Goal: Communication & Community: Answer question/provide support

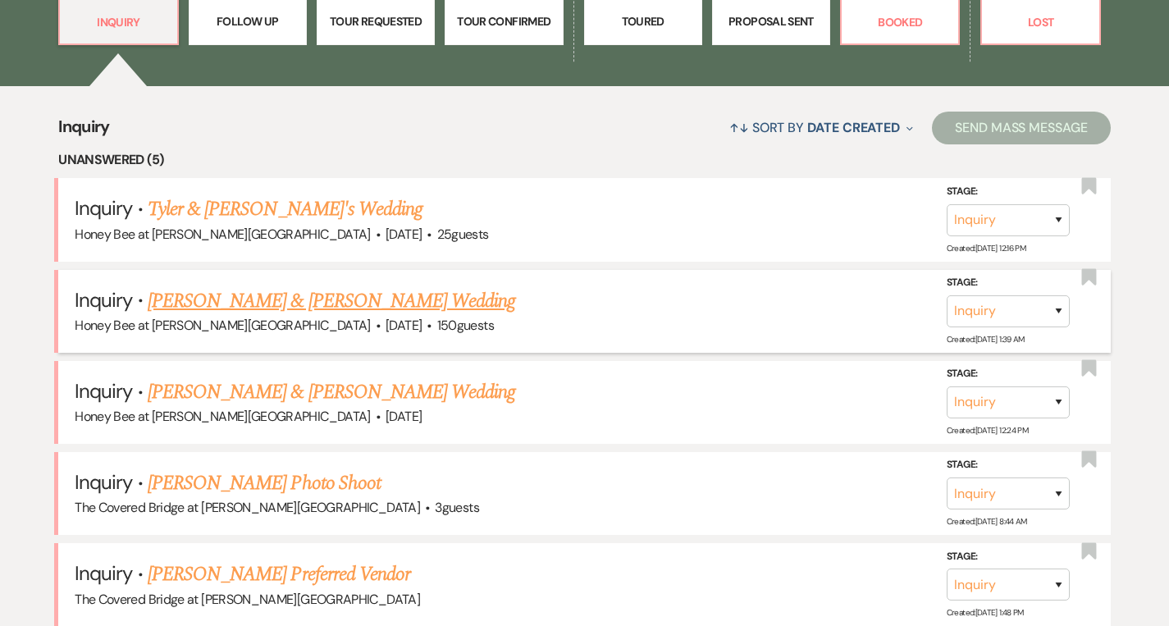
click at [315, 299] on link "[PERSON_NAME] & [PERSON_NAME] Wedding" at bounding box center [332, 301] width 368 height 30
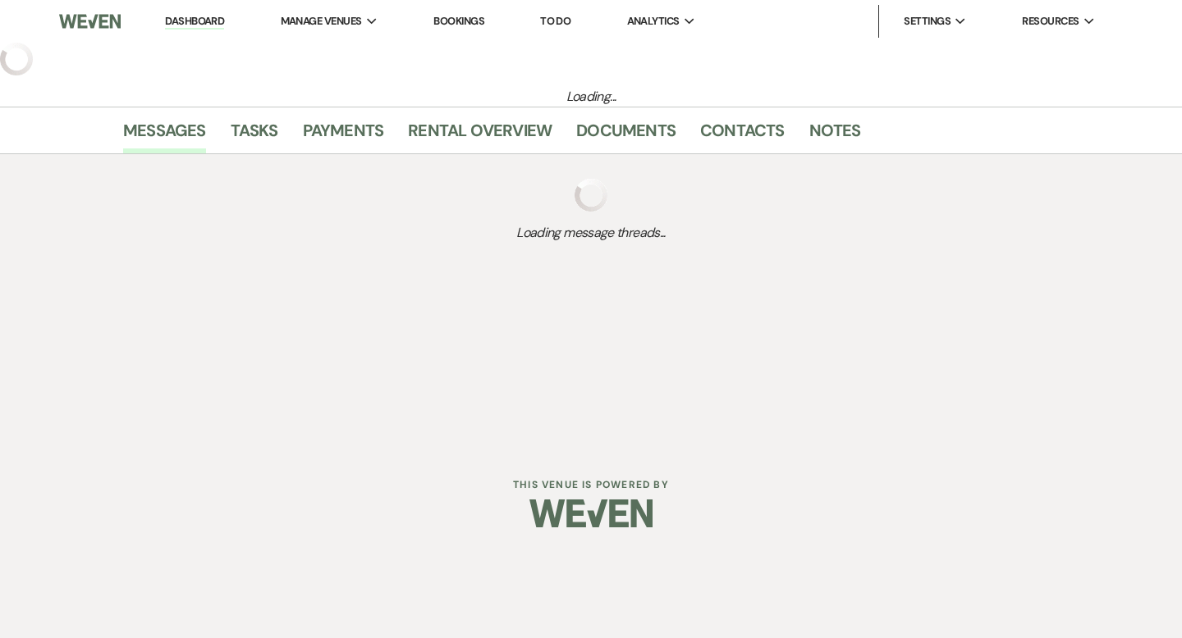
select select "5"
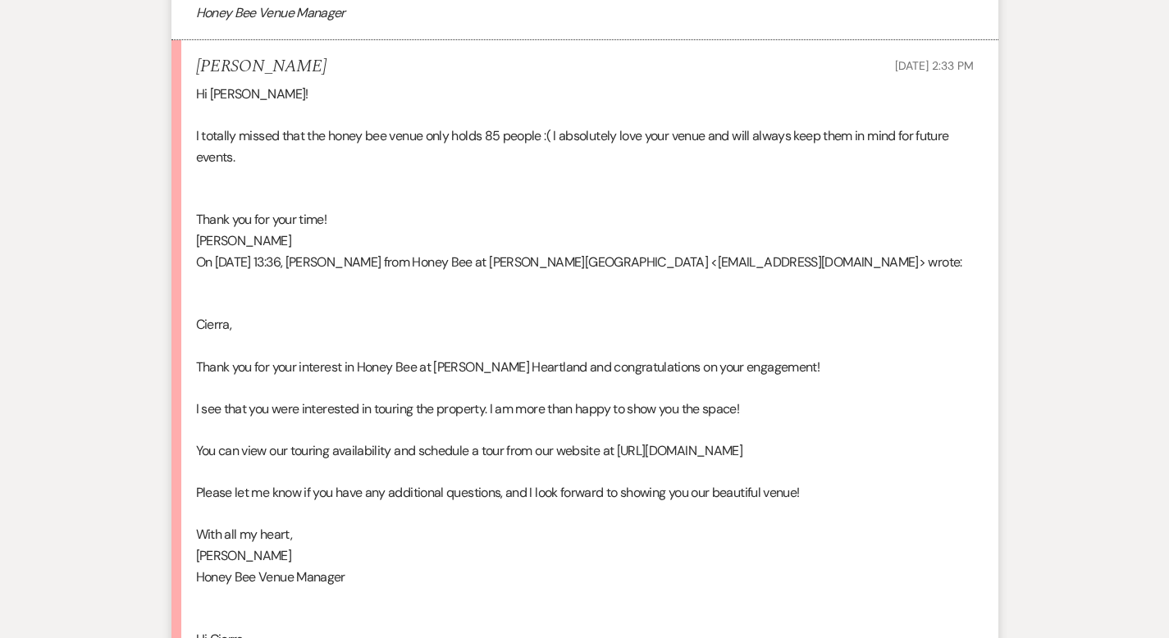
scroll to position [2056, 0]
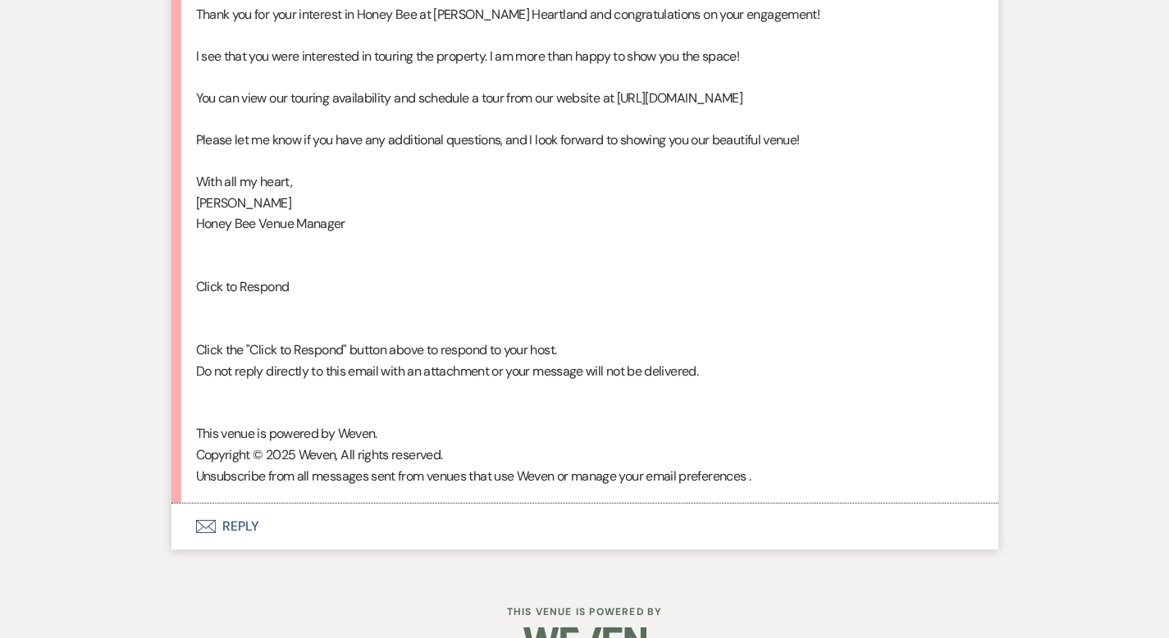
click at [172, 504] on button "Envelope Reply" at bounding box center [585, 527] width 827 height 46
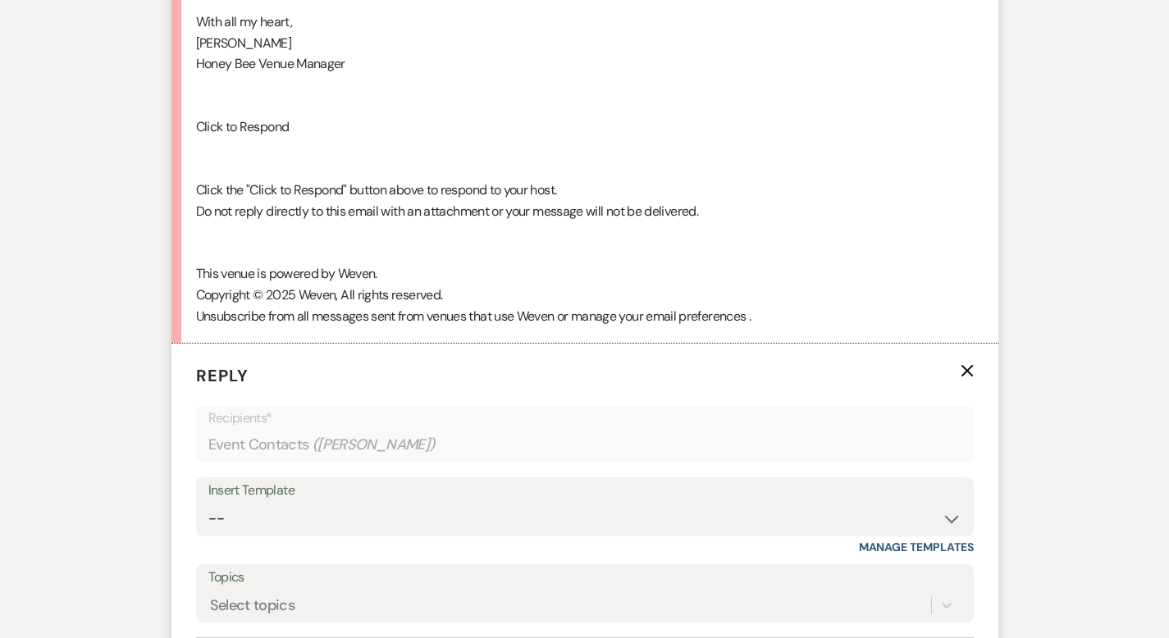
scroll to position [2369, 0]
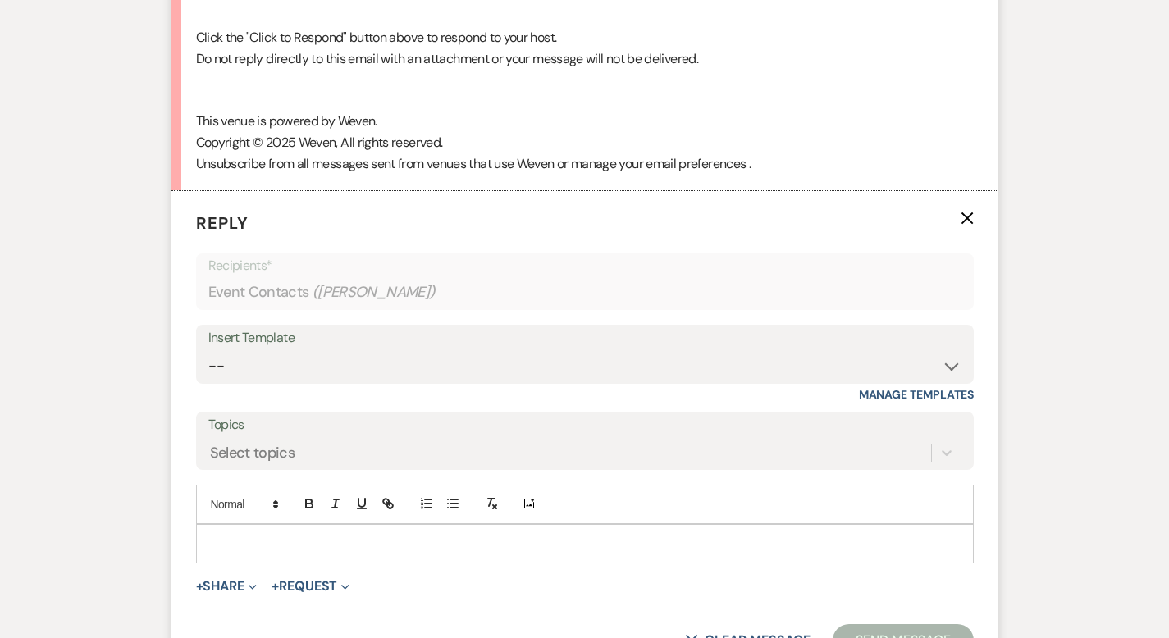
click at [295, 535] on p at bounding box center [585, 544] width 752 height 18
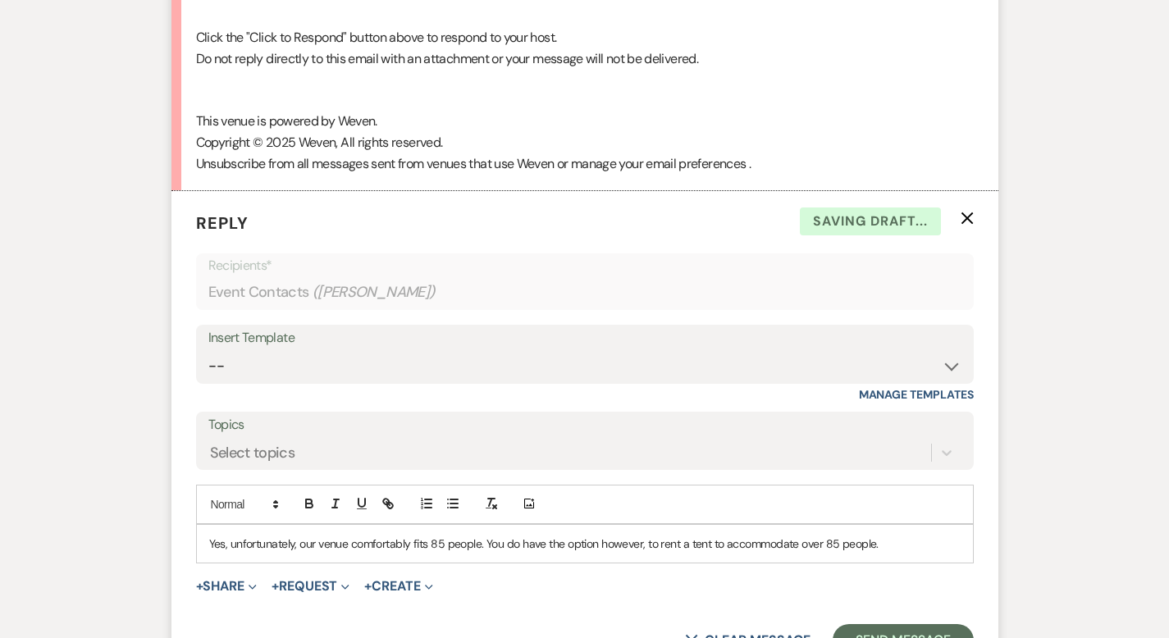
click at [588, 535] on p "Yes, unfortunately, our venue comfortably fits 85 people. You do have the optio…" at bounding box center [585, 544] width 752 height 18
click at [856, 535] on p "Yes, unfortunately, our venue comfortably fits 85 people. You do have the optio…" at bounding box center [585, 544] width 752 height 18
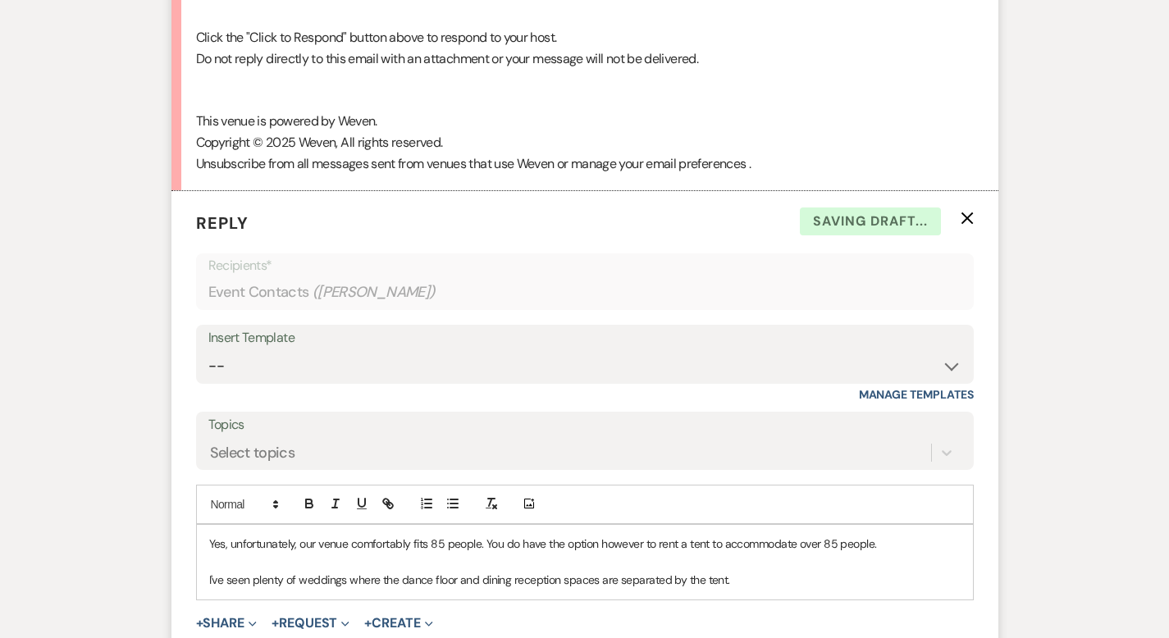
click at [703, 571] on p "I've seen plenty of weddings where the dance floor and dining reception spaces …" at bounding box center [585, 580] width 752 height 18
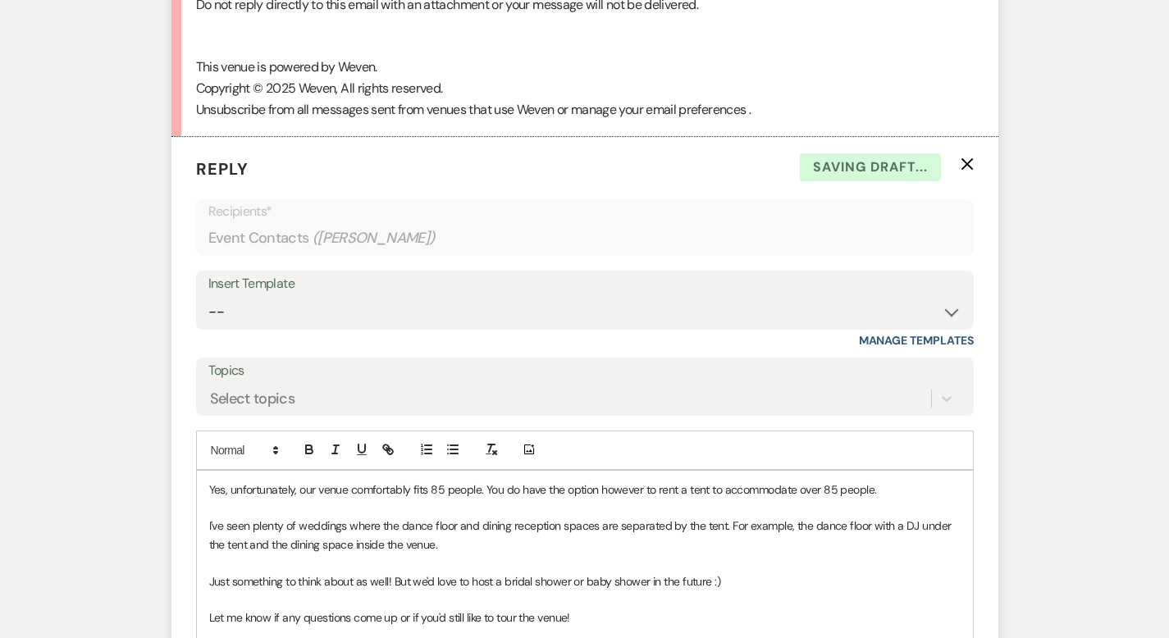
scroll to position [2592, 0]
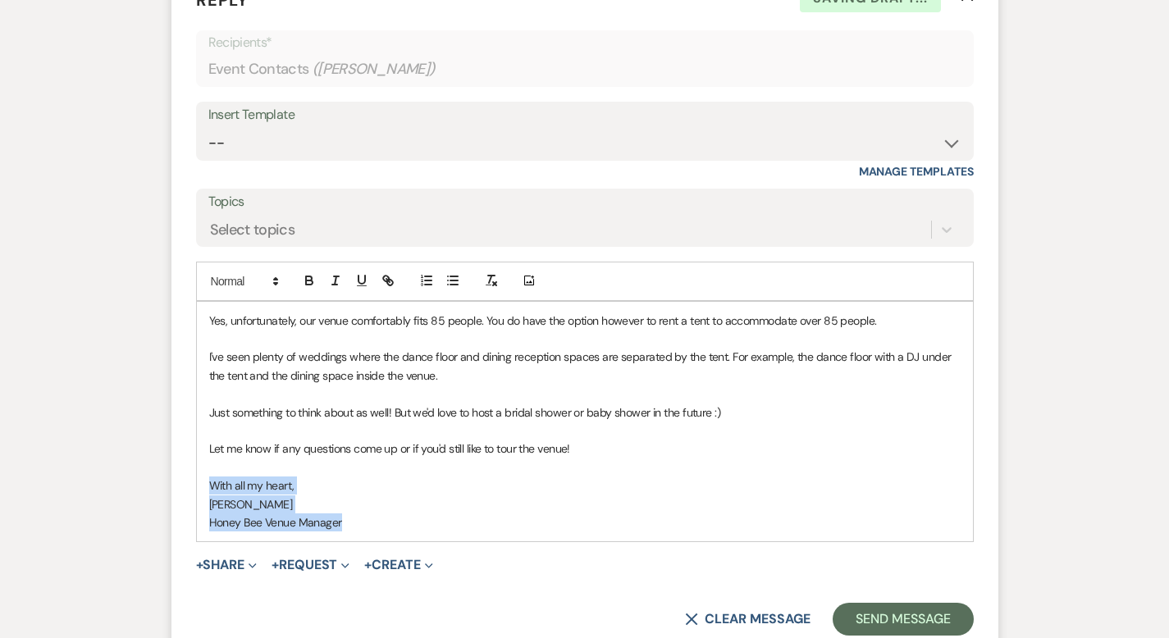
drag, startPoint x: 299, startPoint y: 482, endPoint x: 153, endPoint y: 449, distance: 149.7
click at [197, 449] on div "Yes, unfortunately, our venue comfortably fits 85 people. You do have the optio…" at bounding box center [585, 422] width 776 height 240
click at [324, 271] on button "button" at bounding box center [335, 281] width 23 height 20
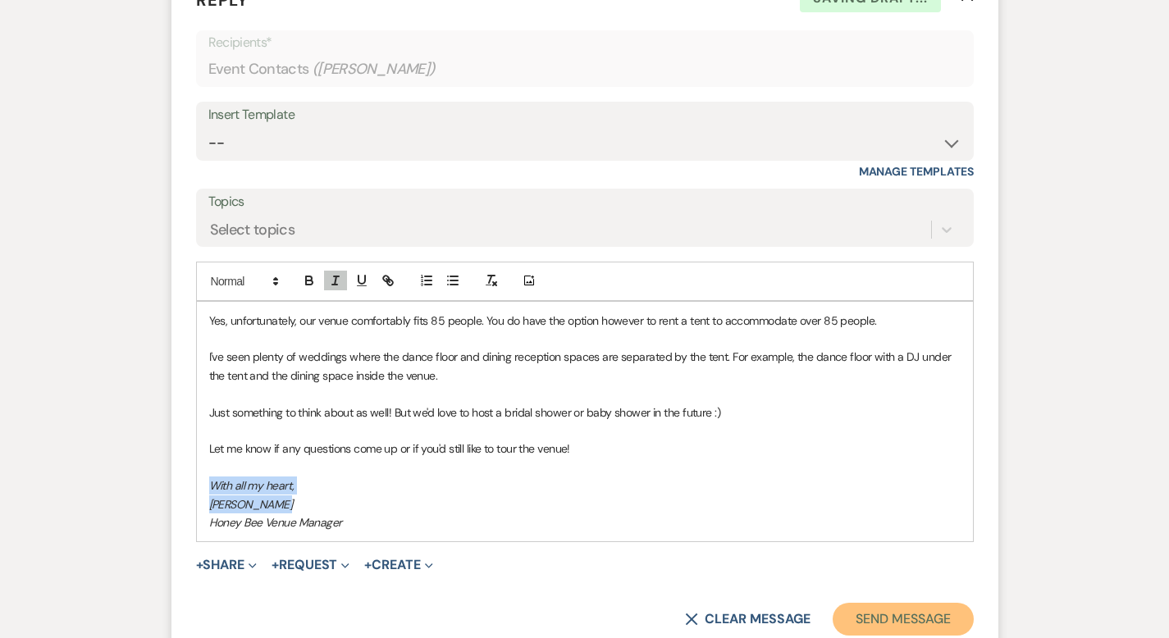
click at [919, 603] on button "Send Message" at bounding box center [903, 619] width 140 height 33
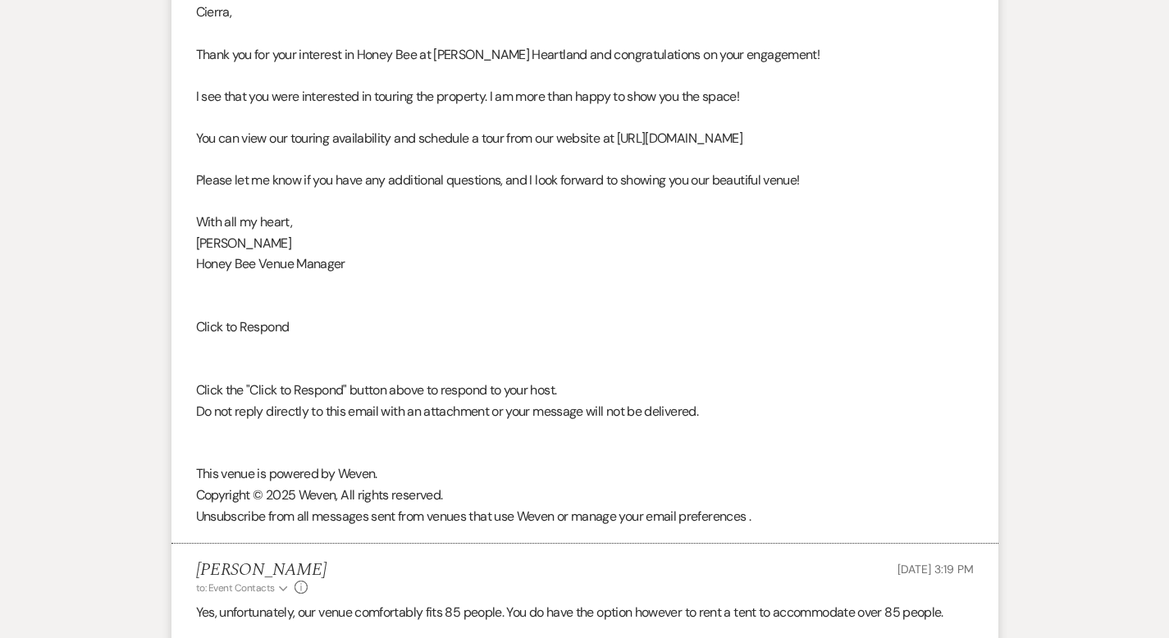
scroll to position [1895, 0]
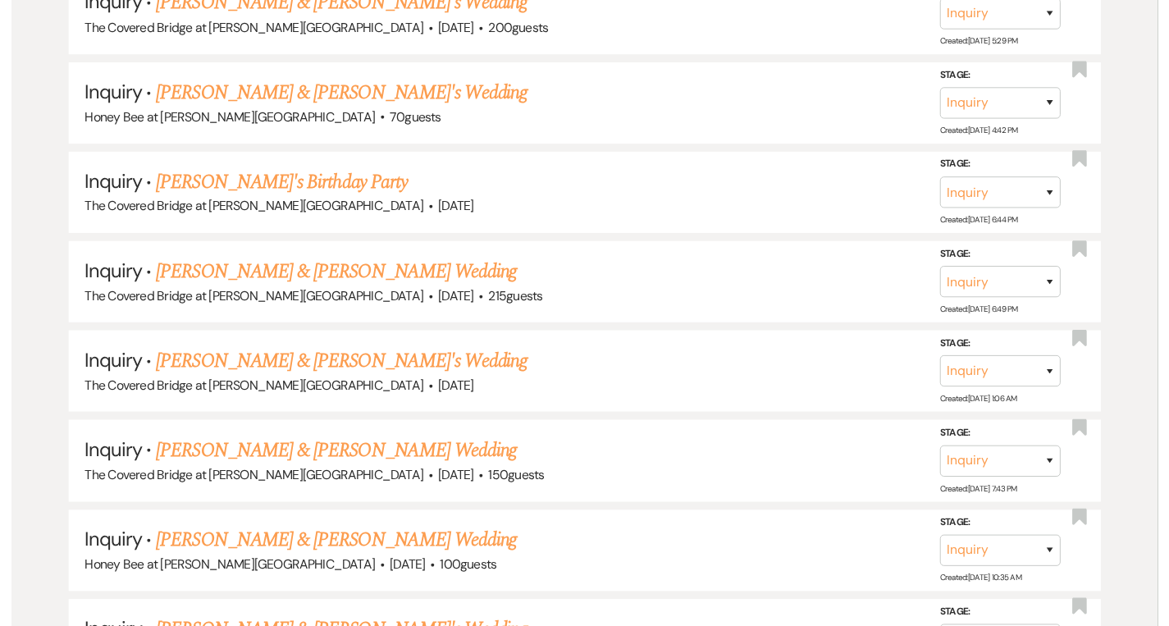
scroll to position [1124, 0]
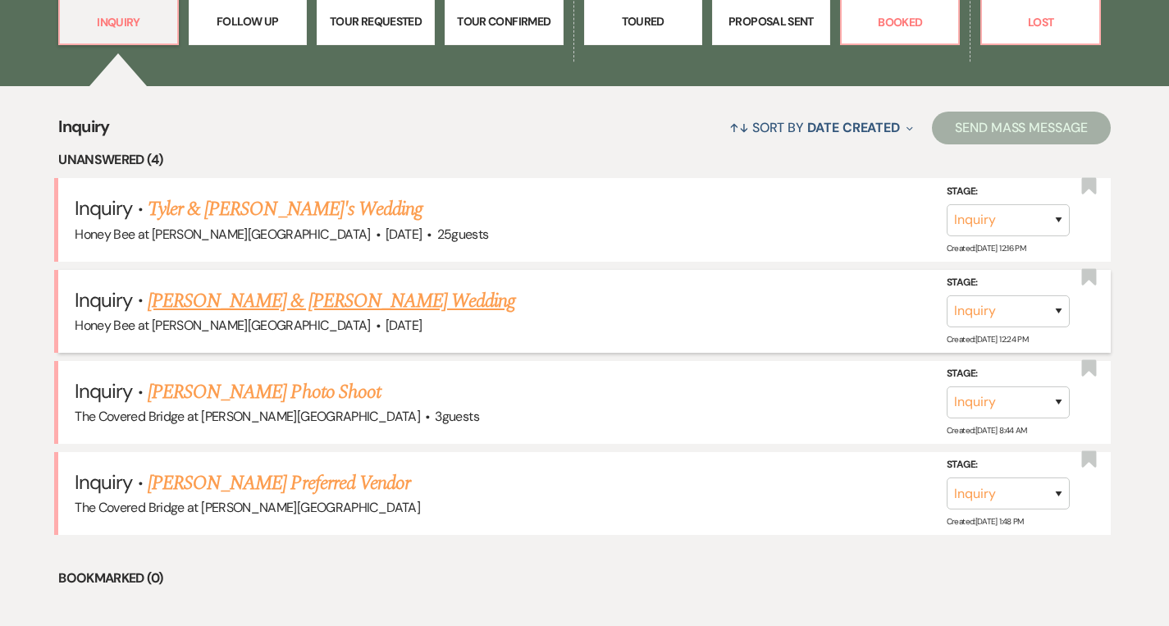
click at [404, 302] on link "[PERSON_NAME] & [PERSON_NAME] Wedding" at bounding box center [332, 301] width 368 height 30
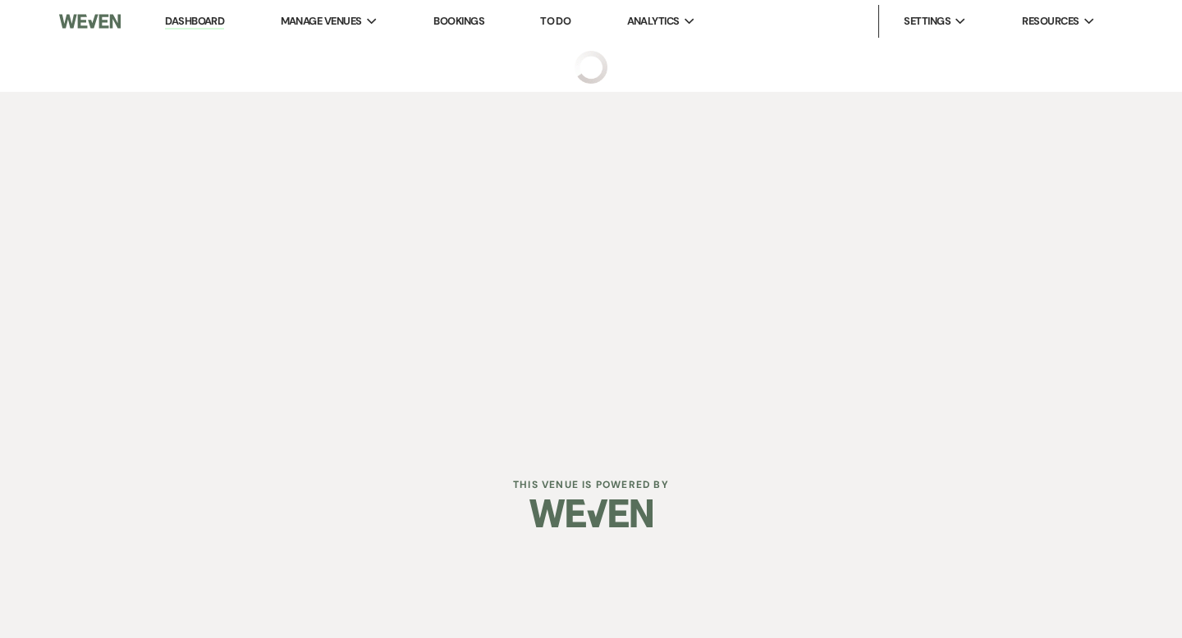
select select "5"
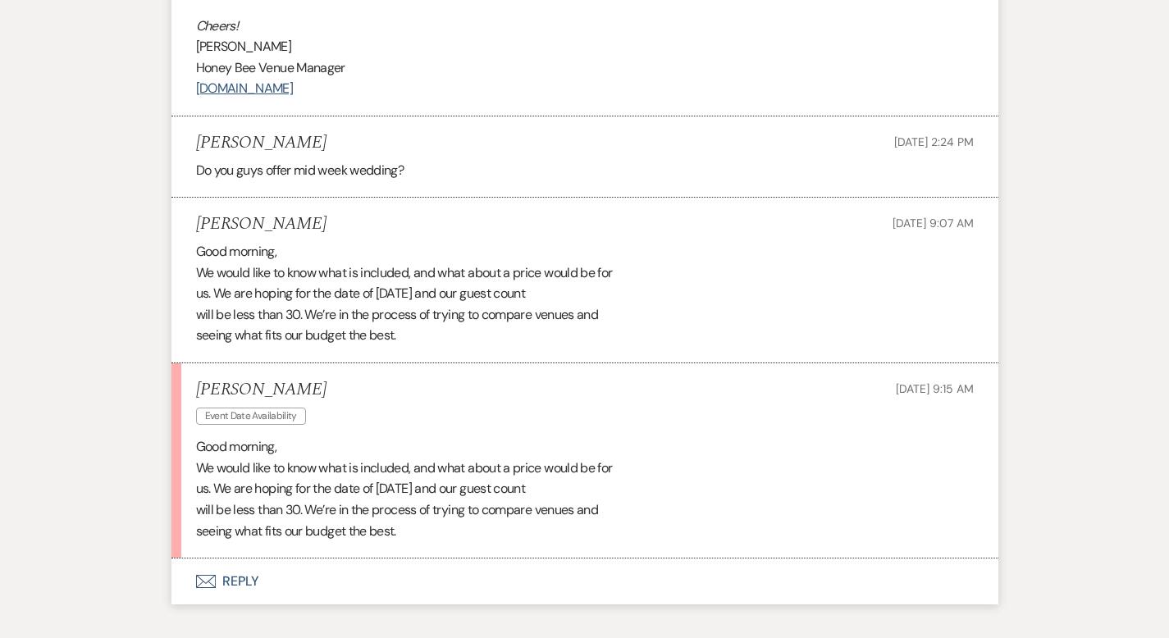
scroll to position [1397, 0]
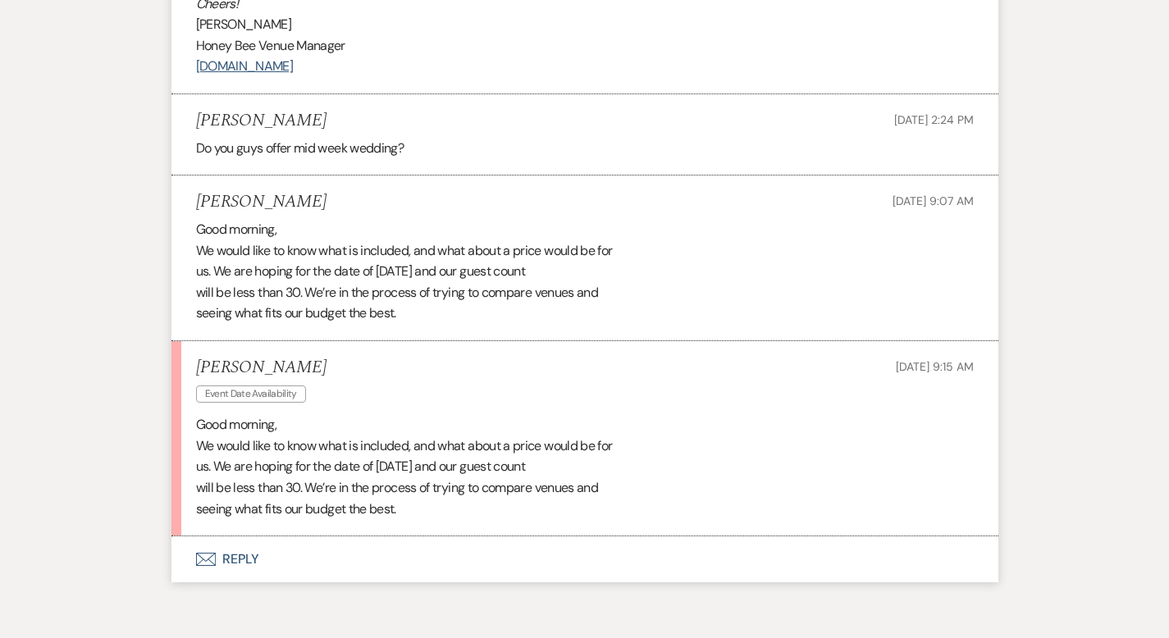
click at [172, 539] on button "Envelope Reply" at bounding box center [585, 560] width 827 height 46
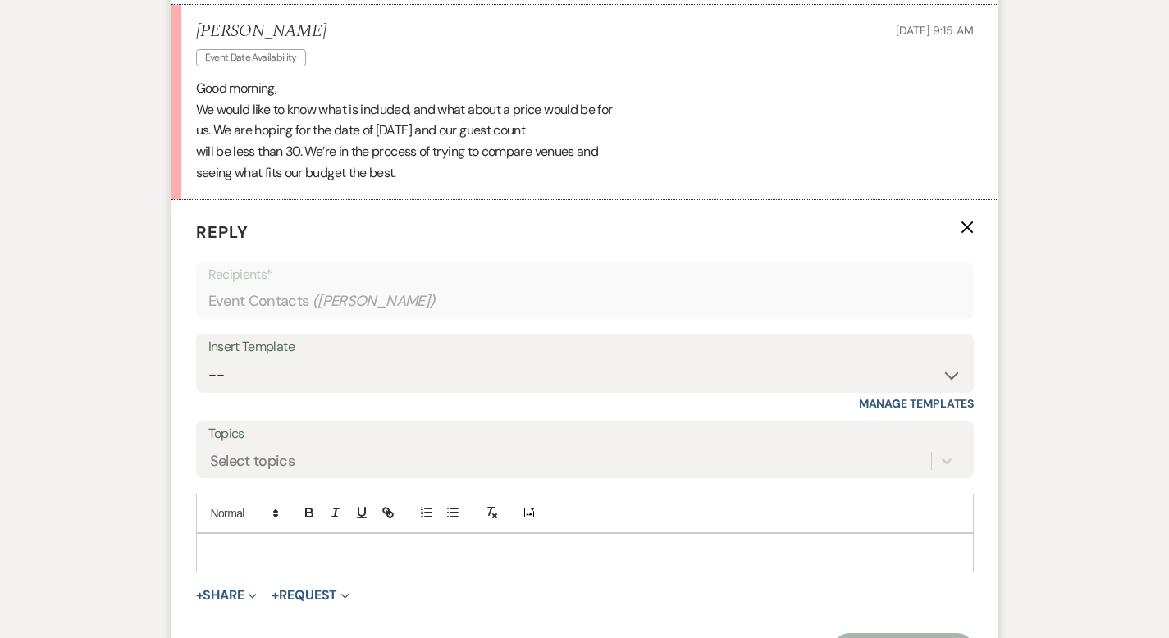
scroll to position [1735, 0]
click at [280, 359] on select "-- Weven Planning Portal Introduction (Booked Events) Initial Inquiry Response …" at bounding box center [584, 375] width 753 height 32
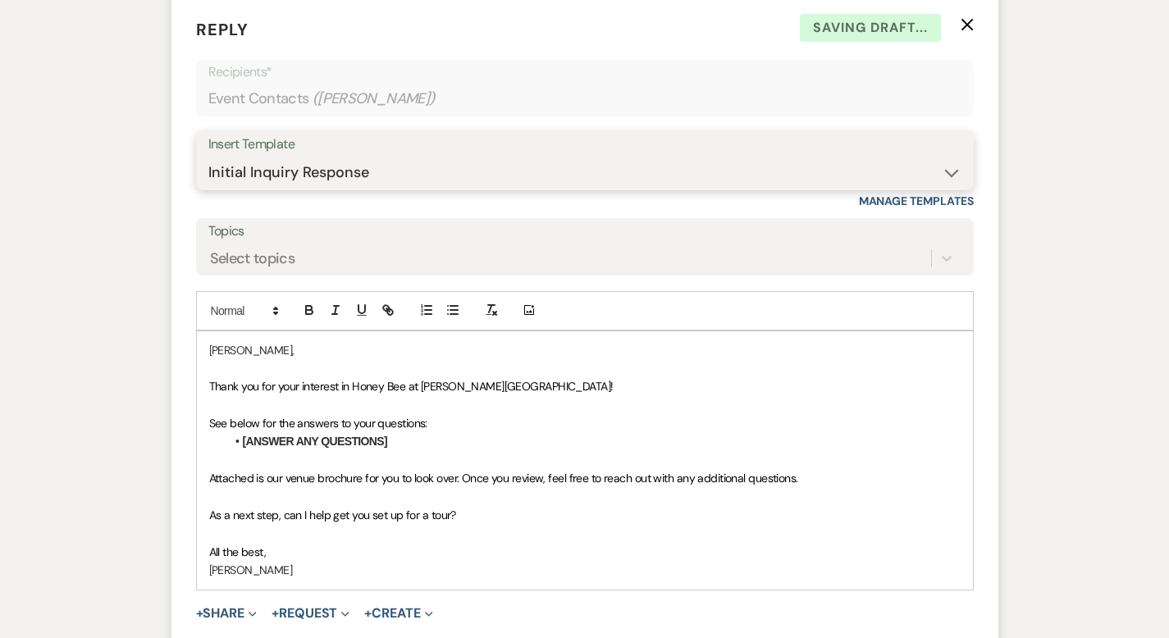
scroll to position [1932, 0]
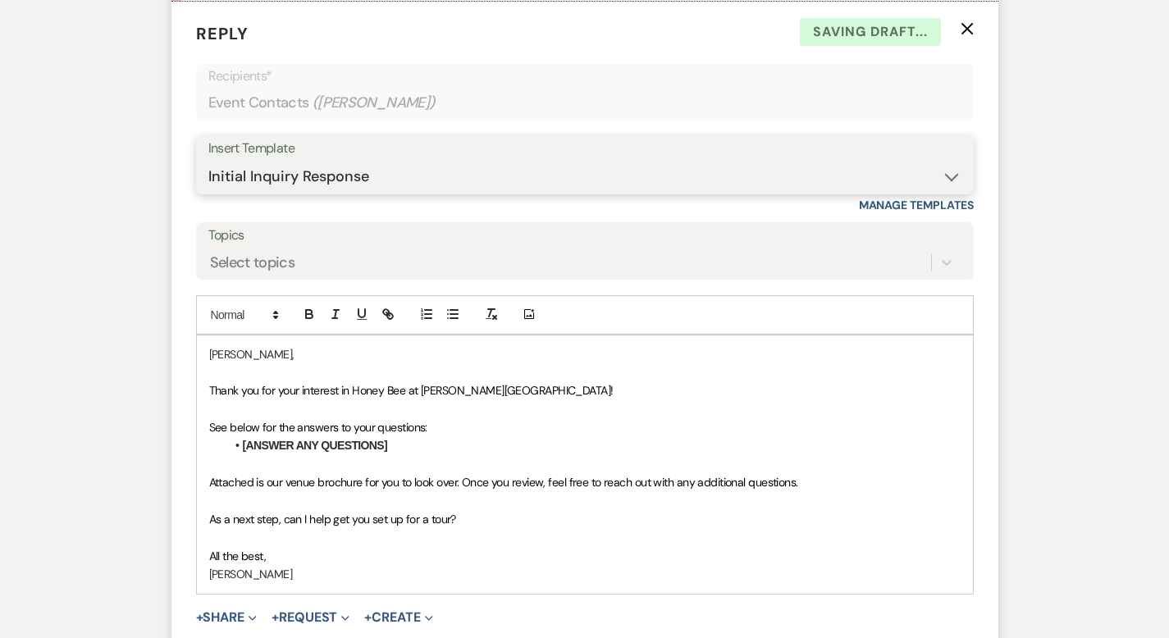
click at [314, 161] on select "-- Weven Planning Portal Introduction (Booked Events) Initial Inquiry Response …" at bounding box center [584, 177] width 753 height 32
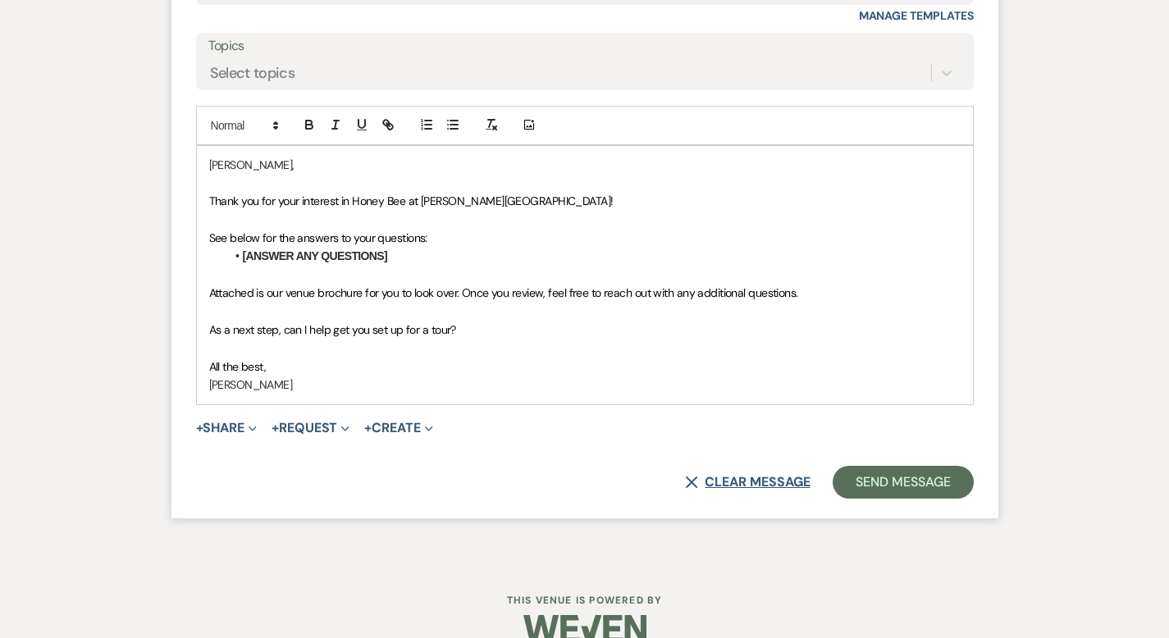
click at [784, 476] on button "X Clear message" at bounding box center [747, 482] width 125 height 13
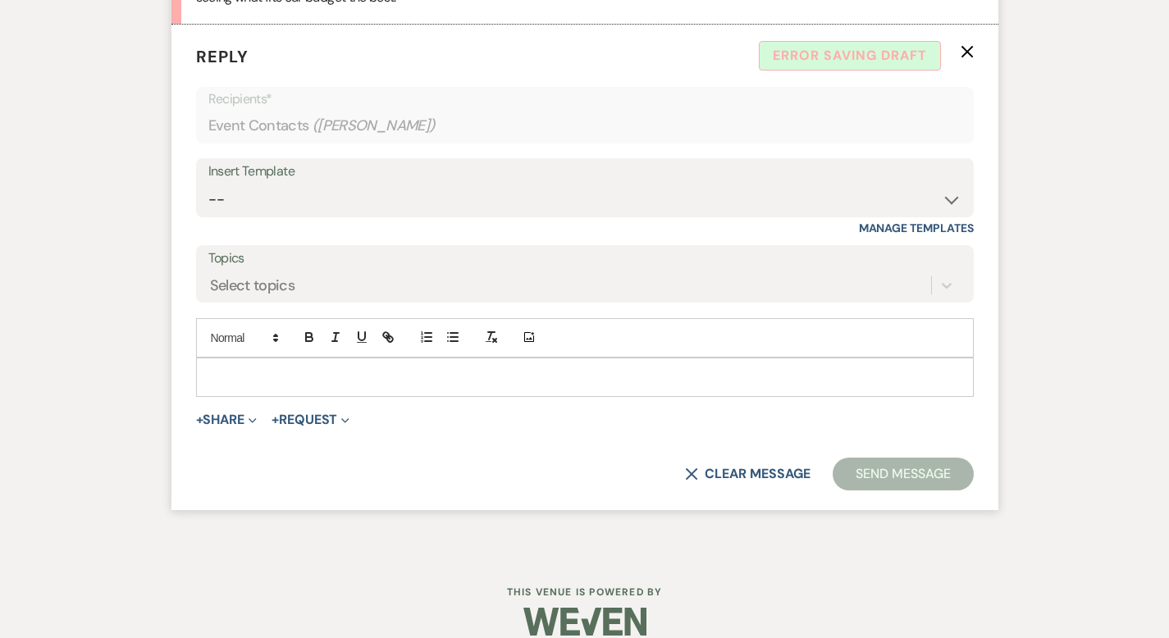
scroll to position [1892, 0]
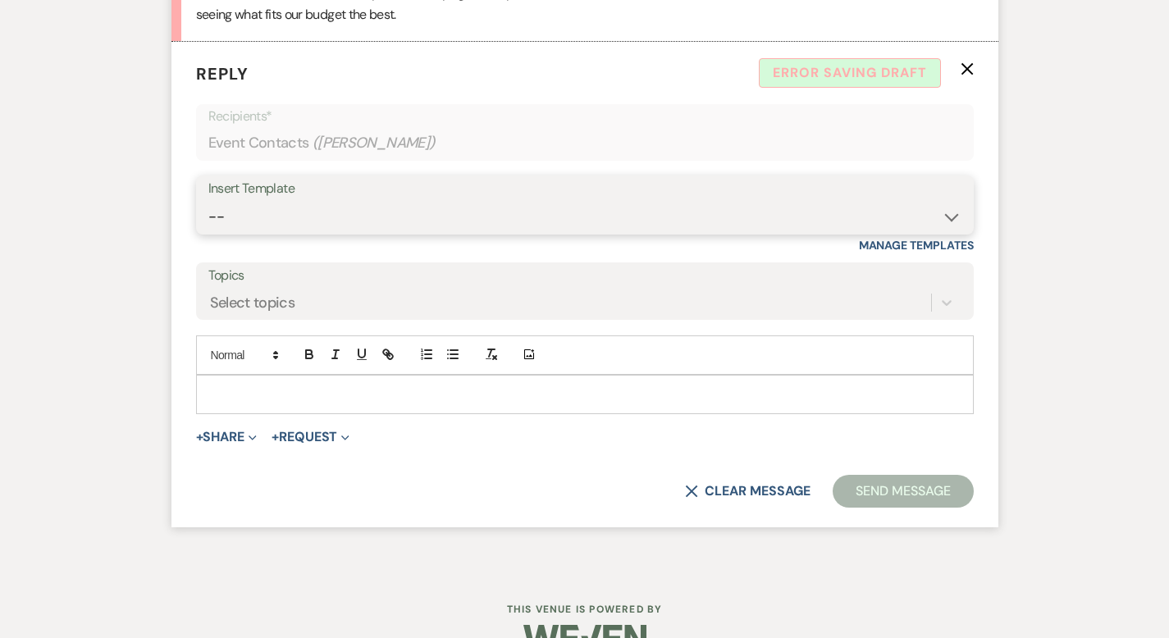
click at [359, 201] on select "-- Weven Planning Portal Introduction (Booked Events) Initial Inquiry Response …" at bounding box center [584, 217] width 753 height 32
select select "3746"
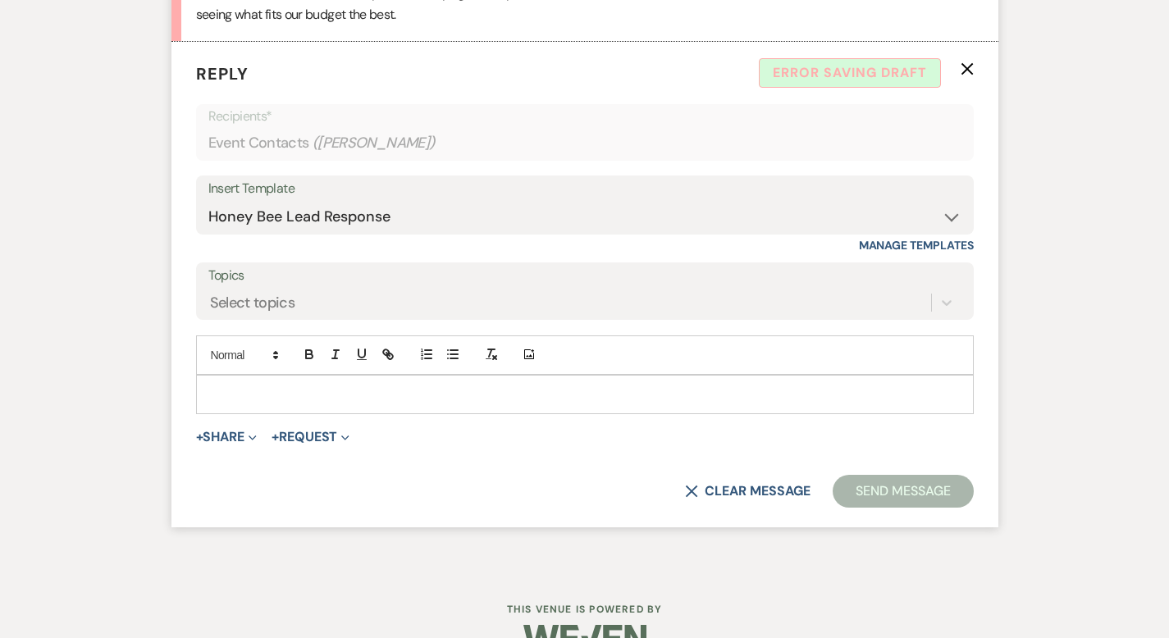
click at [974, 62] on icon "X" at bounding box center [967, 68] width 13 height 13
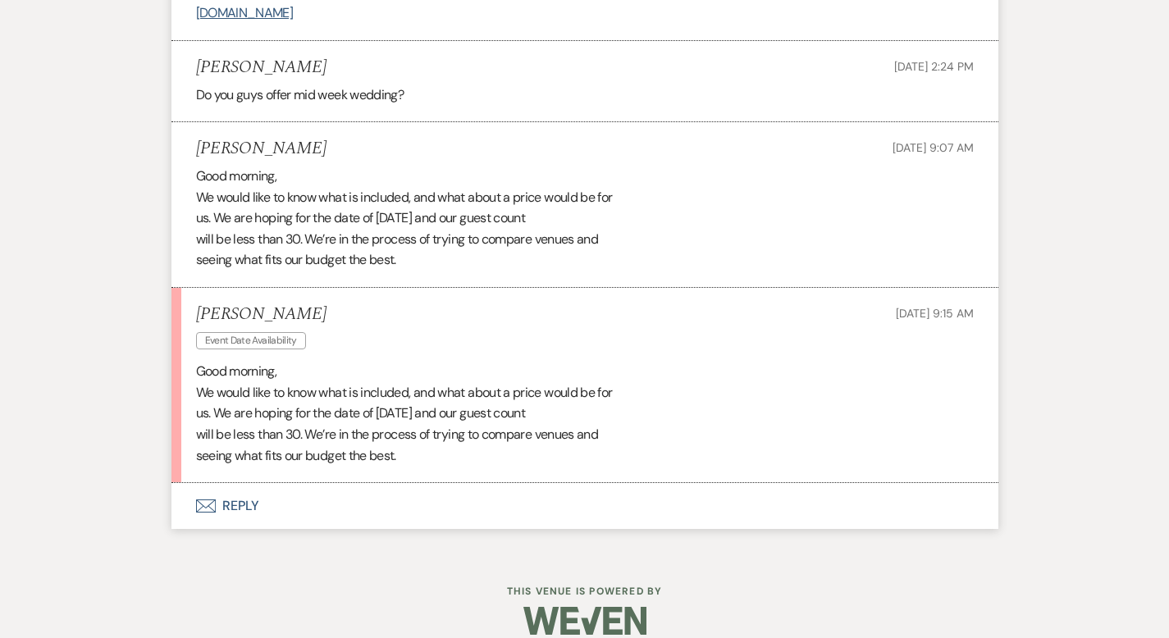
click at [184, 484] on button "Envelope Reply" at bounding box center [585, 506] width 827 height 46
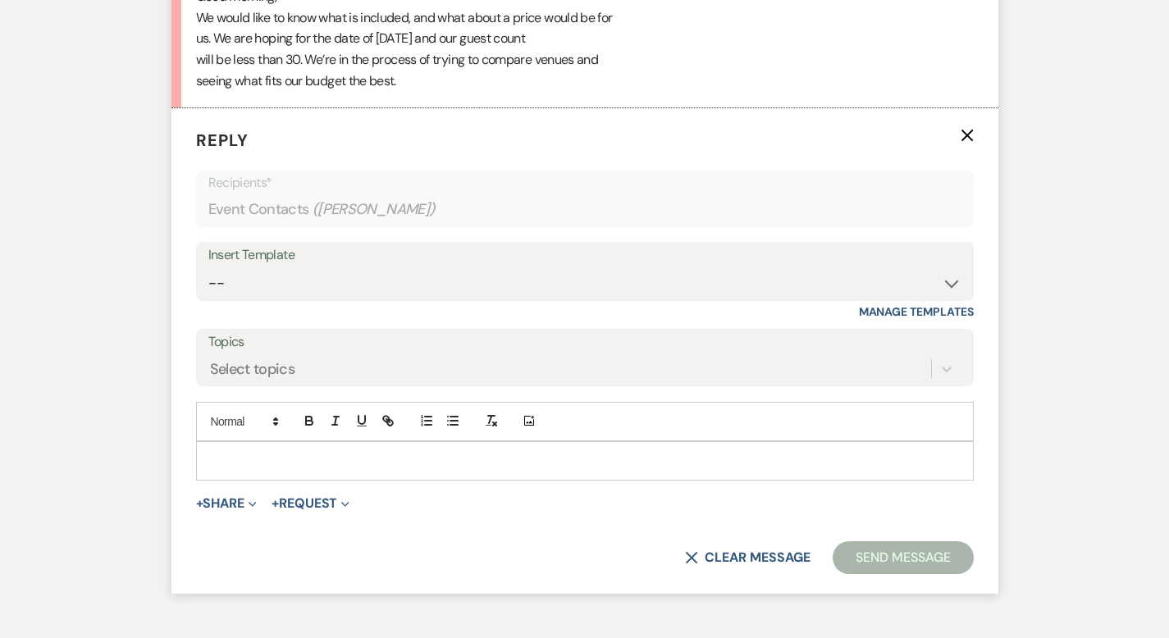
scroll to position [1836, 0]
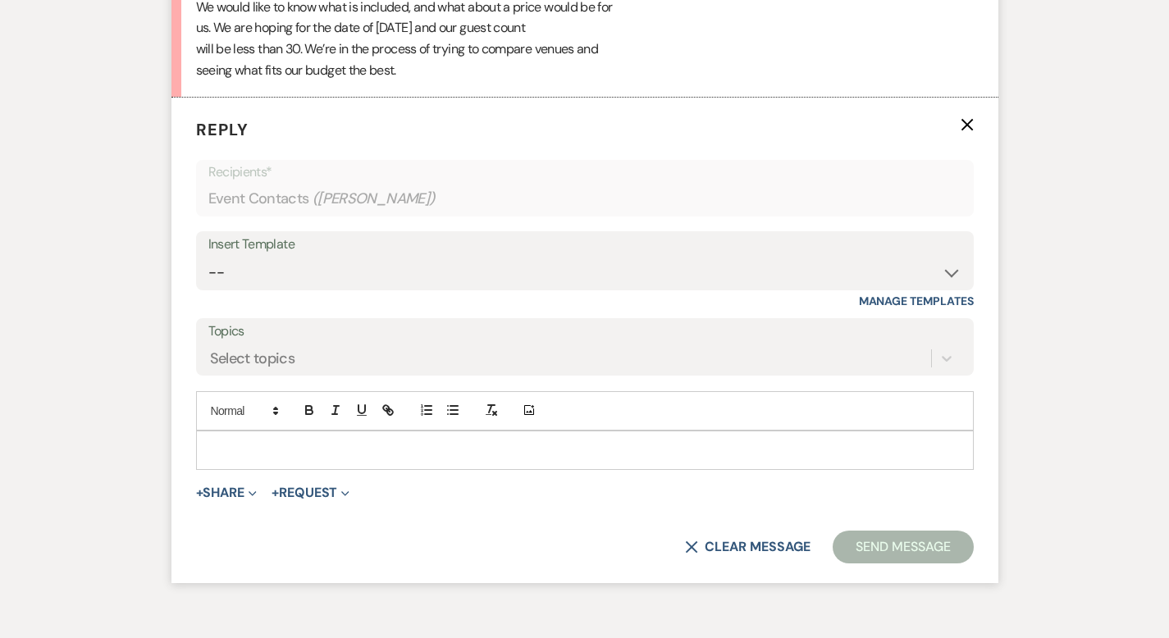
click at [368, 233] on div "Insert Template" at bounding box center [584, 245] width 753 height 24
click at [328, 260] on select "-- Weven Planning Portal Introduction (Booked Events) Initial Inquiry Response …" at bounding box center [584, 273] width 753 height 32
select select "3746"
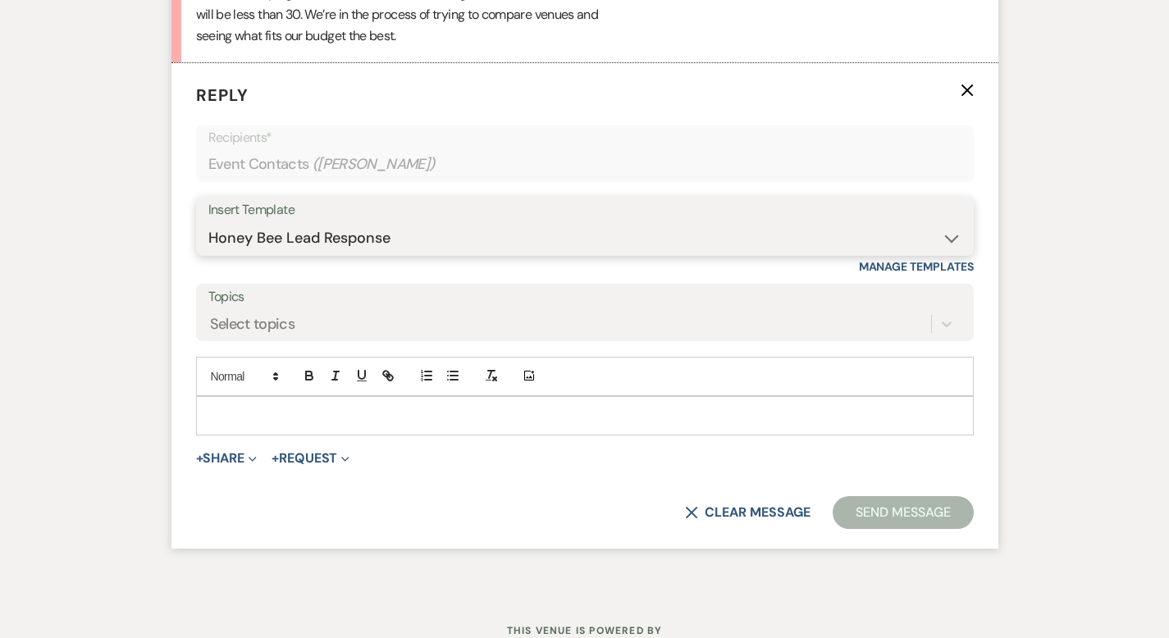
scroll to position [1909, 0]
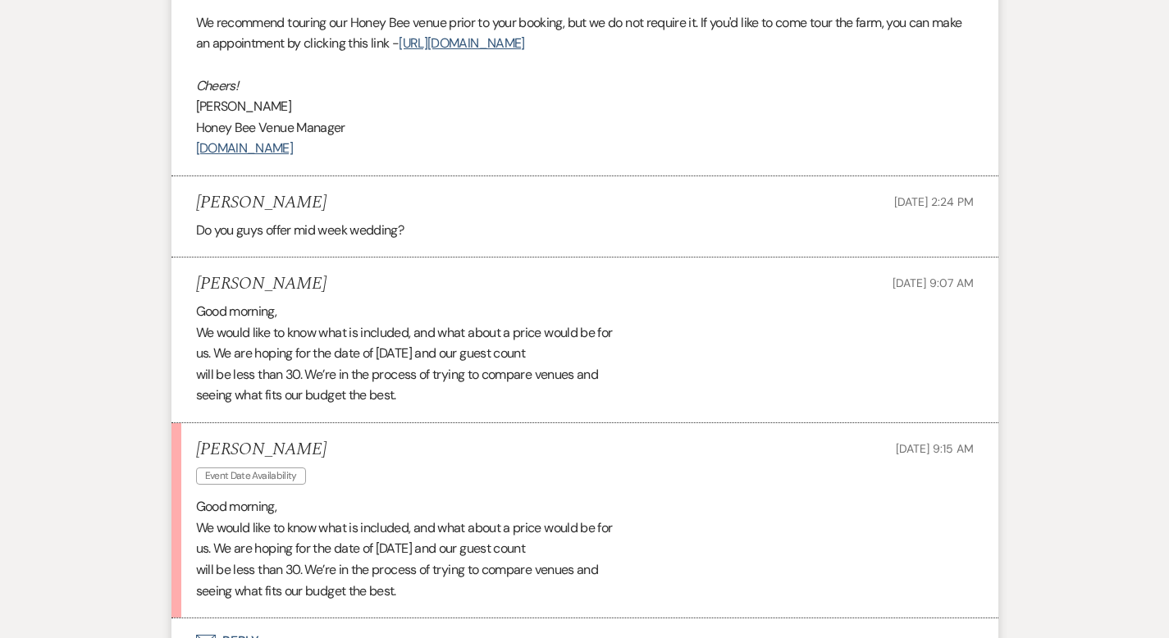
scroll to position [1451, 0]
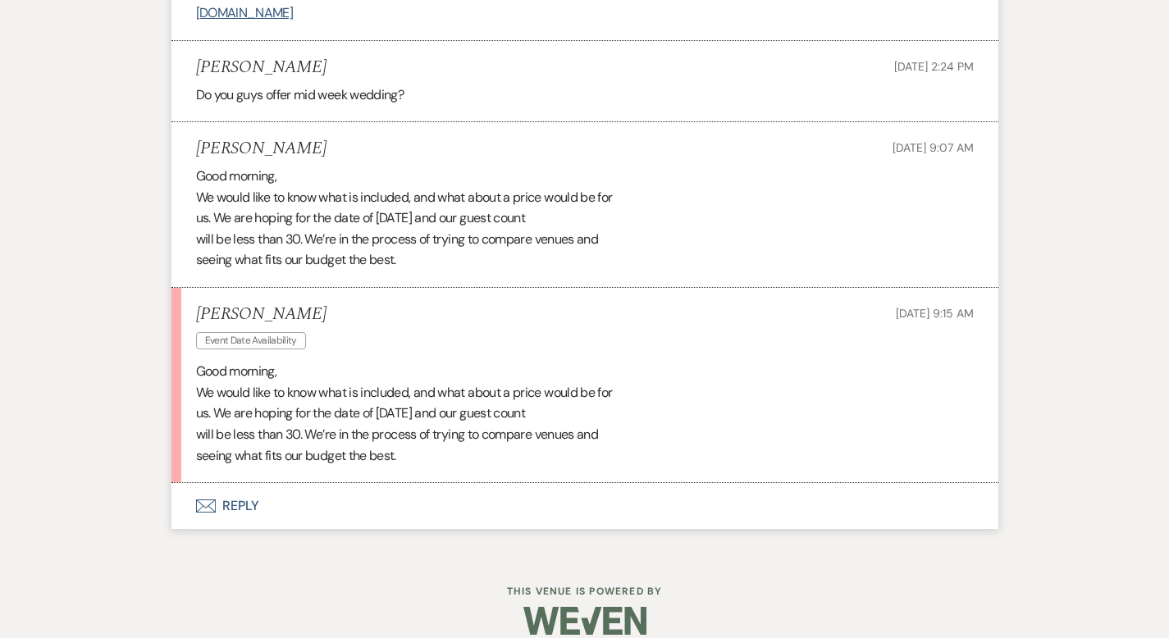
click at [183, 483] on button "Envelope Reply" at bounding box center [585, 506] width 827 height 46
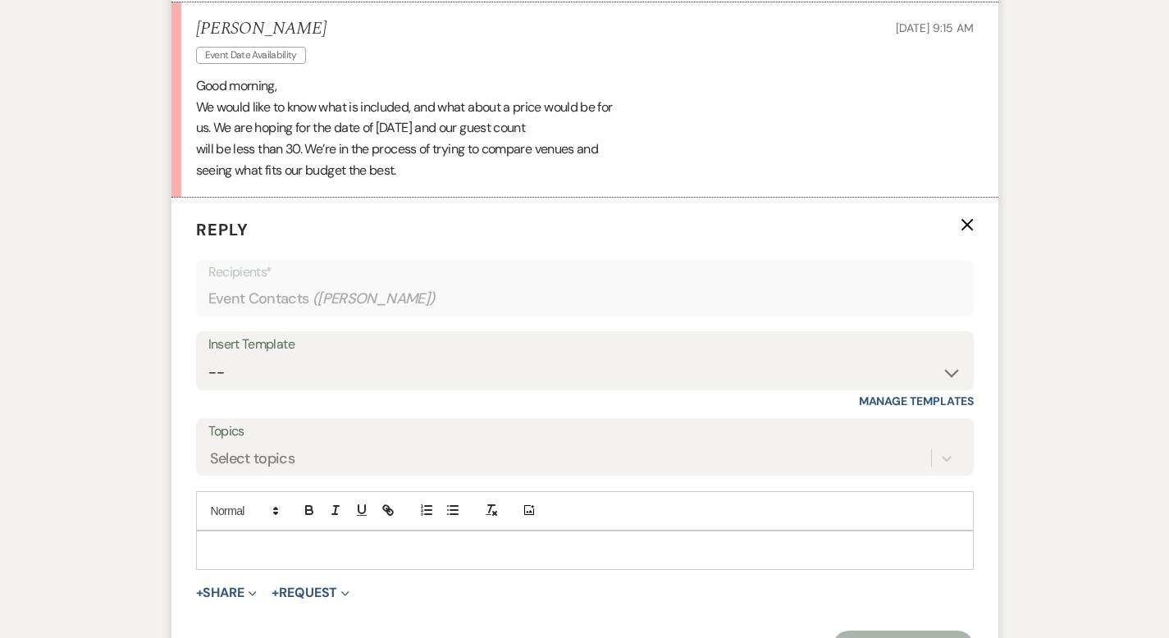
scroll to position [1763, 0]
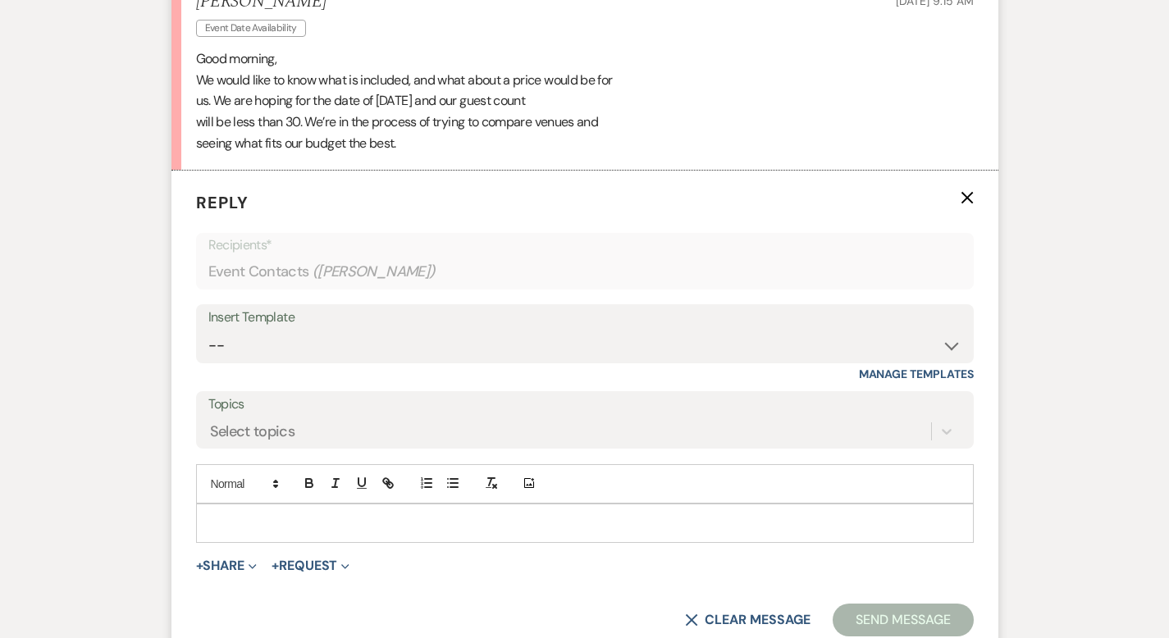
click at [226, 515] on p at bounding box center [585, 524] width 752 height 18
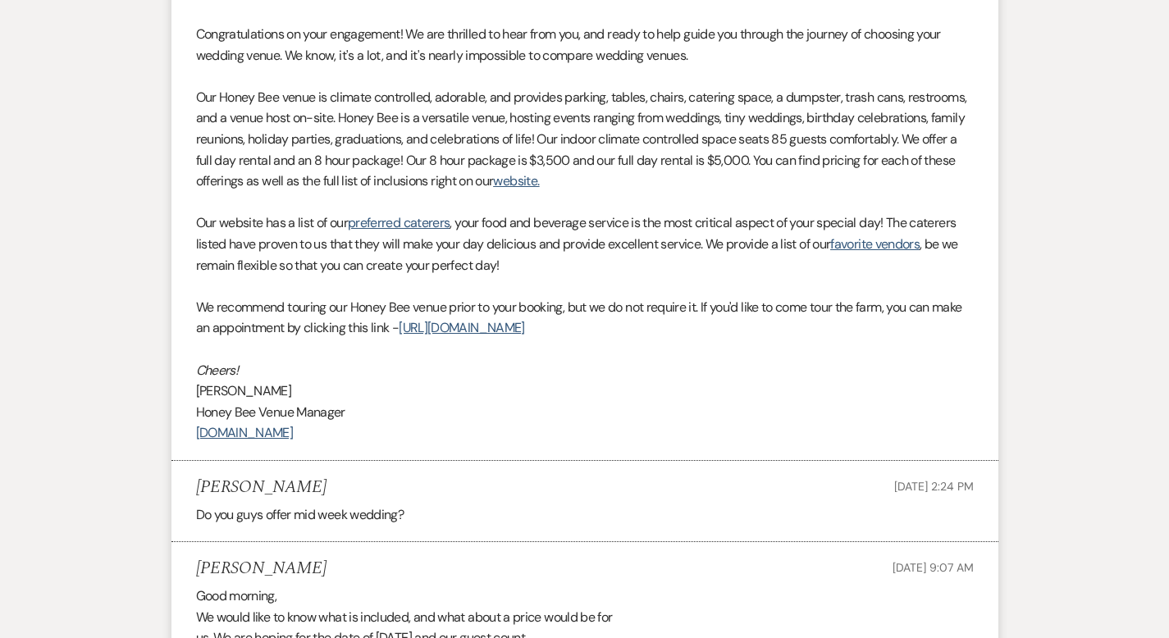
scroll to position [1030, 0]
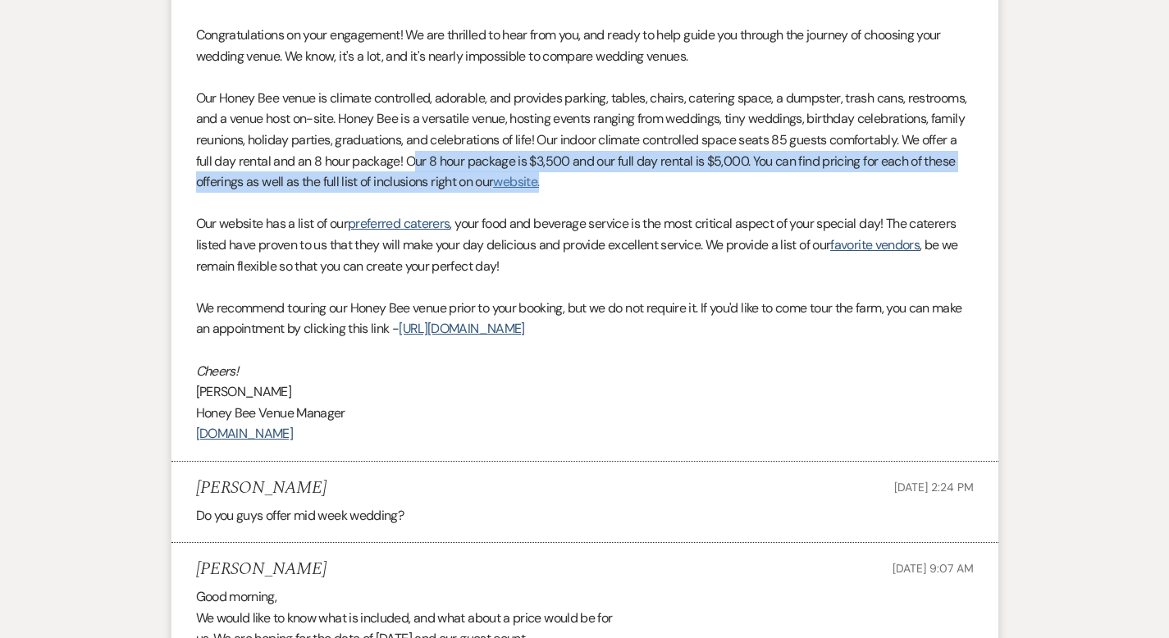
drag, startPoint x: 988, startPoint y: 139, endPoint x: 1017, endPoint y: 161, distance: 35.8
click at [974, 161] on p "Our Honey Bee venue is climate controlled, adorable, and provides parking, tabl…" at bounding box center [585, 140] width 778 height 105
copy p "ur 8 hour package is $3,500 and our full day rental is $5,000. You can find pri…"
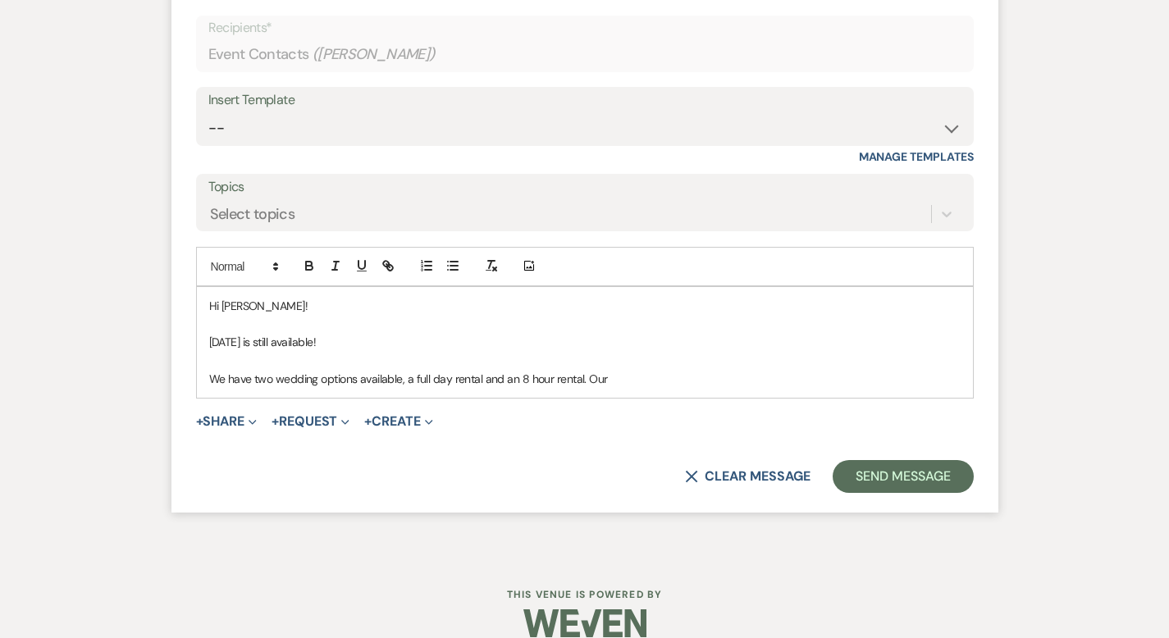
scroll to position [1983, 0]
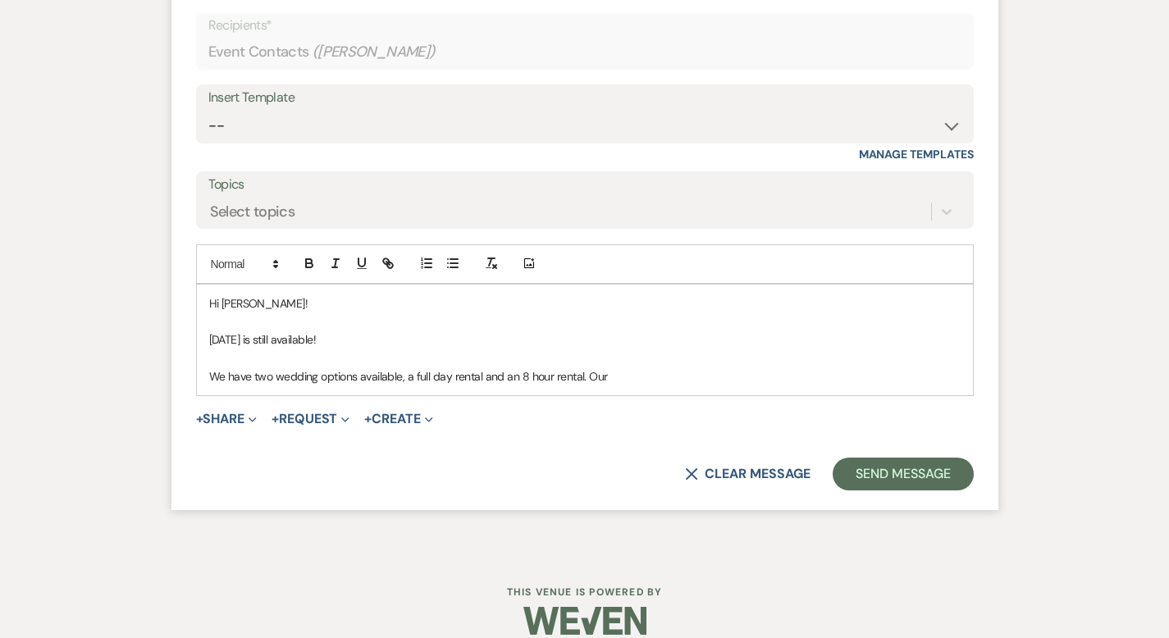
click at [644, 367] on div "Hi [PERSON_NAME]! [DATE] is still available! We have two wedding options availa…" at bounding box center [585, 341] width 776 height 112
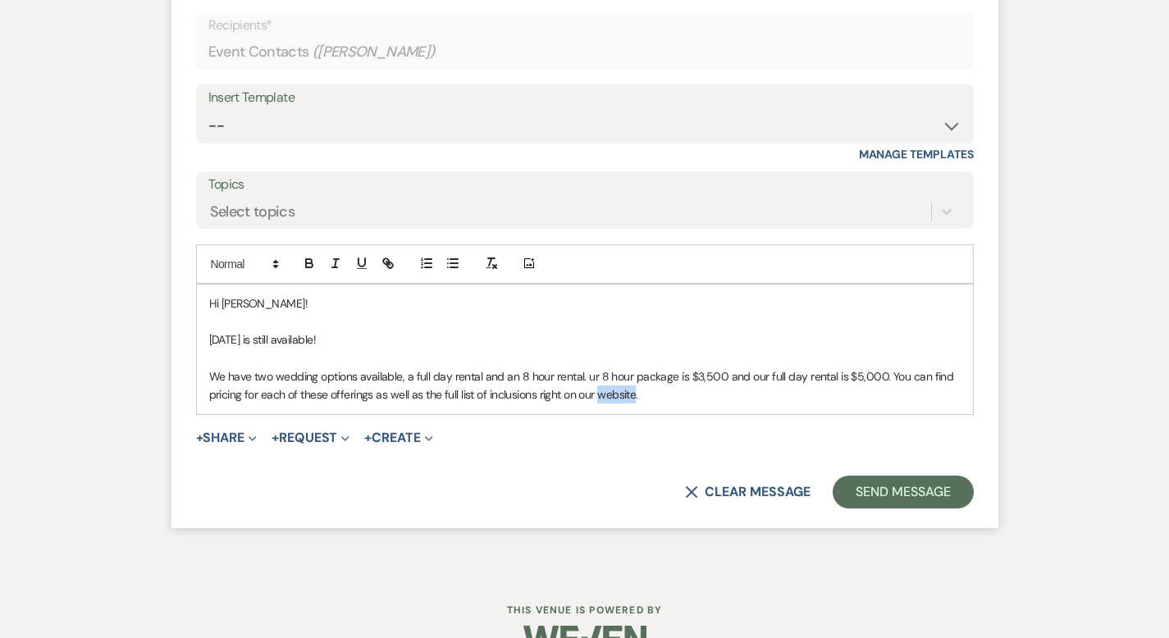
drag, startPoint x: 459, startPoint y: 376, endPoint x: 424, endPoint y: 378, distance: 34.6
click at [424, 378] on p "We have two wedding options available, a full day rental and an 8 hour rental. …" at bounding box center [585, 386] width 752 height 37
click at [433, 417] on input "website" at bounding box center [502, 427] width 139 height 21
paste input "[URL][DOMAIN_NAME]"
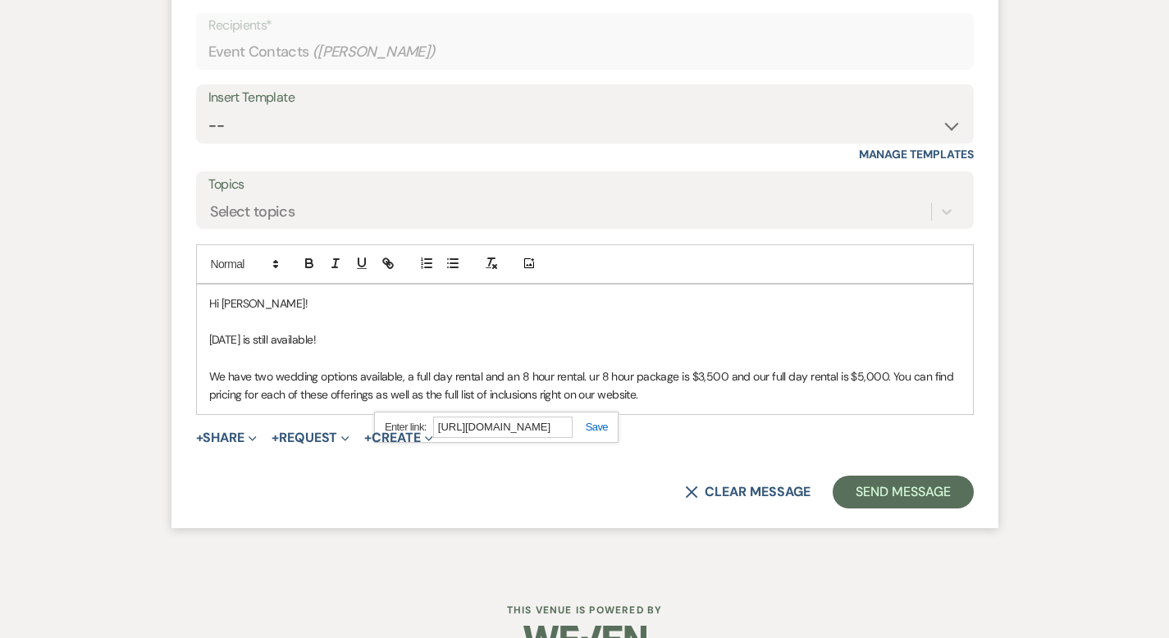
scroll to position [0, 59]
type input "[URL][DOMAIN_NAME]"
click at [573, 421] on link at bounding box center [590, 427] width 35 height 12
click at [497, 374] on p "We have two wedding options available, a full day rental and an 8 hour rental. …" at bounding box center [585, 386] width 752 height 37
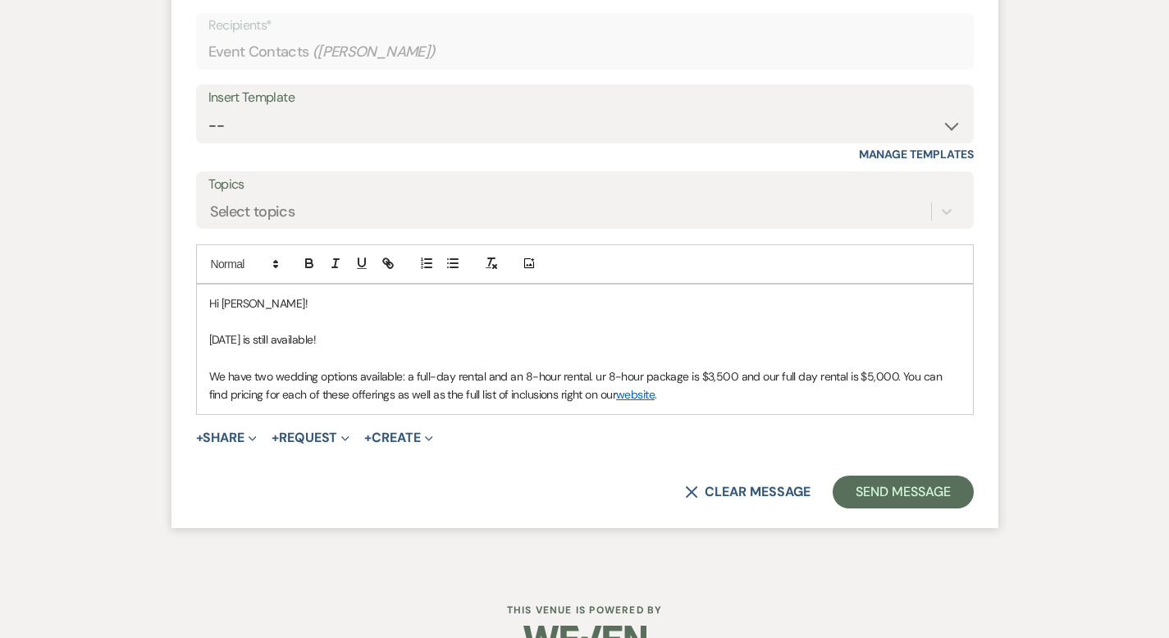
click at [537, 368] on p "We have two wedding options available: a full-day rental and an 8-hour rental. …" at bounding box center [585, 386] width 752 height 37
click at [573, 376] on p "We have two wedding options available: a full-day rental and an 8-hour rental. …" at bounding box center [585, 386] width 752 height 37
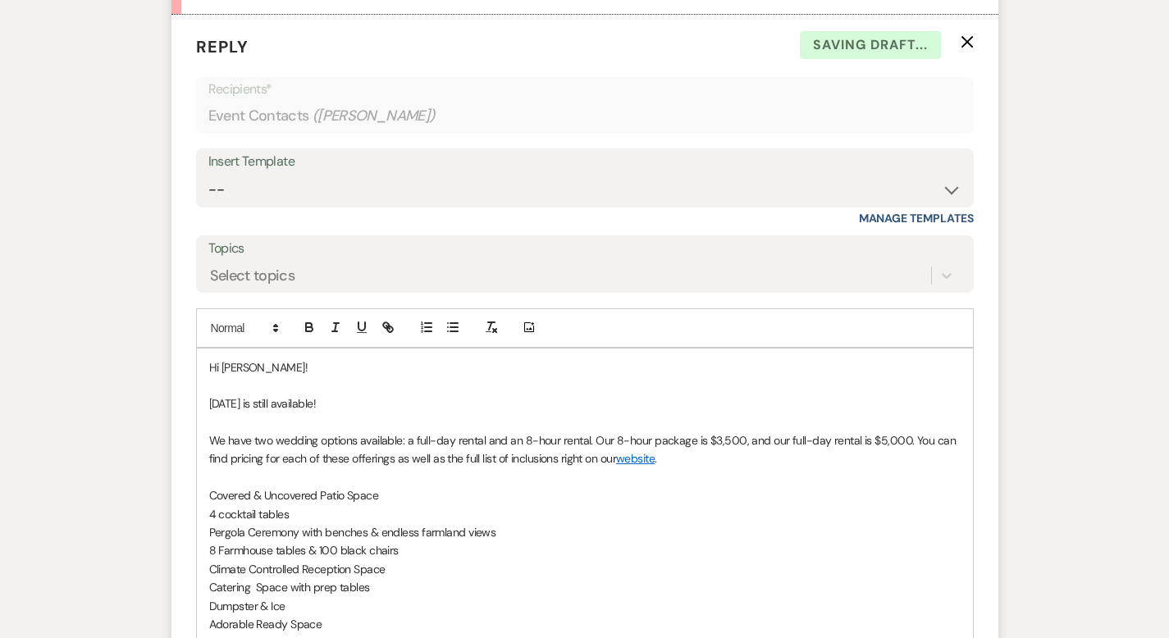
scroll to position [1941, 0]
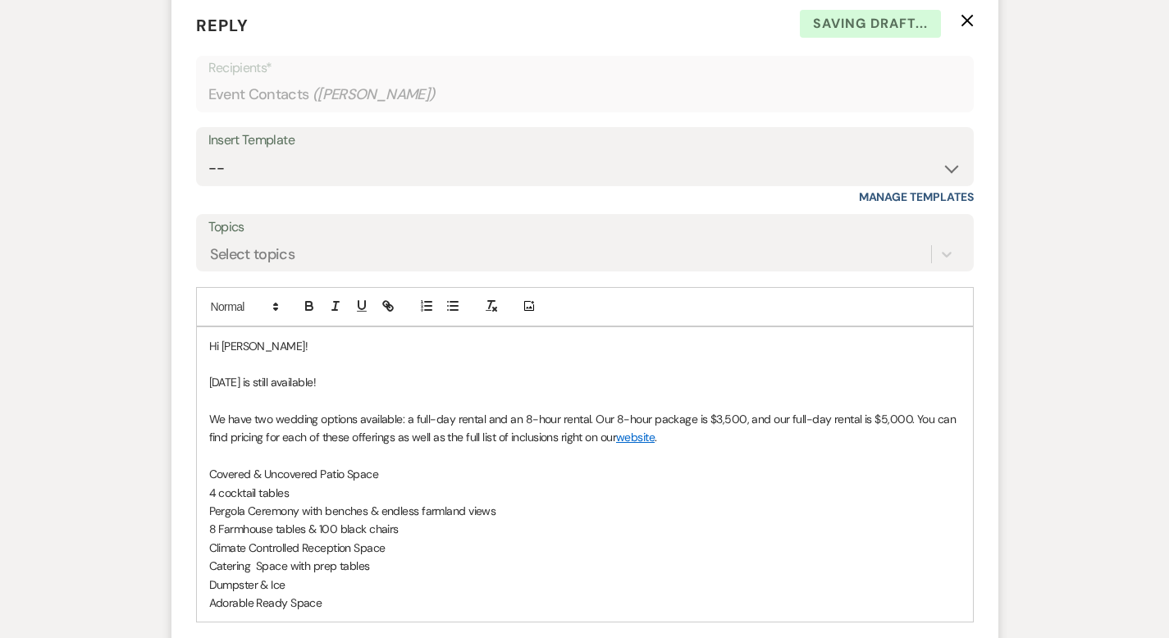
click at [197, 449] on div "Hi [PERSON_NAME]! [DATE] is still available! We have two wedding options availa…" at bounding box center [585, 474] width 776 height 295
click at [197, 492] on div "Hi [PERSON_NAME]! [DATE] is still available! We have two wedding options availa…" at bounding box center [585, 474] width 776 height 295
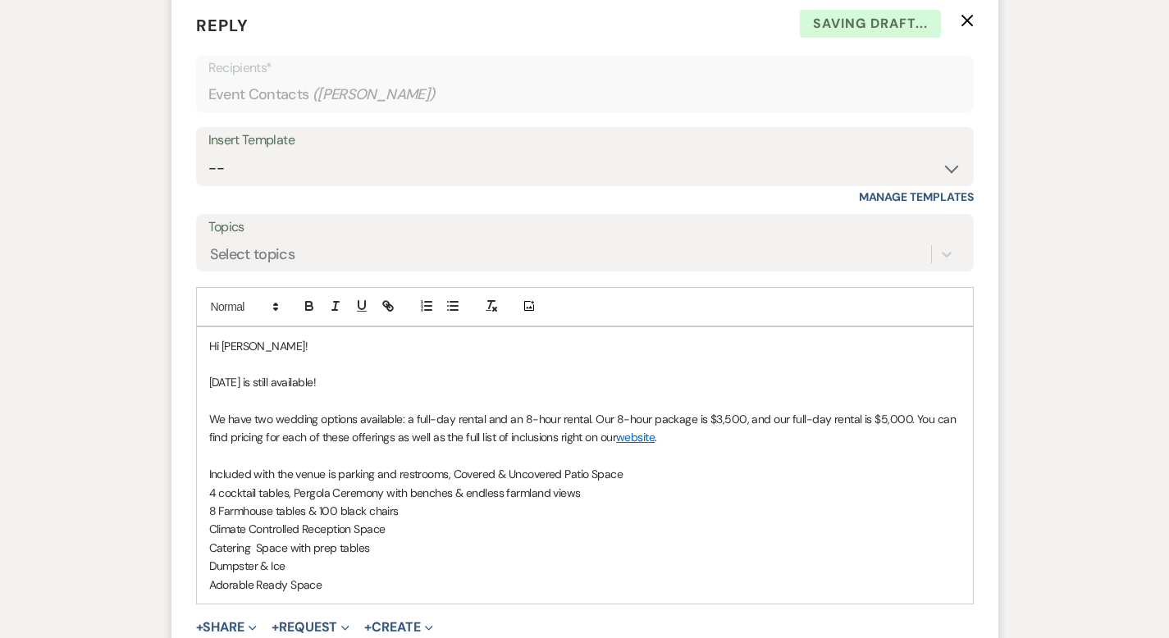
click at [197, 491] on div "Hi [PERSON_NAME]! [DATE] is still available! We have two wedding options availa…" at bounding box center [585, 465] width 776 height 277
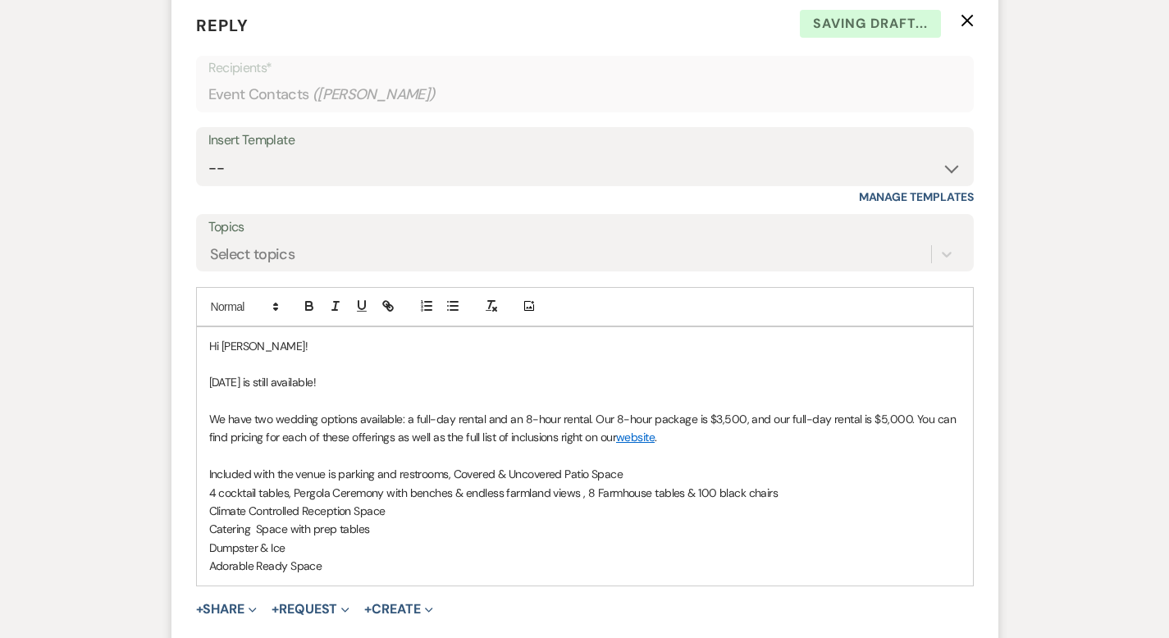
click at [197, 492] on div "Hi [PERSON_NAME]! [DATE] is still available! We have two wedding options availa…" at bounding box center [585, 456] width 776 height 258
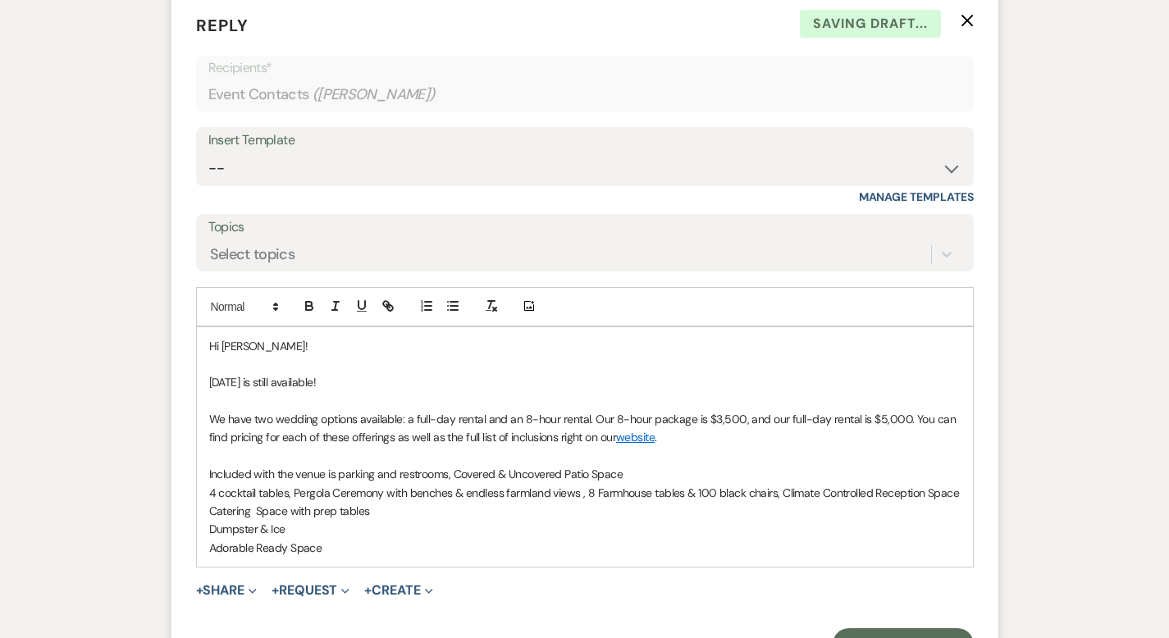
click at [197, 492] on div "Hi [PERSON_NAME]! [DATE] is still available! We have two wedding options availa…" at bounding box center [585, 447] width 776 height 240
click at [197, 513] on div "Hi [PERSON_NAME]! [DATE] is still available! We have two wedding options availa…" at bounding box center [585, 447] width 776 height 240
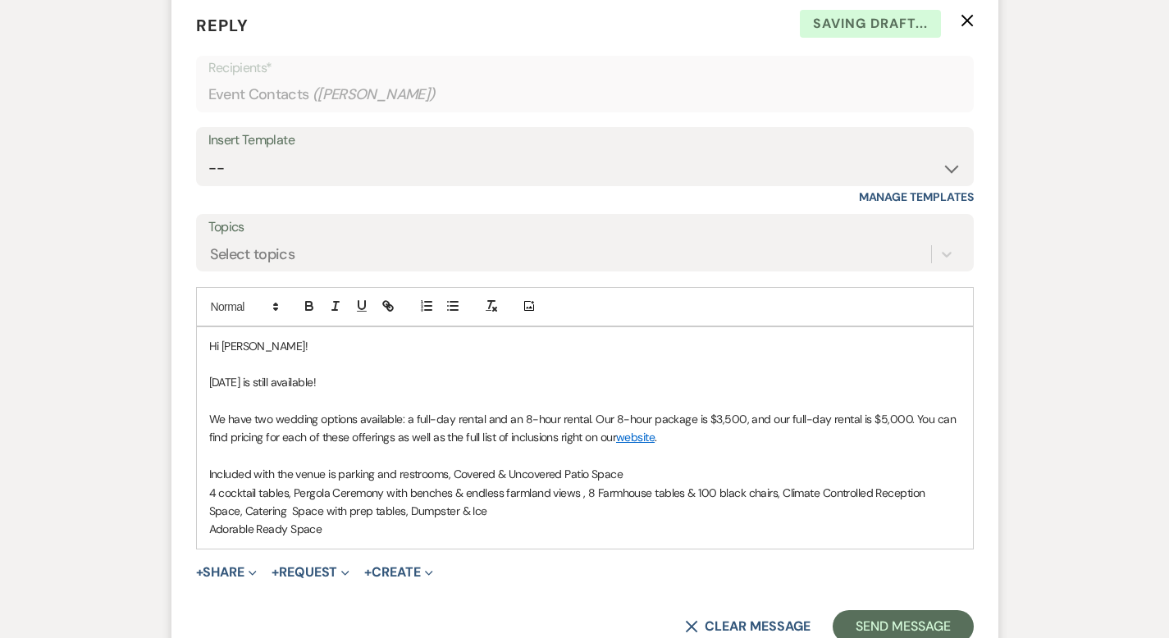
click at [209, 520] on p "Adorable Ready Space" at bounding box center [585, 529] width 752 height 18
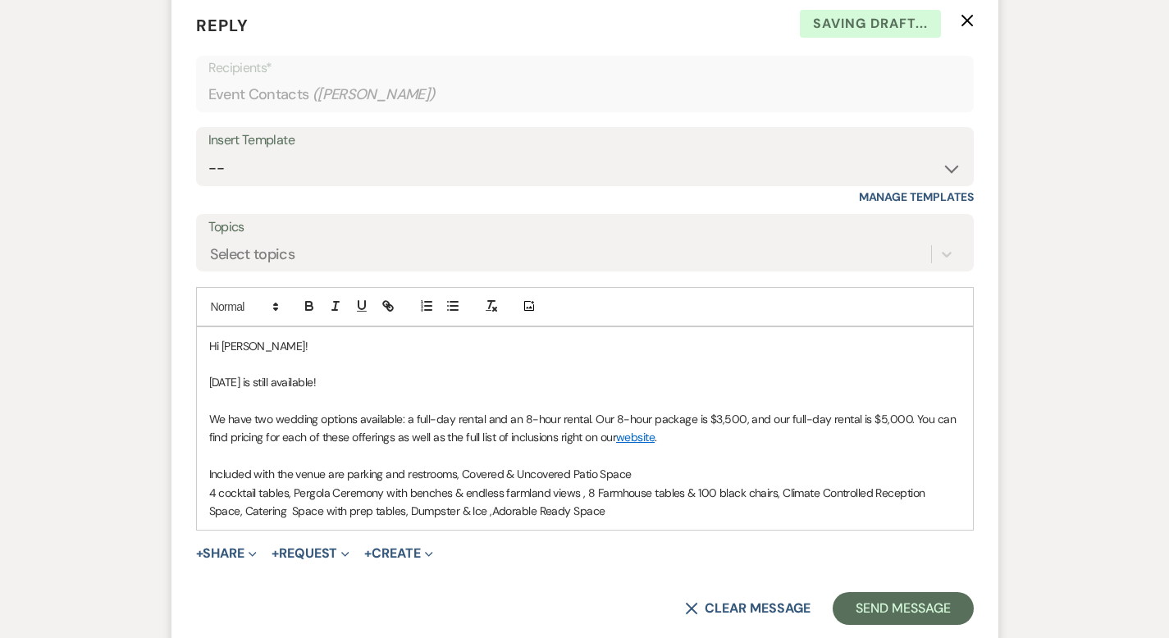
click at [412, 465] on p "Included with the venue are parking and restrooms, Covered & Uncovered Patio Sp…" at bounding box center [585, 474] width 752 height 18
click at [468, 465] on p "Included with the venue are parking and restrooms, covered & Uncovered Patio Sp…" at bounding box center [585, 474] width 752 height 18
click at [197, 473] on div "Hi [PERSON_NAME]! [DATE] is still available! We have two wedding options availa…" at bounding box center [585, 429] width 776 height 204
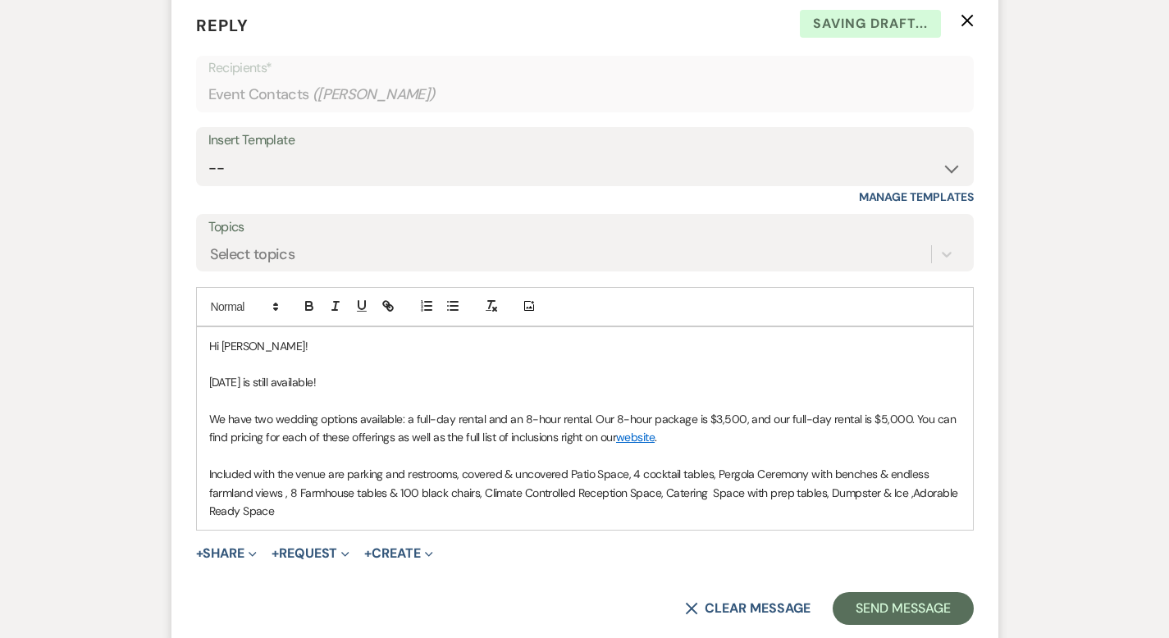
click at [666, 465] on p "Included with the venue are parking and restrooms, covered & uncovered Patio Sp…" at bounding box center [585, 492] width 752 height 55
click at [707, 465] on p "Included with the venue are parking and restrooms, covered & uncovered Patio Sp…" at bounding box center [585, 492] width 752 height 55
click at [209, 473] on p "Included with the venue are parking and restrooms, covered & uncovered Patio Sp…" at bounding box center [585, 492] width 752 height 55
click at [288, 471] on p "Included with the venue are parking and restrooms, covered & uncovered Patio Sp…" at bounding box center [585, 492] width 752 height 55
click at [826, 478] on p "Included with the venue are parking and restrooms, covered & uncovered Patio Sp…" at bounding box center [585, 492] width 752 height 55
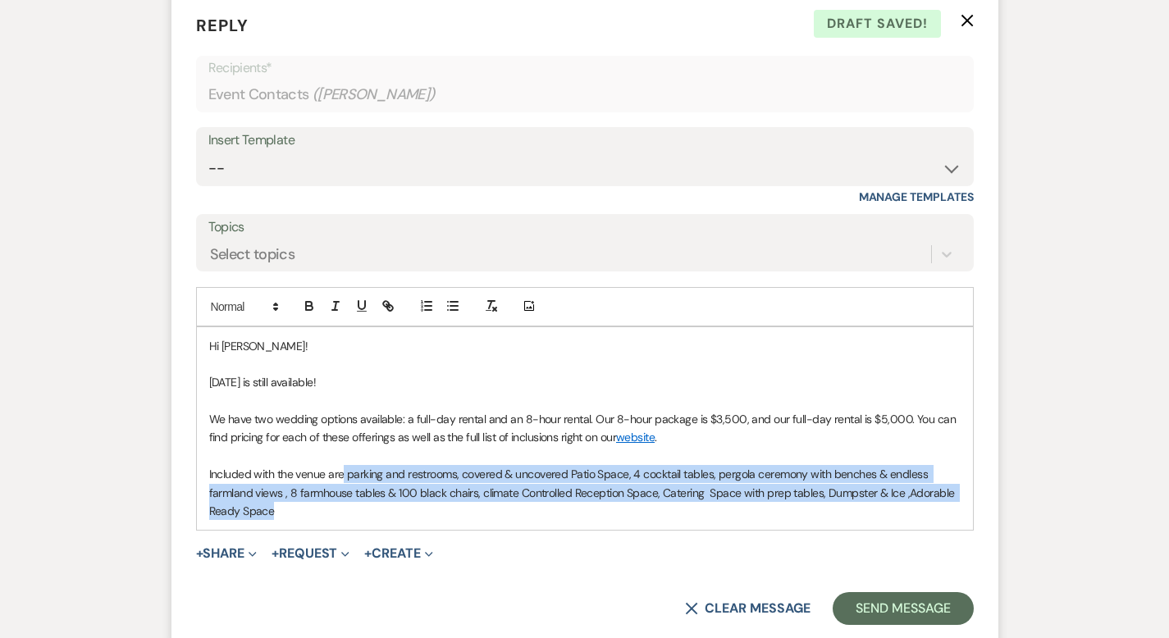
drag, startPoint x: 826, startPoint y: 478, endPoint x: 290, endPoint y: 460, distance: 537.0
click at [290, 465] on p "Included with the venue are parking and restrooms, covered & uncovered Patio Sp…" at bounding box center [585, 492] width 752 height 55
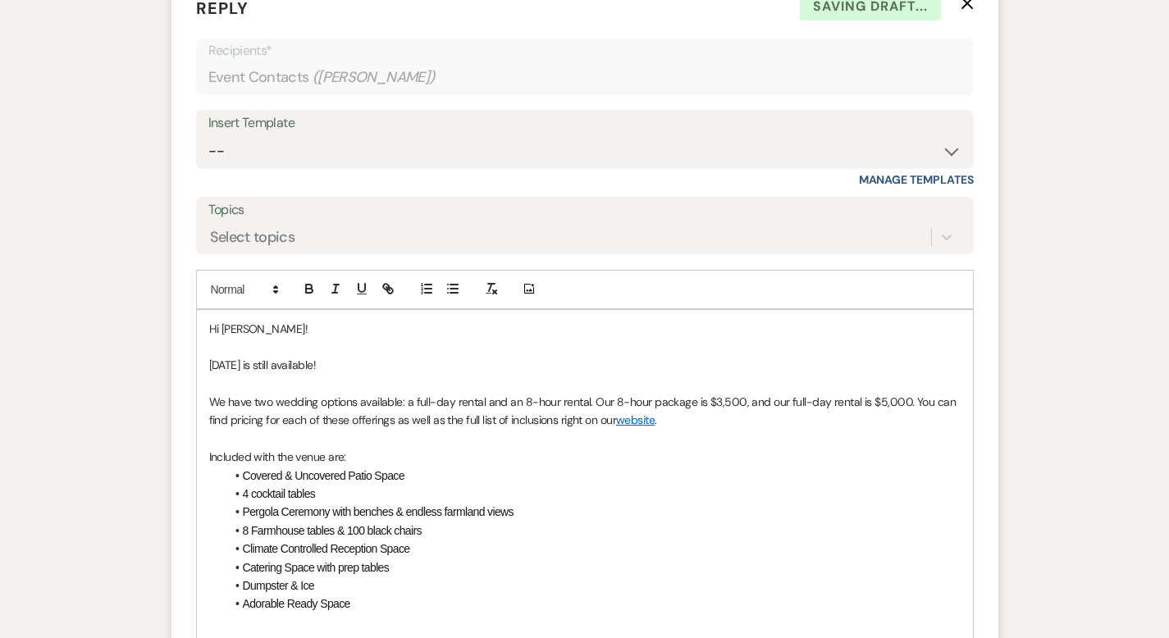
scroll to position [1964, 0]
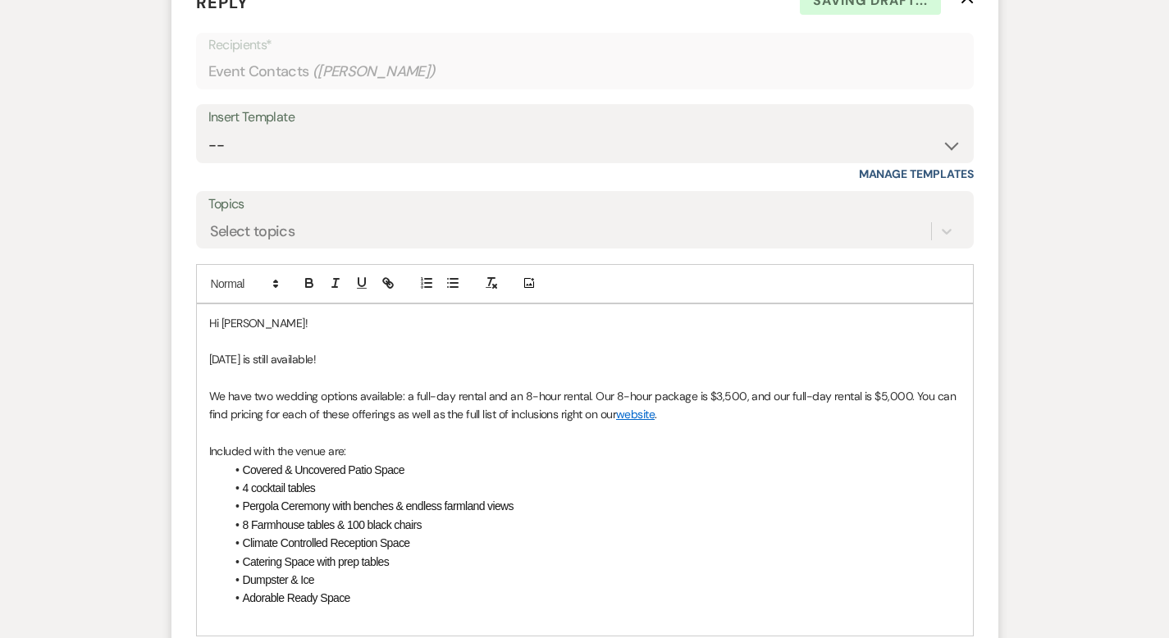
click at [243, 464] on span "Covered & Uncovered Patio Space" at bounding box center [324, 470] width 162 height 13
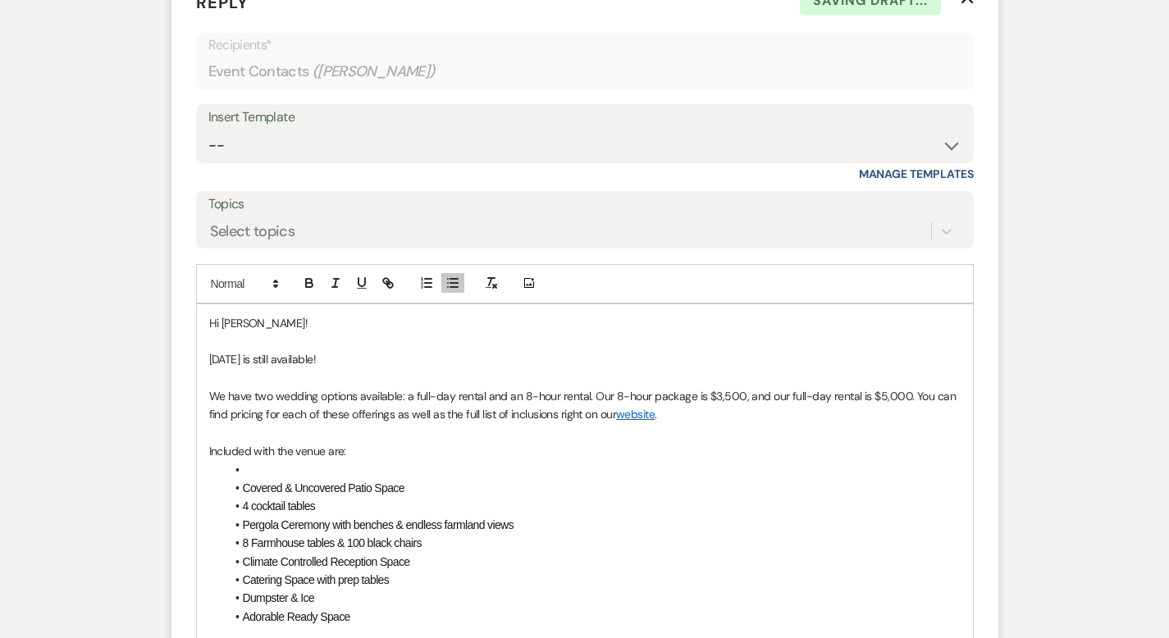
click at [226, 461] on li at bounding box center [593, 470] width 735 height 18
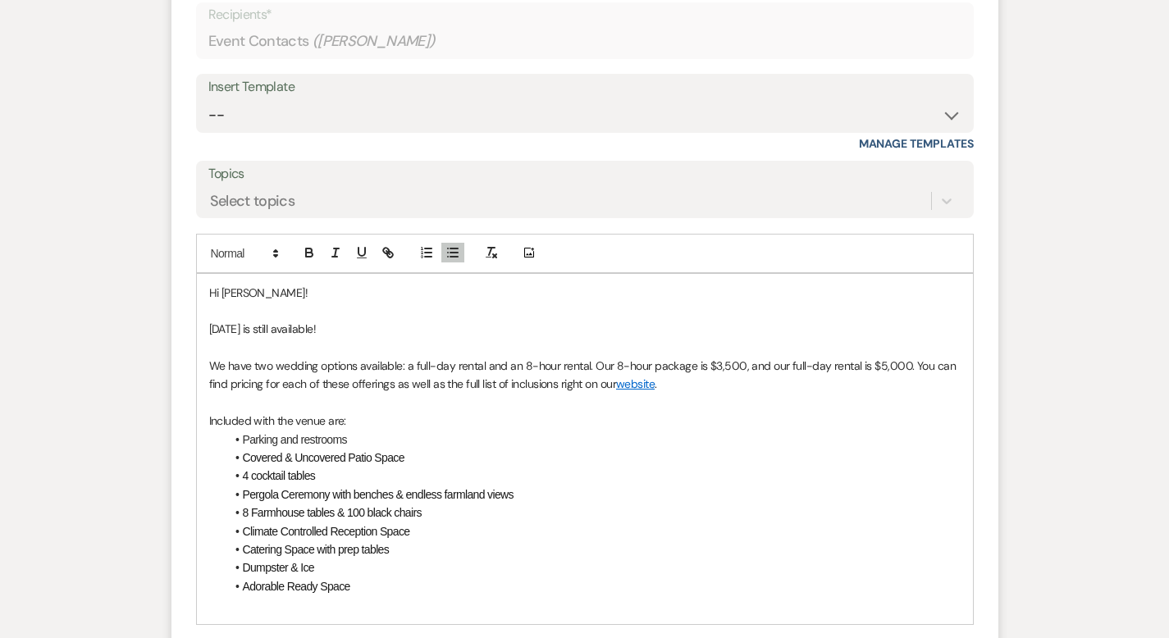
scroll to position [2005, 0]
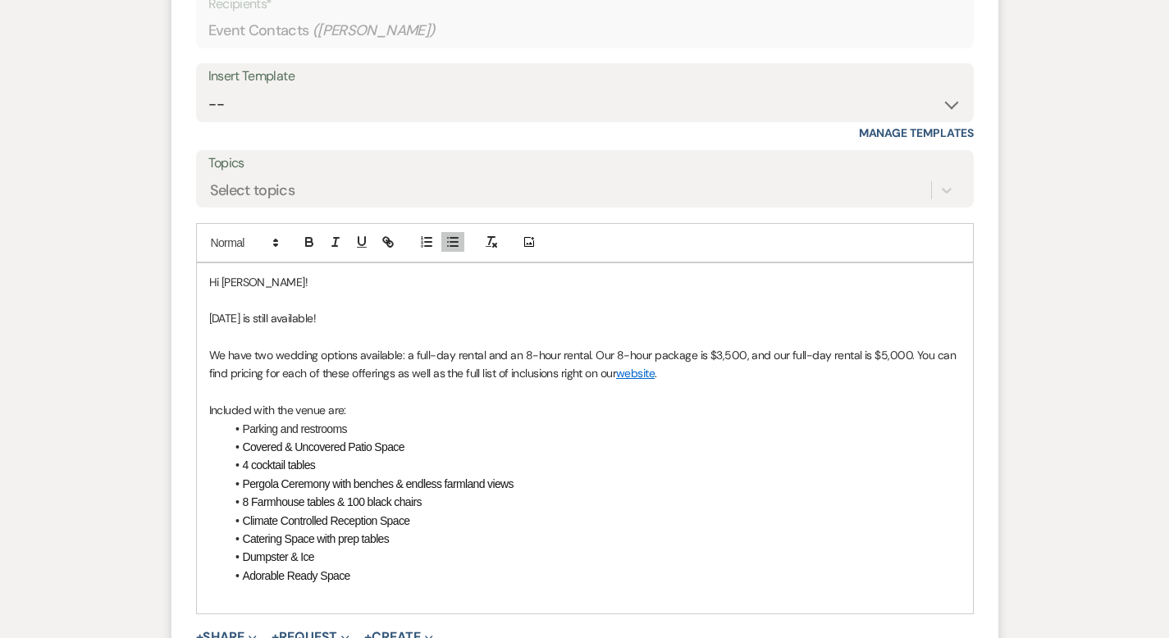
click at [796, 346] on p "We have two wedding options available: a full-day rental and an 8-hour rental. …" at bounding box center [585, 364] width 752 height 37
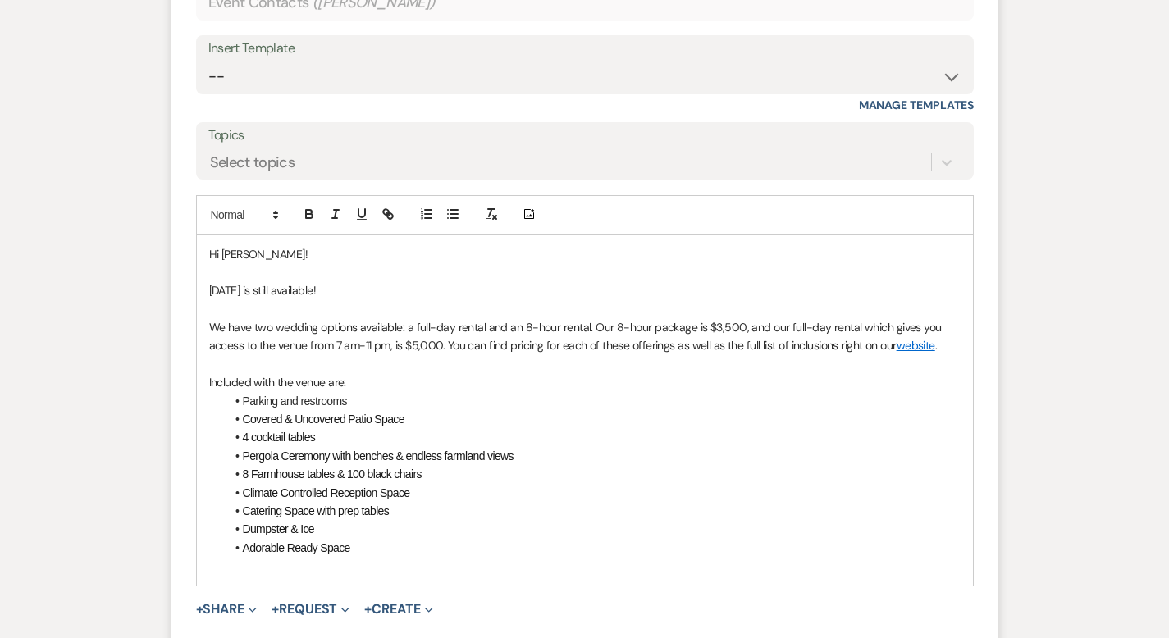
scroll to position [2032, 0]
click at [243, 542] on span "Adorable Ready Space" at bounding box center [296, 548] width 107 height 13
click at [258, 542] on span "& an adorable Ready Space" at bounding box center [308, 548] width 130 height 13
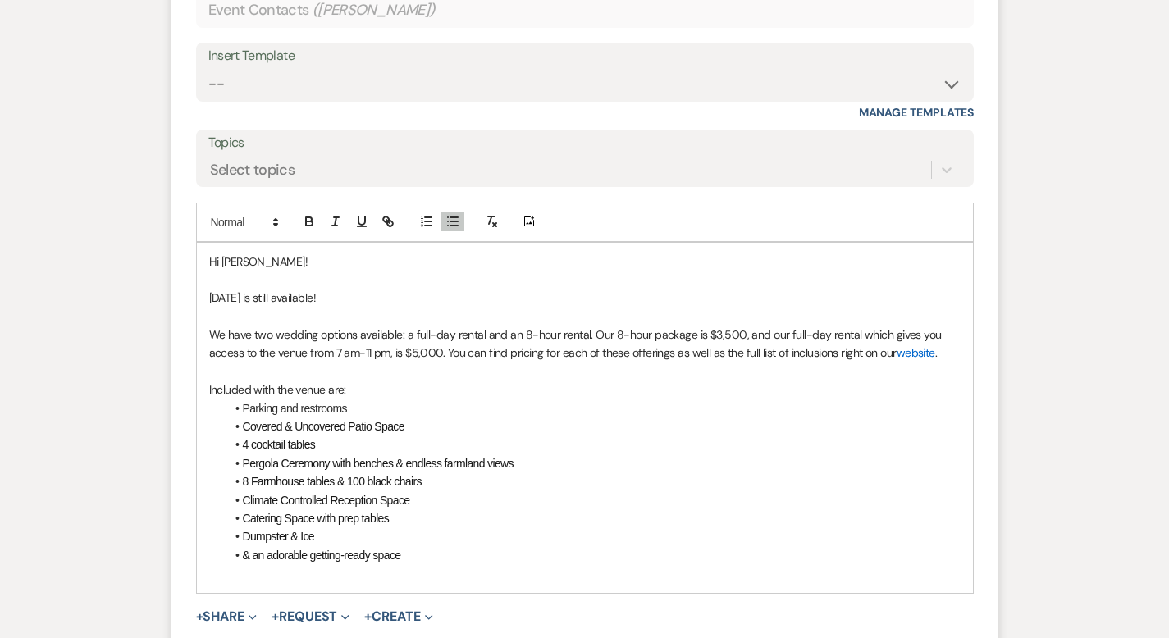
scroll to position [2027, 0]
click at [397, 545] on li "& an adorable getting-ready space" at bounding box center [593, 554] width 735 height 18
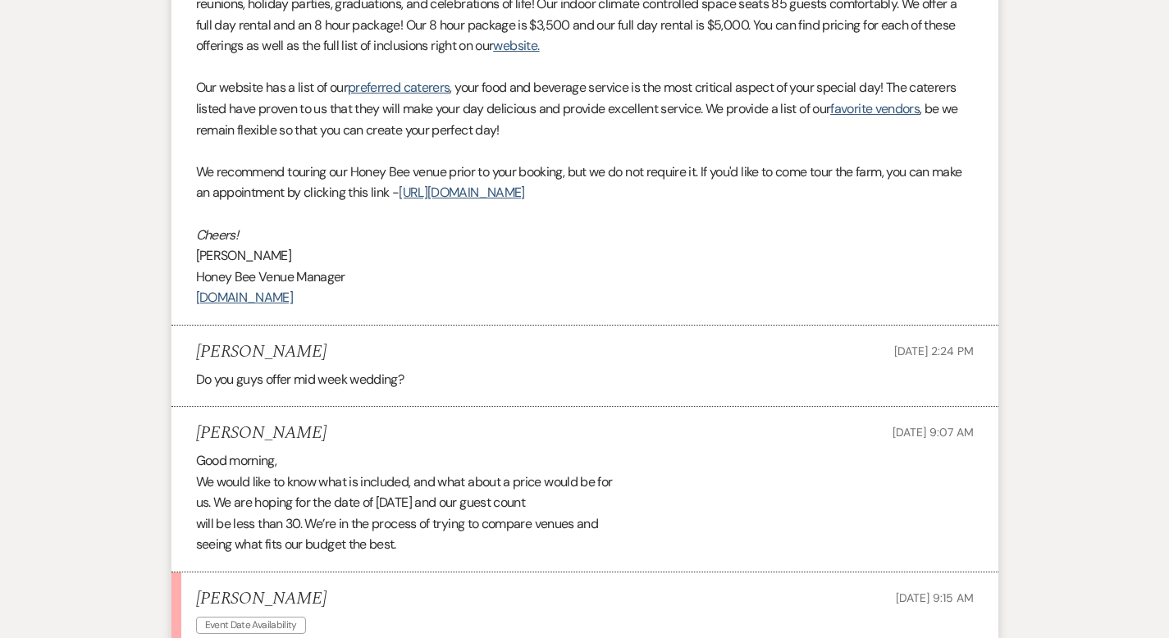
scroll to position [1165, 0]
drag, startPoint x: 144, startPoint y: 152, endPoint x: 465, endPoint y: 172, distance: 321.5
click at [465, 172] on p "We recommend touring our Honey Bee venue prior to your booking, but we do not r…" at bounding box center [585, 183] width 778 height 42
copy p "We recommend touring our Honey Bee venue prior to your booking, but we do not r…"
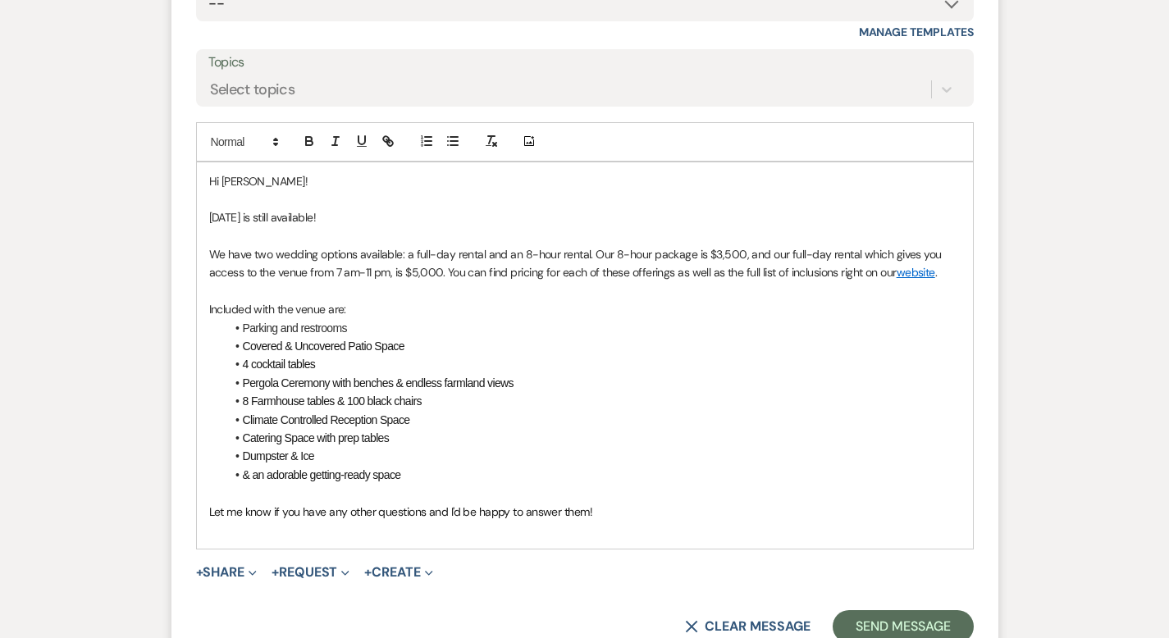
scroll to position [2112, 0]
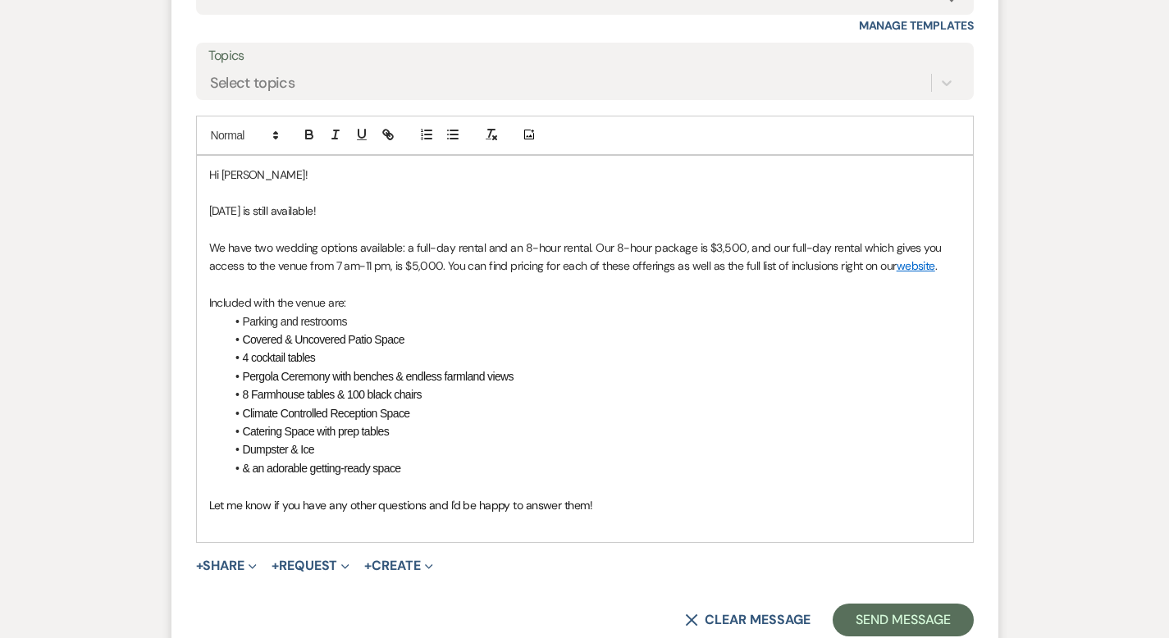
click at [197, 487] on div "Hi [PERSON_NAME]! [DATE] is still available! We have two wedding options availa…" at bounding box center [585, 349] width 776 height 387
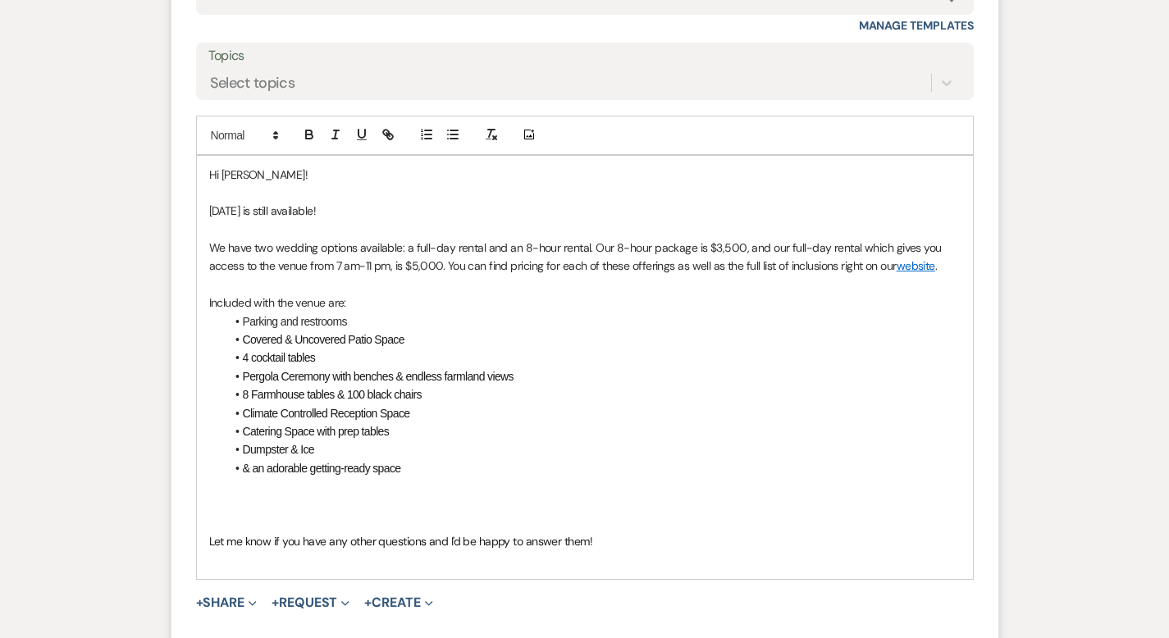
click at [209, 496] on p at bounding box center [585, 505] width 752 height 18
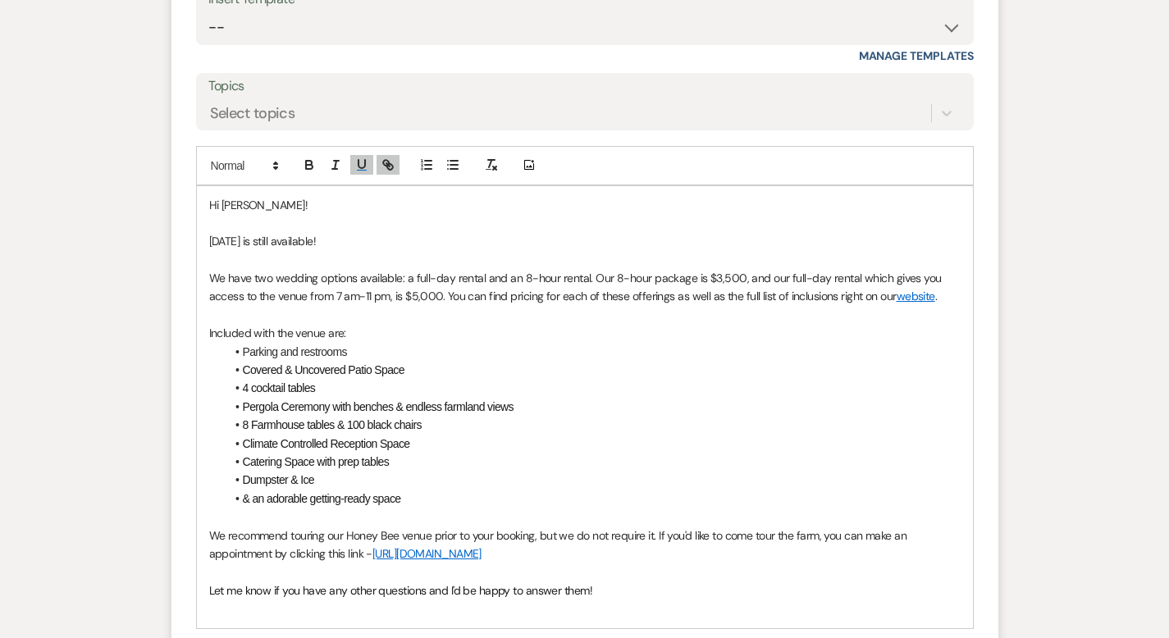
scroll to position [2099, 0]
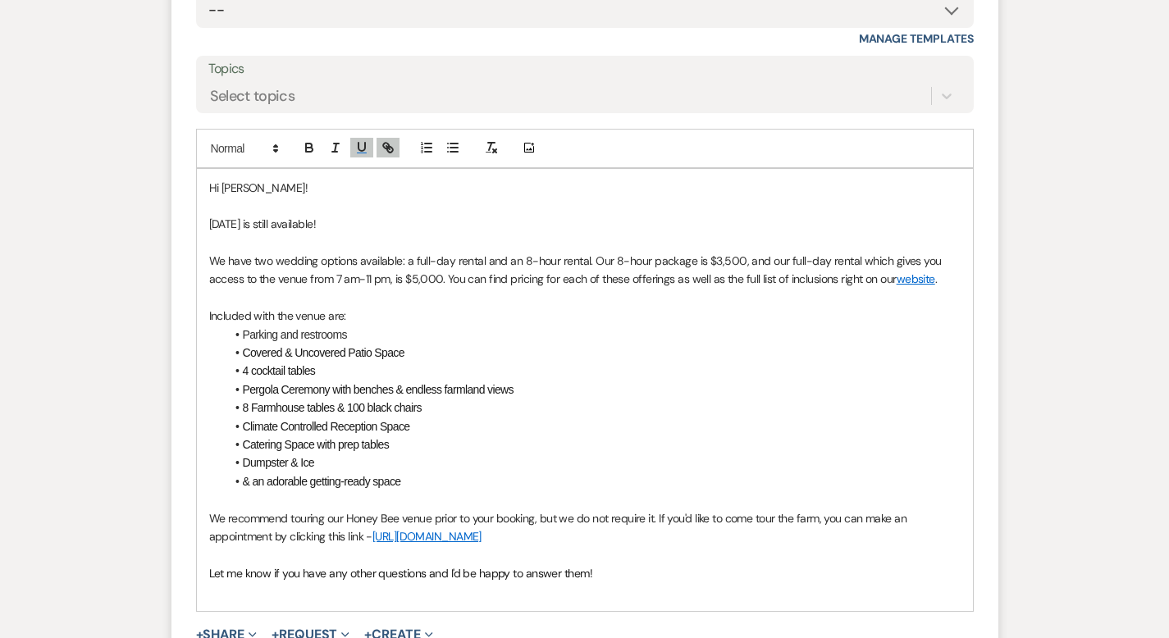
click at [559, 565] on p "Let me know if you have any other questions and I'd be happy to answer them!" at bounding box center [585, 574] width 752 height 18
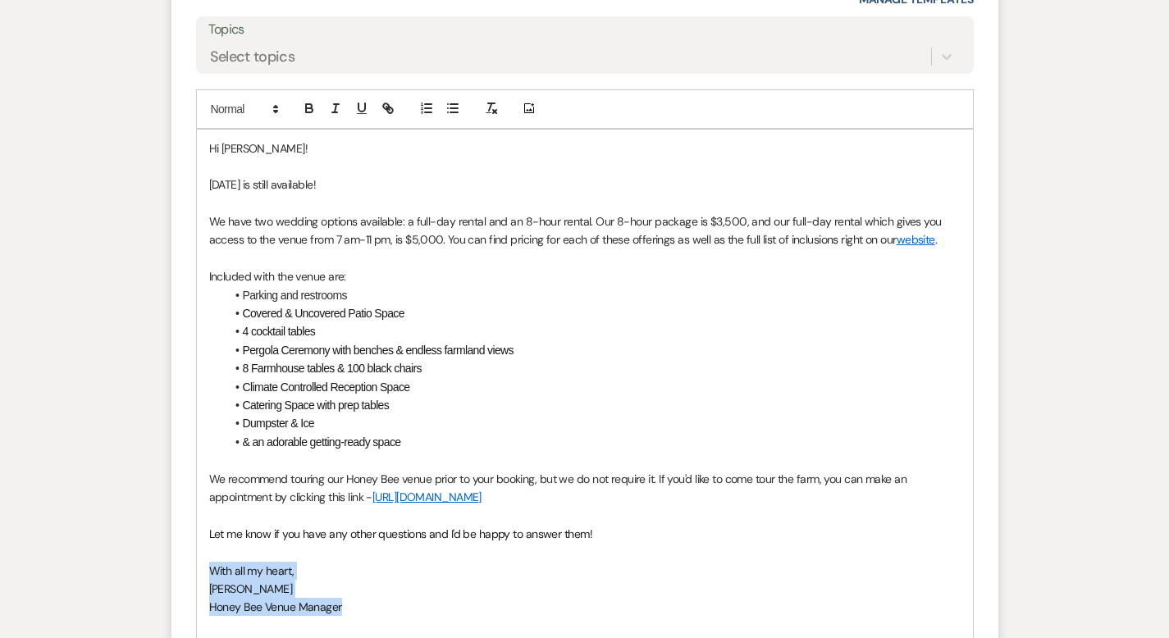
drag, startPoint x: 295, startPoint y: 588, endPoint x: 144, endPoint y: 551, distance: 154.8
click at [197, 550] on div "Hi [PERSON_NAME]! [DATE] is still available! We have two wedding options availa…" at bounding box center [585, 388] width 776 height 516
click at [332, 112] on line "button" at bounding box center [334, 112] width 5 height 0
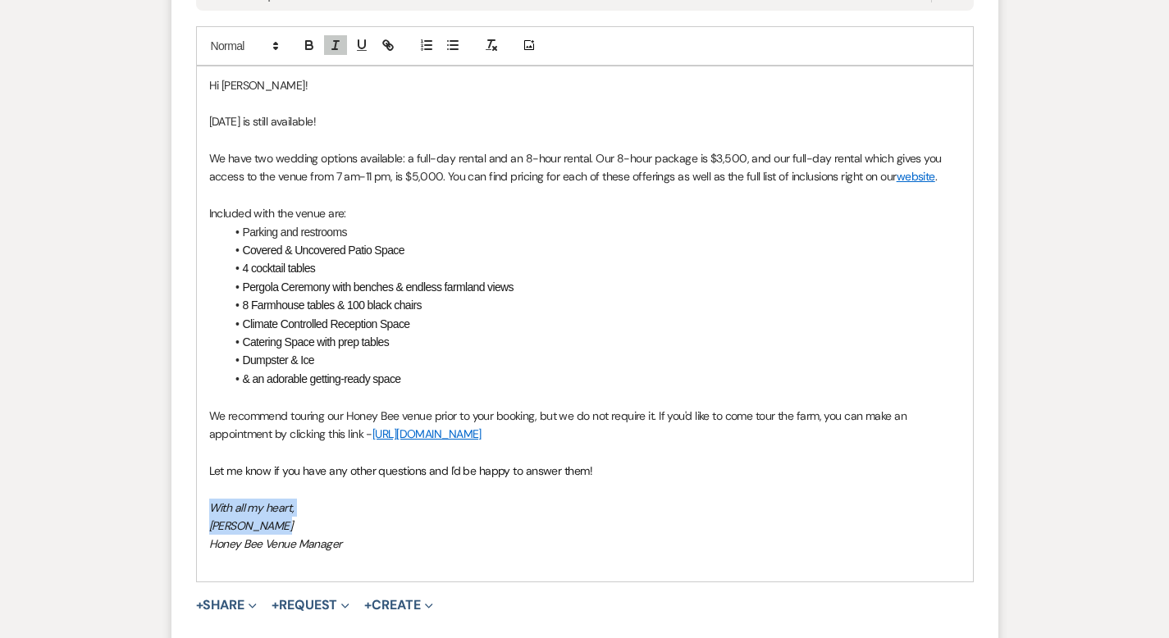
scroll to position [2230, 0]
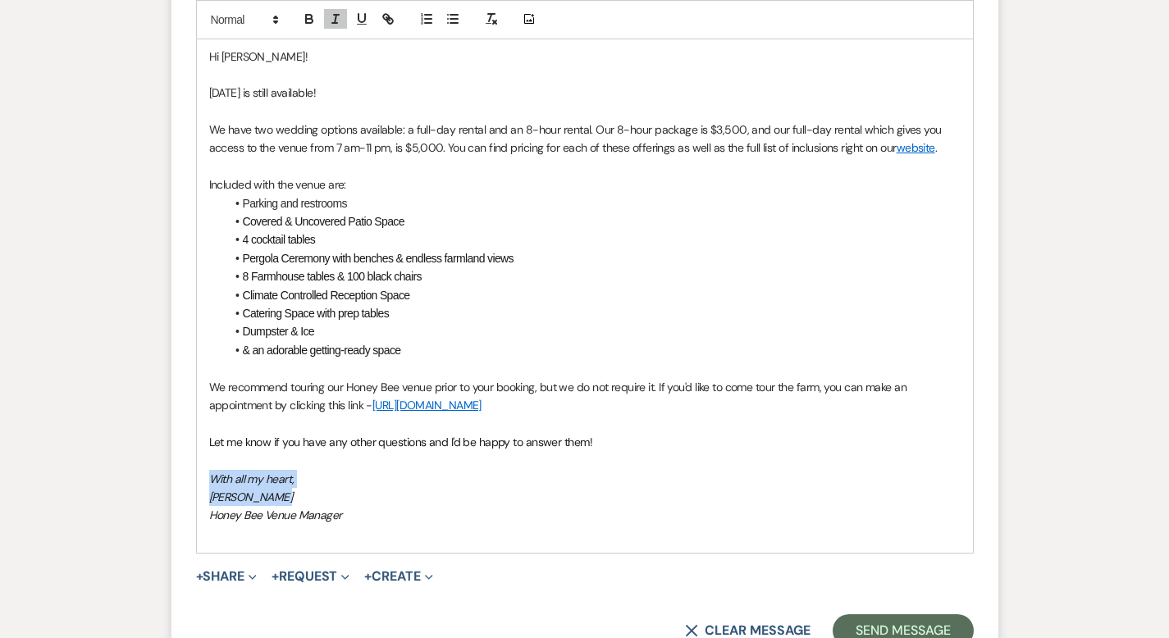
click at [457, 506] on p "Honey Bee Venue Manager" at bounding box center [585, 515] width 752 height 18
click at [927, 615] on button "Send Message" at bounding box center [903, 631] width 140 height 33
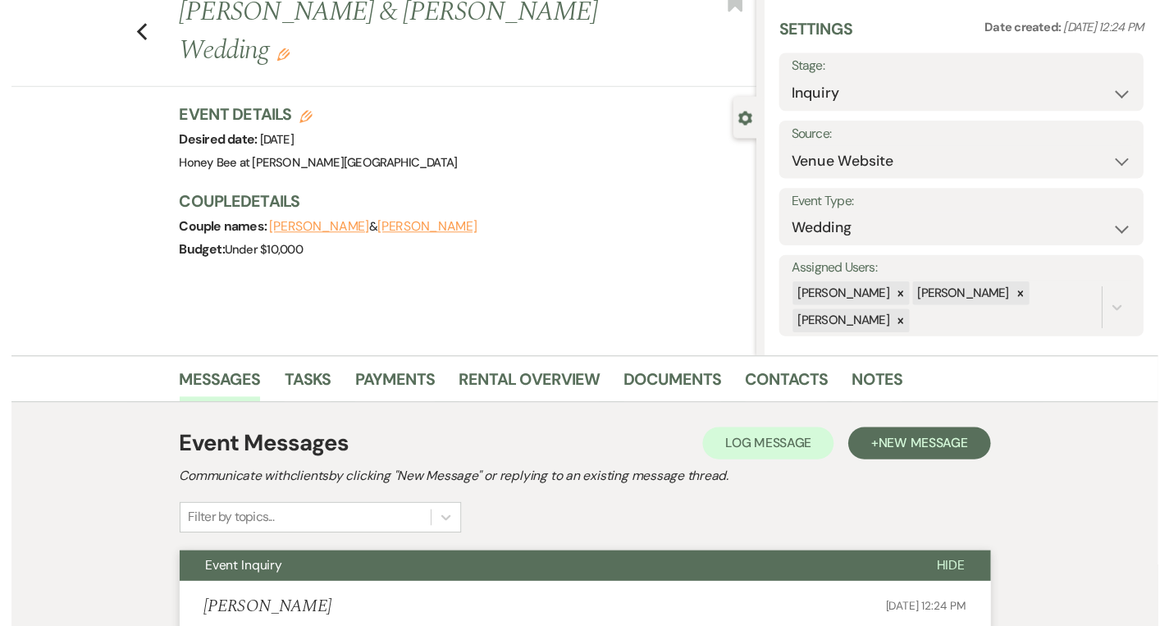
scroll to position [0, 0]
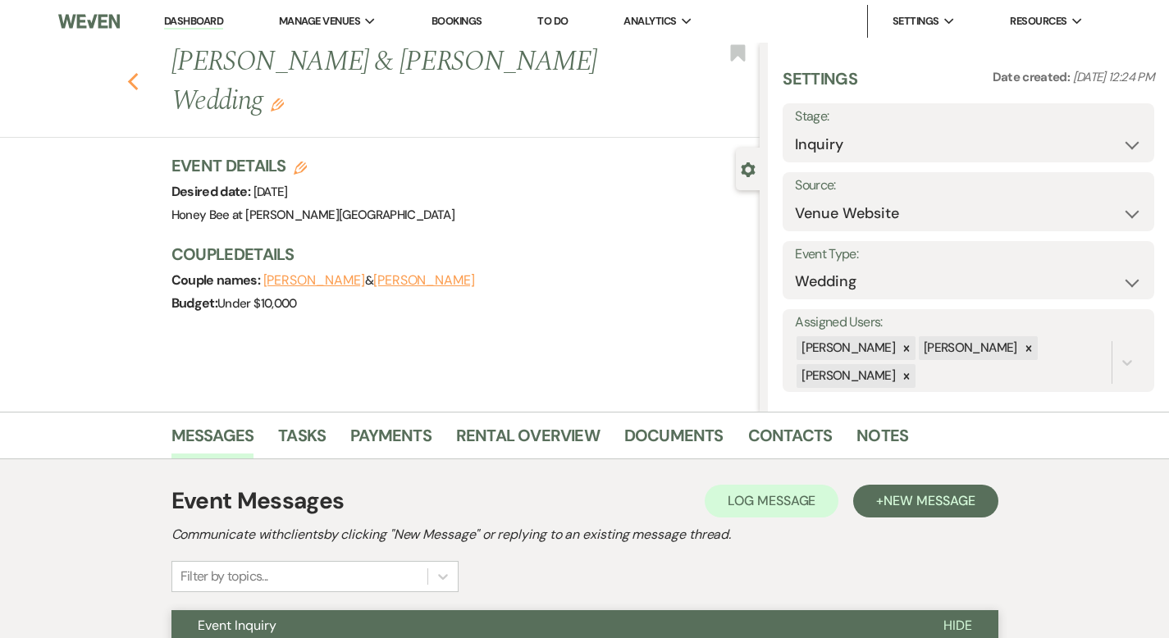
click at [127, 72] on icon "Previous" at bounding box center [133, 82] width 12 height 20
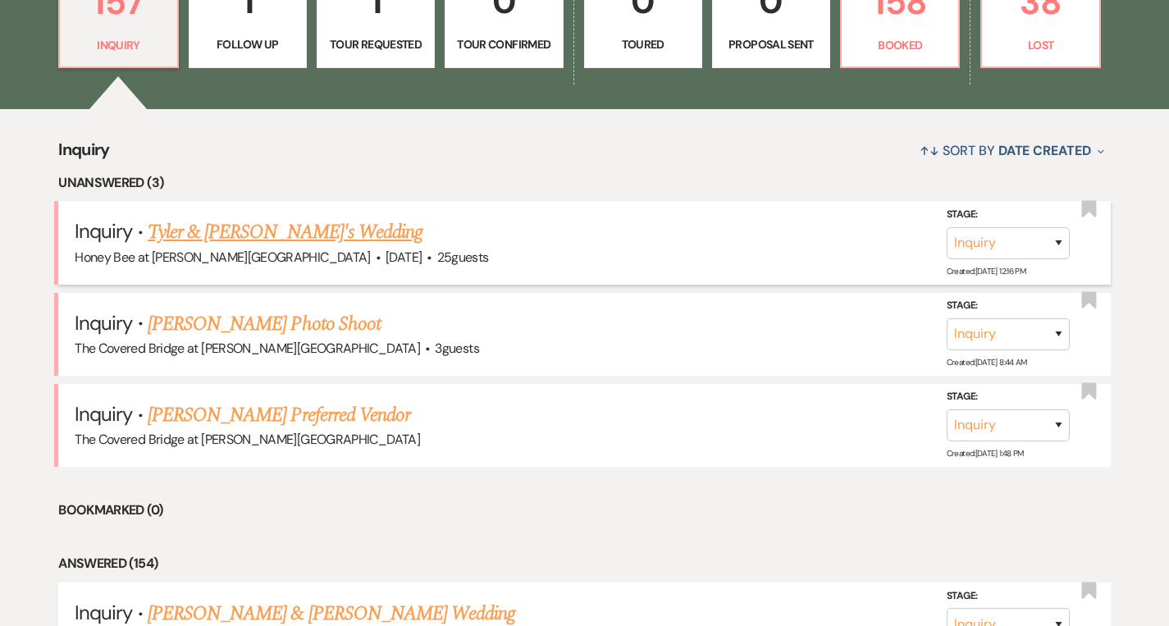
click at [251, 230] on link "Tyler & [PERSON_NAME]'s Wedding" at bounding box center [285, 232] width 275 height 30
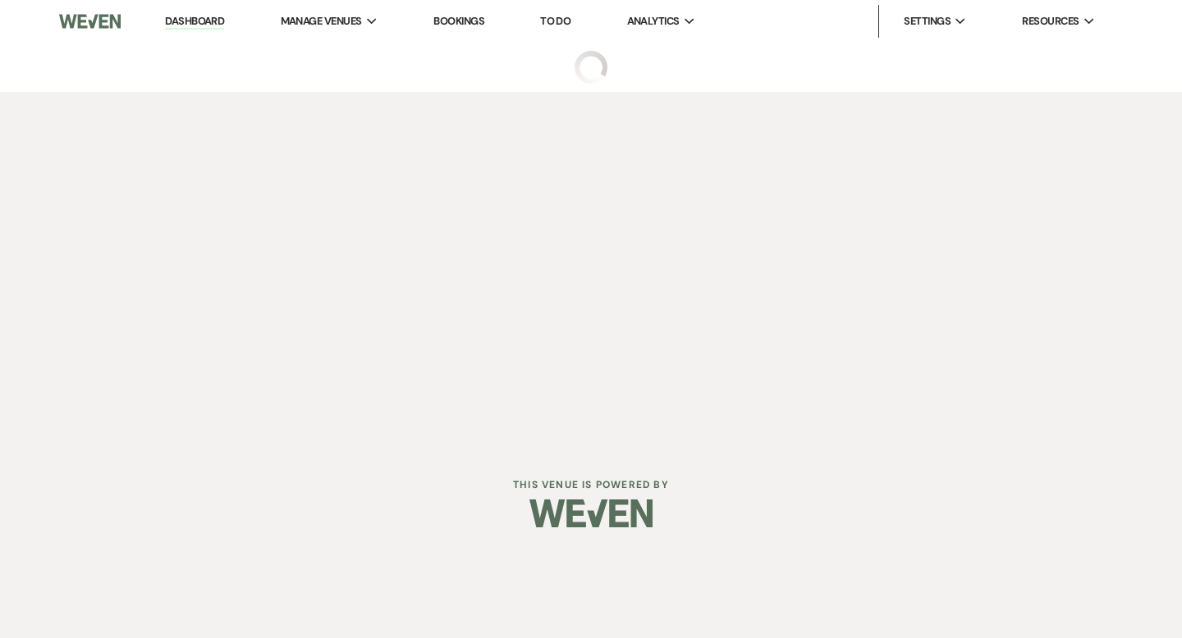
select select "5"
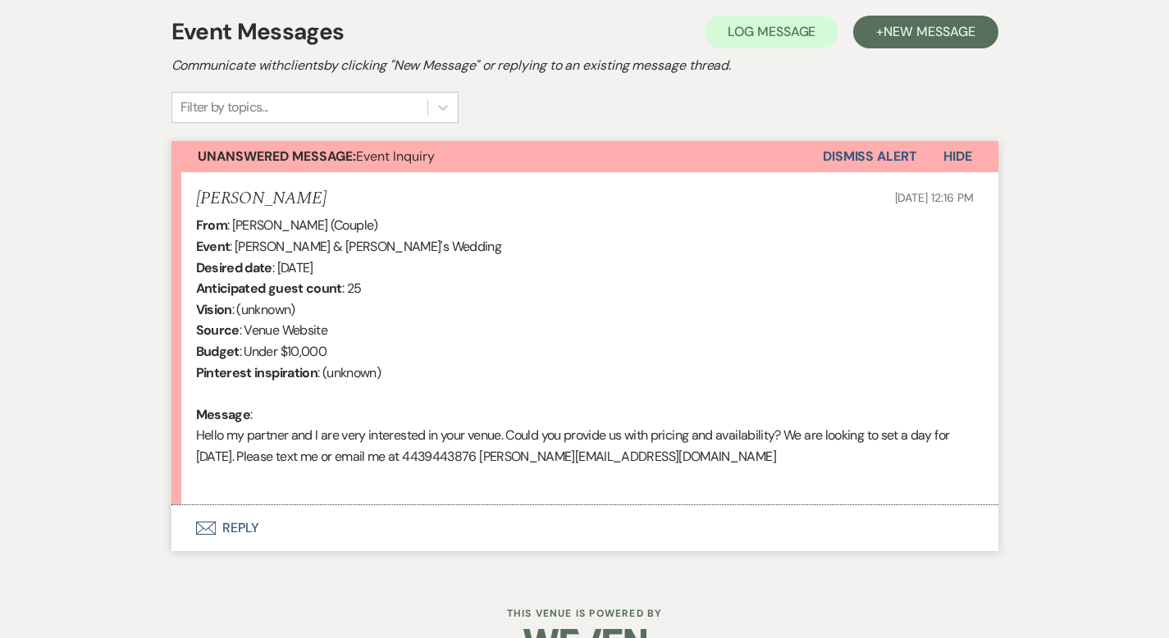
scroll to position [470, 0]
click at [194, 527] on button "Envelope Reply" at bounding box center [585, 528] width 827 height 46
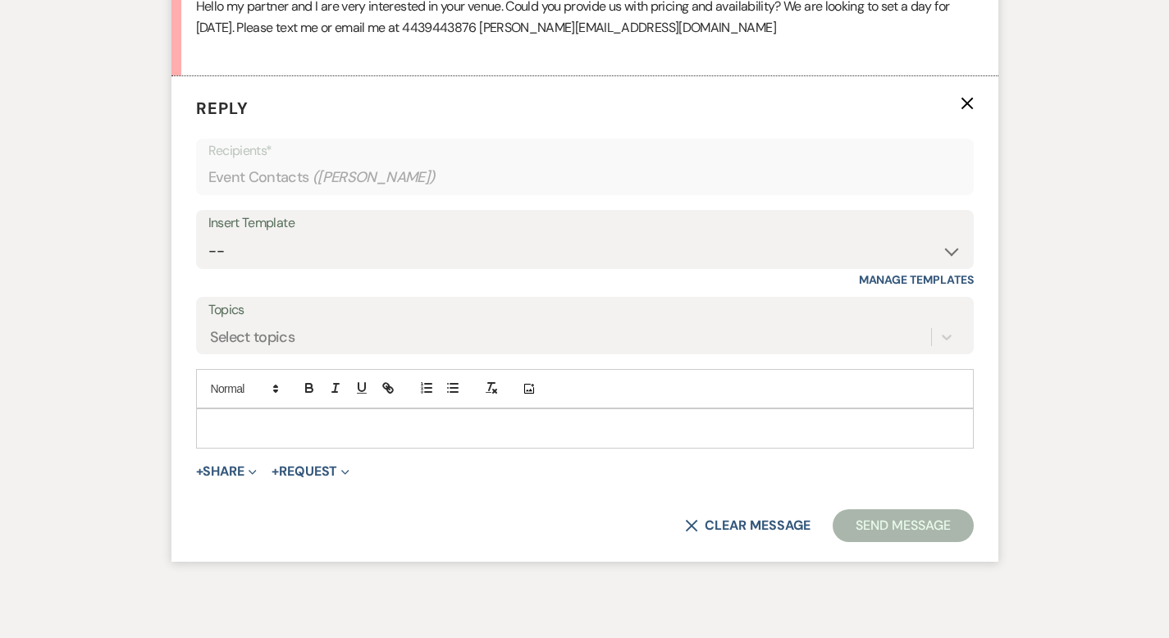
scroll to position [899, 0]
click at [278, 246] on select "-- Weven Planning Portal Introduction (Booked Events) Initial Inquiry Response …" at bounding box center [584, 252] width 753 height 32
select select "3746"
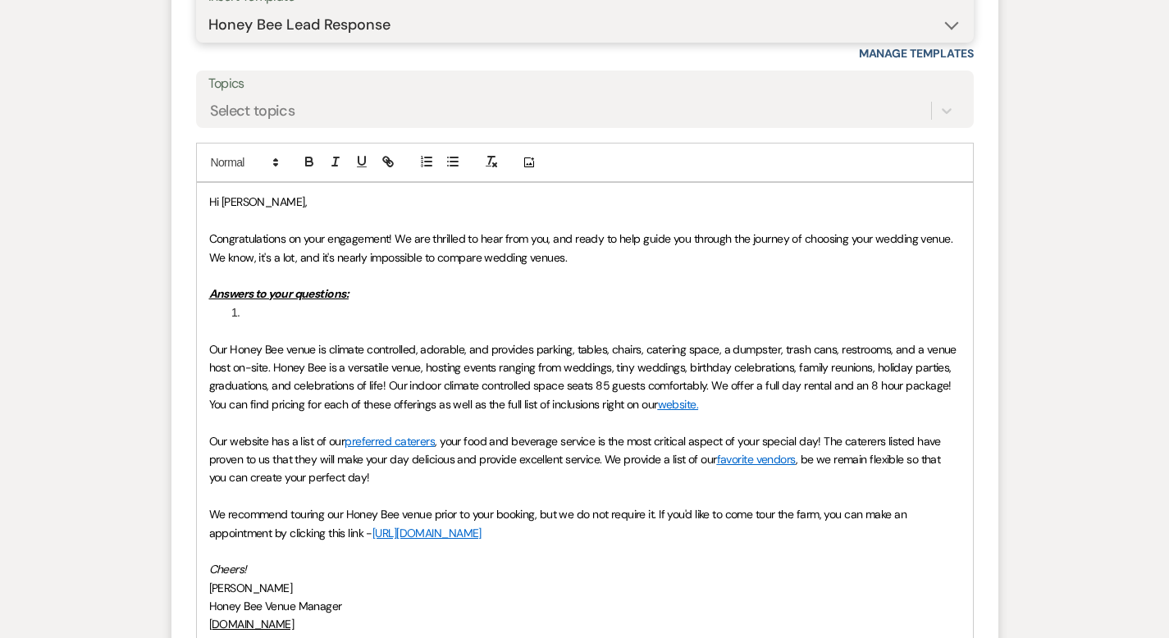
scroll to position [1191, 0]
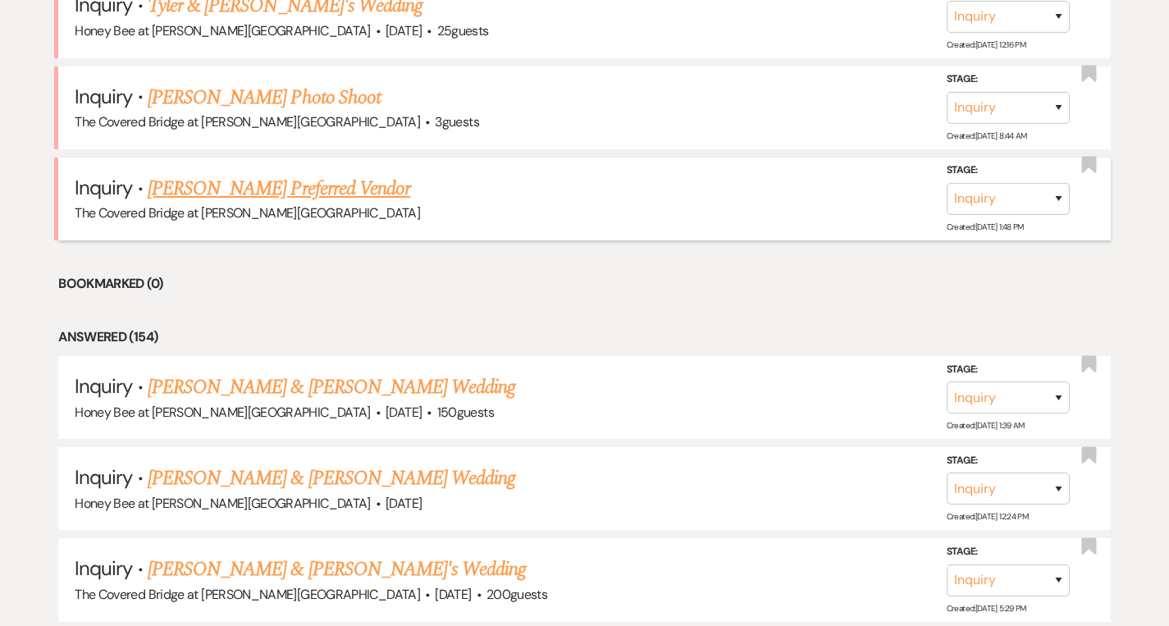
scroll to position [1333, 0]
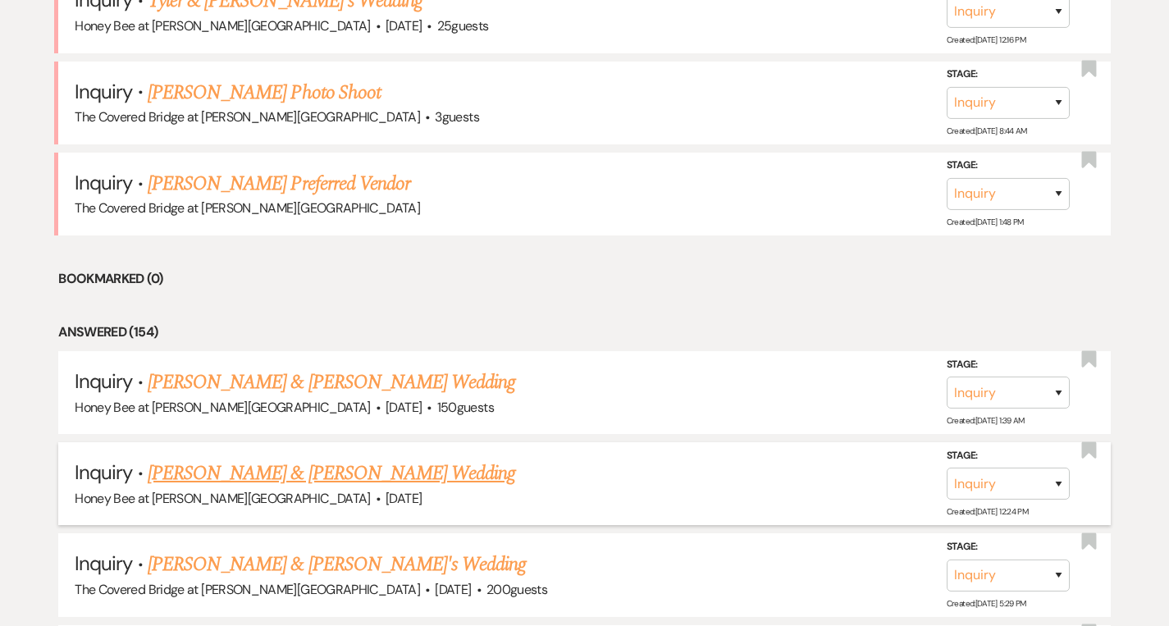
click at [326, 470] on link "[PERSON_NAME] & [PERSON_NAME] Wedding" at bounding box center [332, 474] width 368 height 30
select select "5"
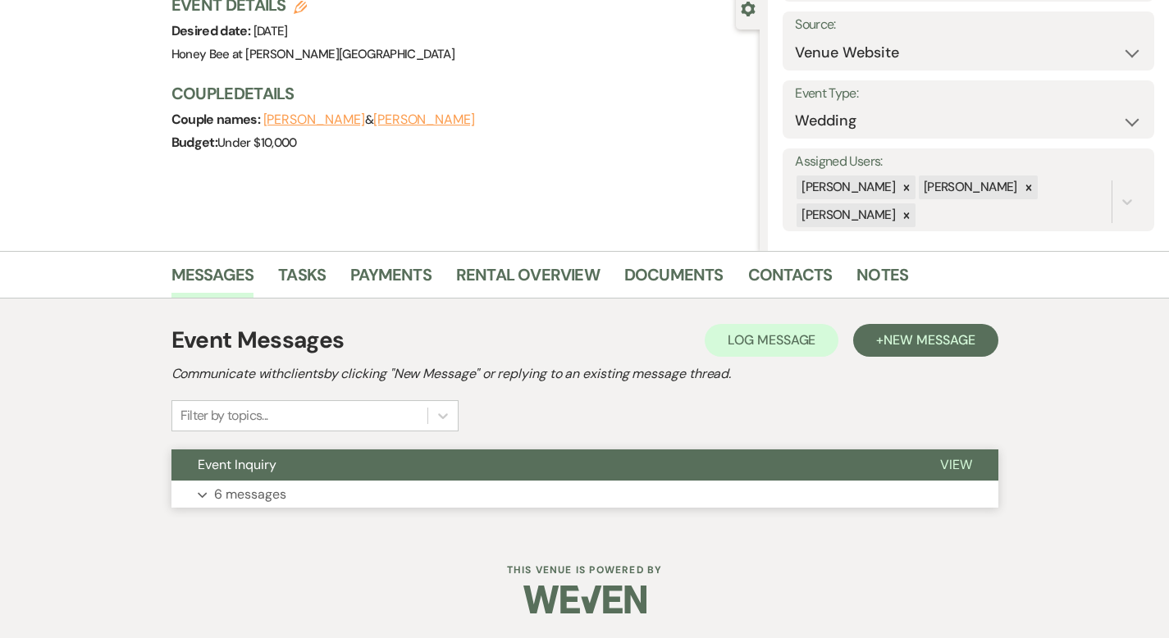
click at [301, 501] on button "Expand 6 messages" at bounding box center [585, 495] width 827 height 28
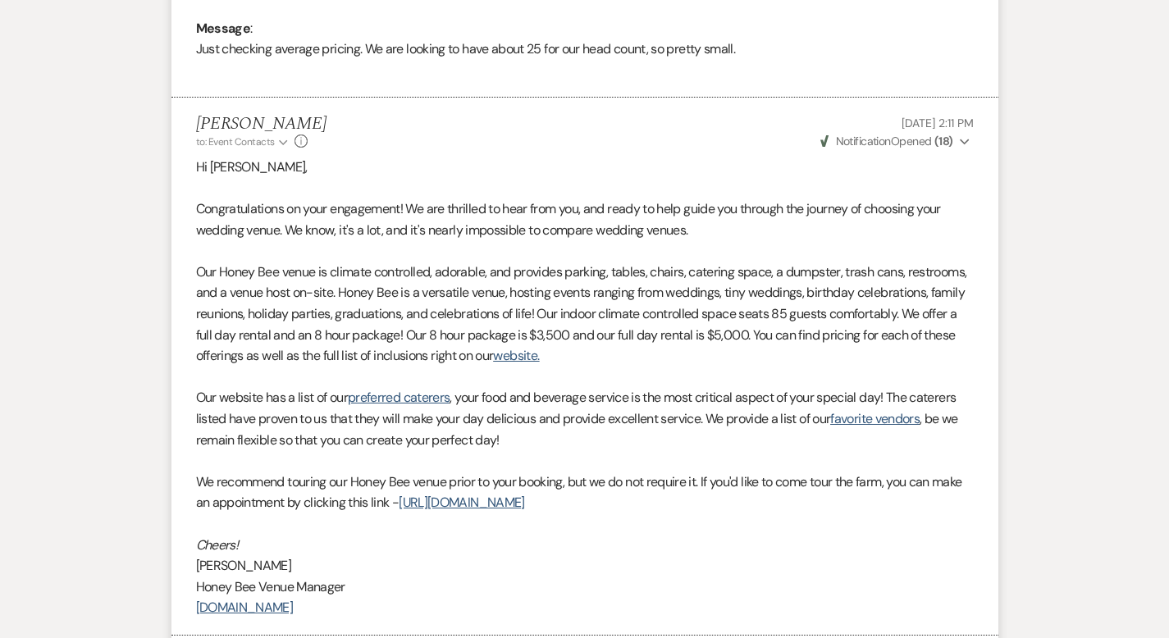
scroll to position [861, 0]
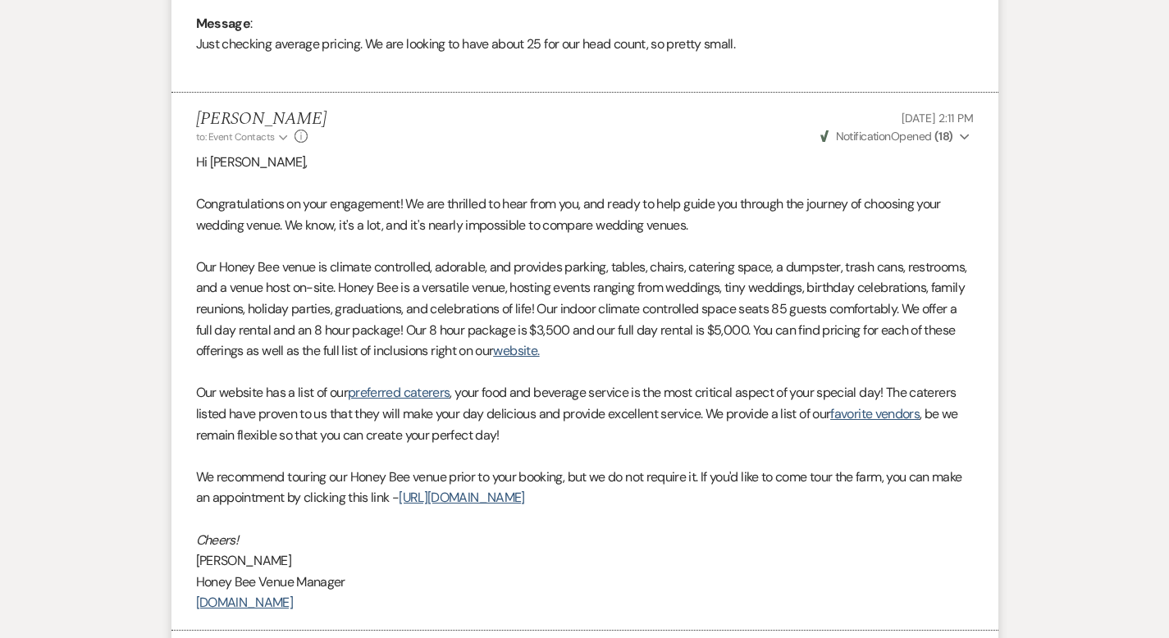
drag, startPoint x: 142, startPoint y: 162, endPoint x: 301, endPoint y: 580, distance: 447.8
click at [301, 580] on div "Hi [PERSON_NAME], Congratulations on your engagement! We are thrilled to hear f…" at bounding box center [585, 383] width 778 height 462
copy div "Lo Ipsumd, Sitametconsecte ad elit seddoeiusm! Te inc utlabore et dolo magn ali…"
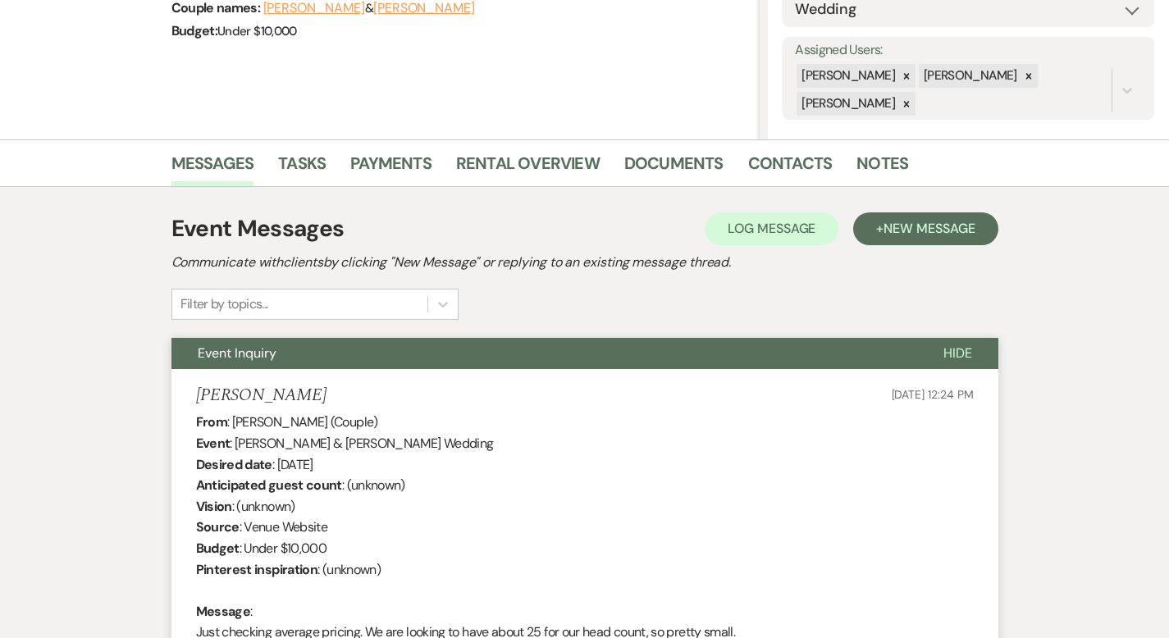
scroll to position [0, 0]
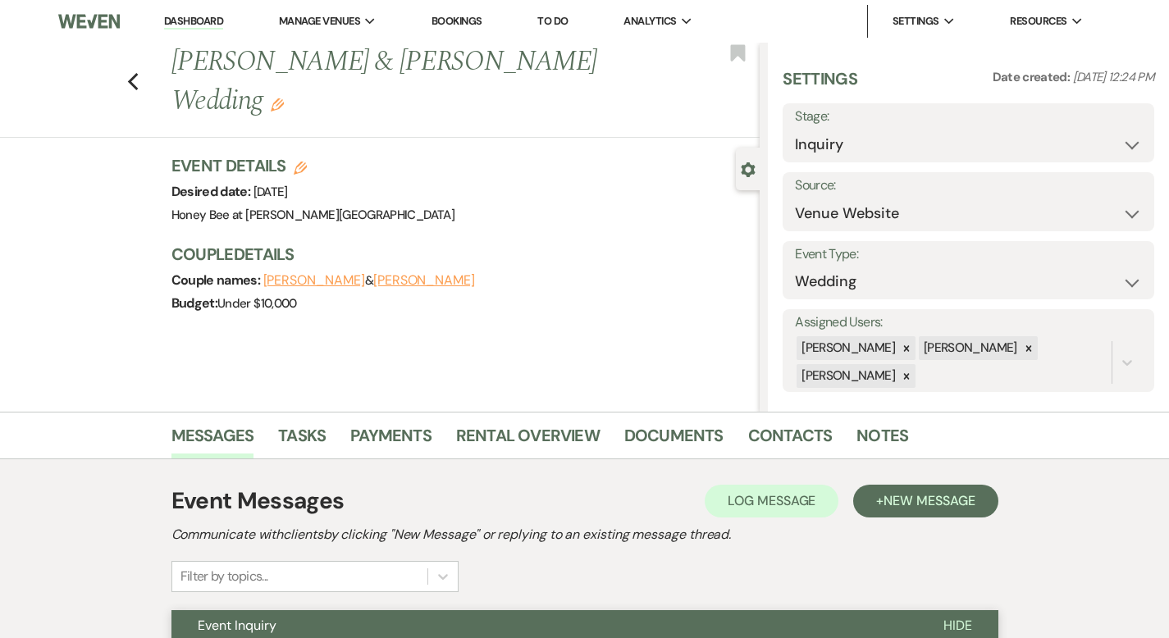
click at [90, 62] on div "Previous [PERSON_NAME] & [PERSON_NAME] Wedding Edit Bookmark" at bounding box center [376, 90] width 768 height 95
click at [127, 73] on use "button" at bounding box center [132, 82] width 11 height 18
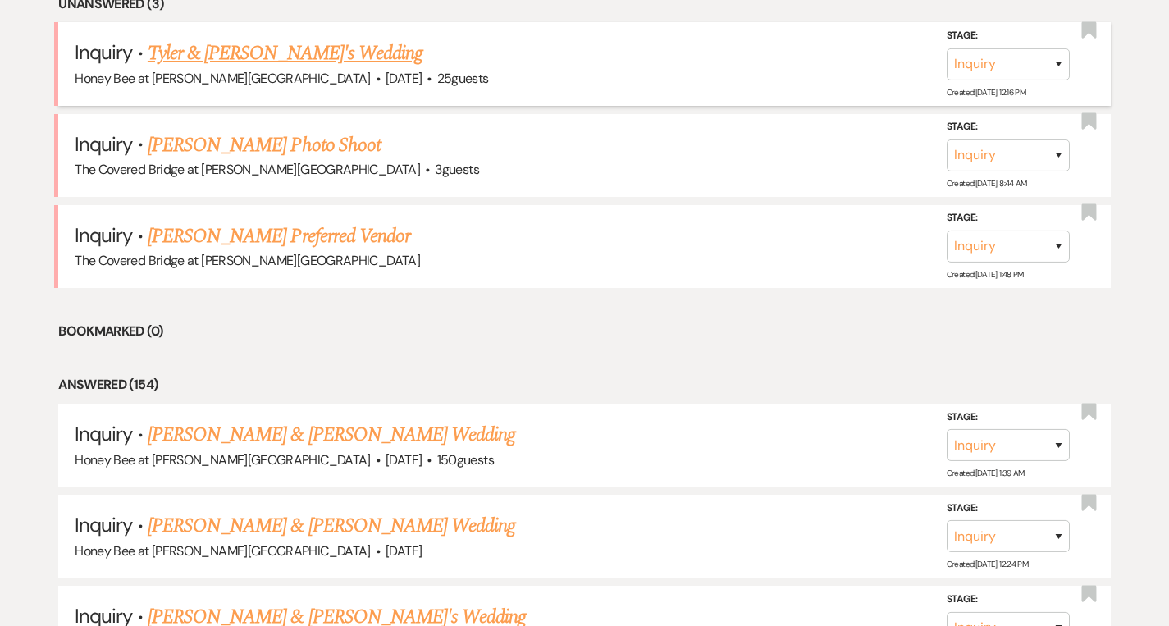
click at [232, 48] on link "Tyler & [PERSON_NAME]'s Wedding" at bounding box center [285, 54] width 275 height 30
select select "5"
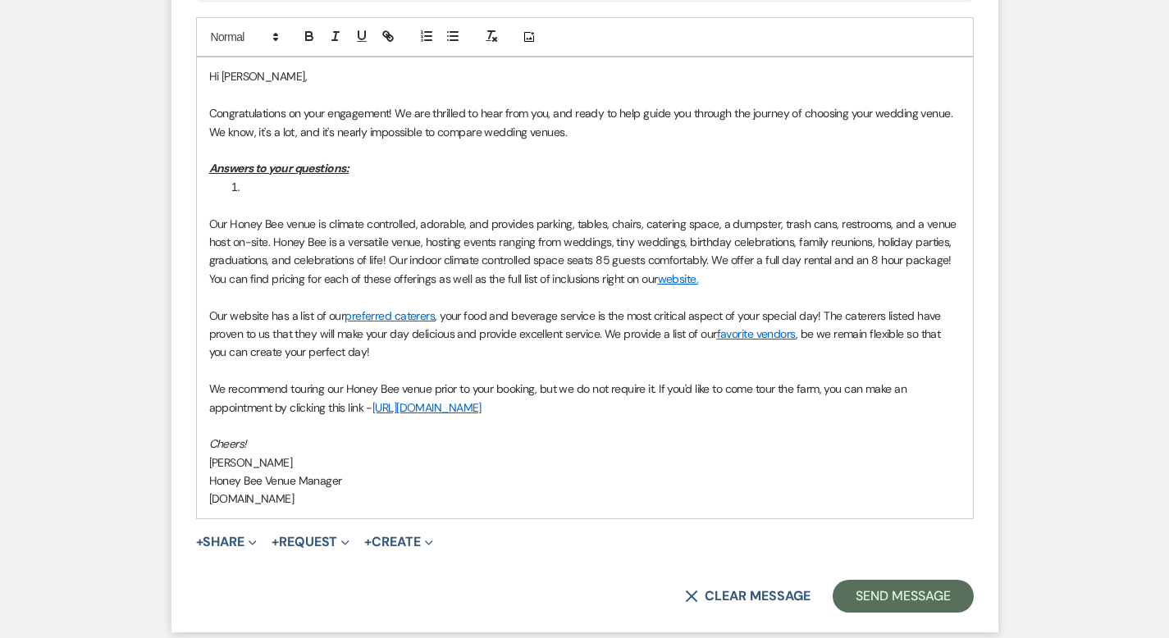
scroll to position [1257, 0]
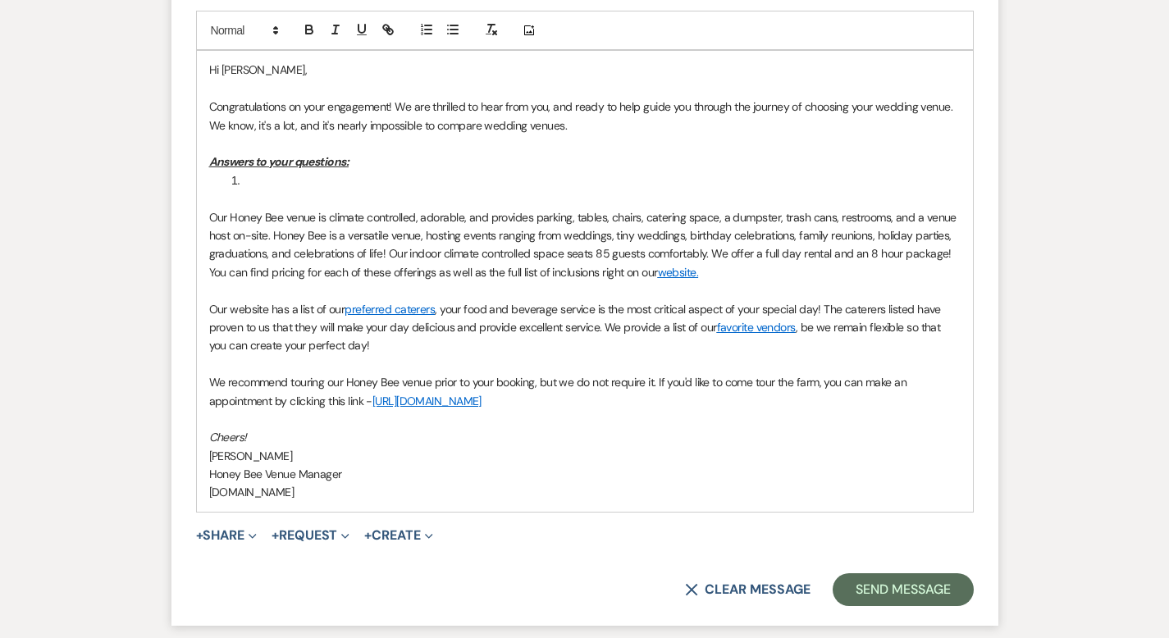
drag, startPoint x: 305, startPoint y: 476, endPoint x: 153, endPoint y: 52, distance: 450.6
click at [197, 52] on div "Hi [PERSON_NAME], Congratulations on your engagement! We are thrilled to hear f…" at bounding box center [585, 281] width 776 height 460
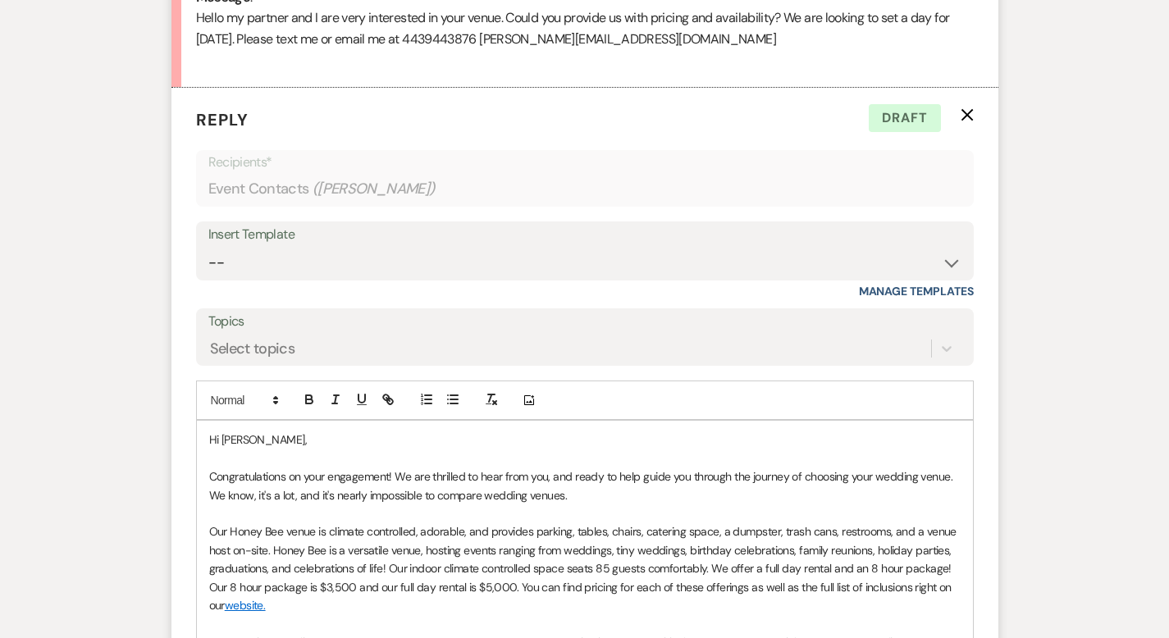
scroll to position [926, 0]
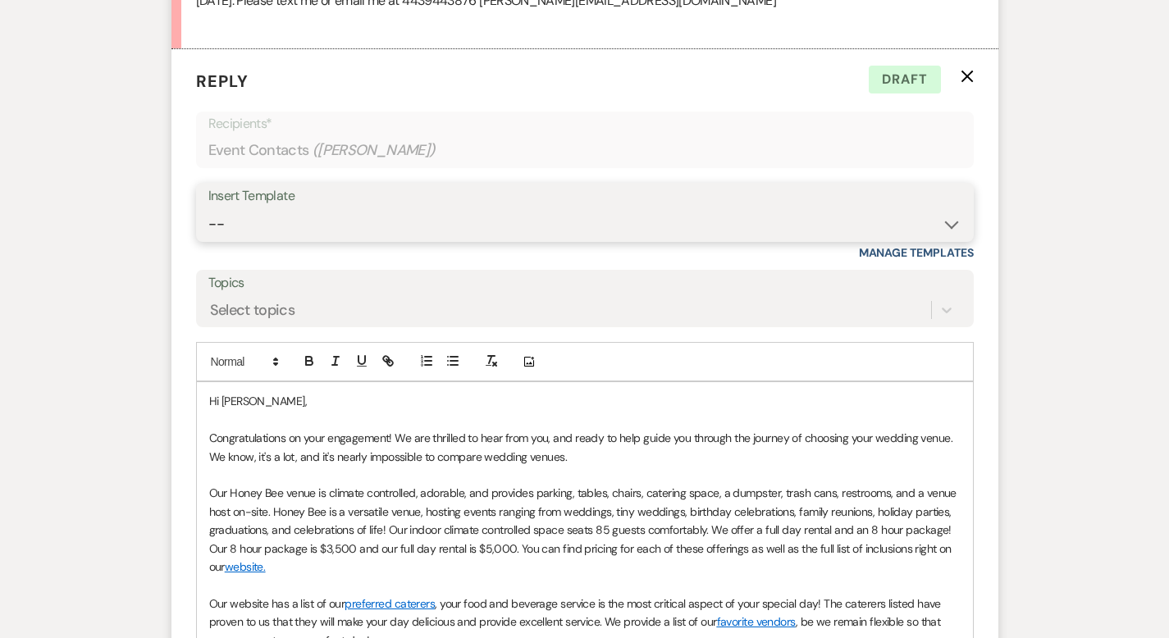
click at [487, 213] on select "-- Weven Planning Portal Introduction (Booked Events) Initial Inquiry Response …" at bounding box center [584, 224] width 753 height 32
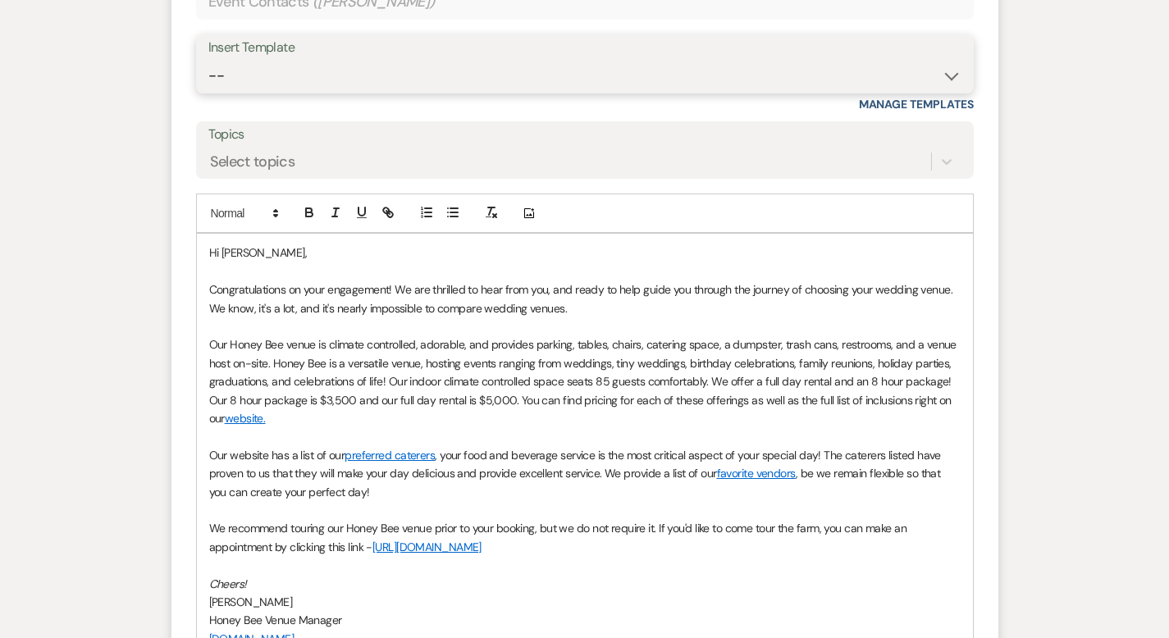
scroll to position [1132, 0]
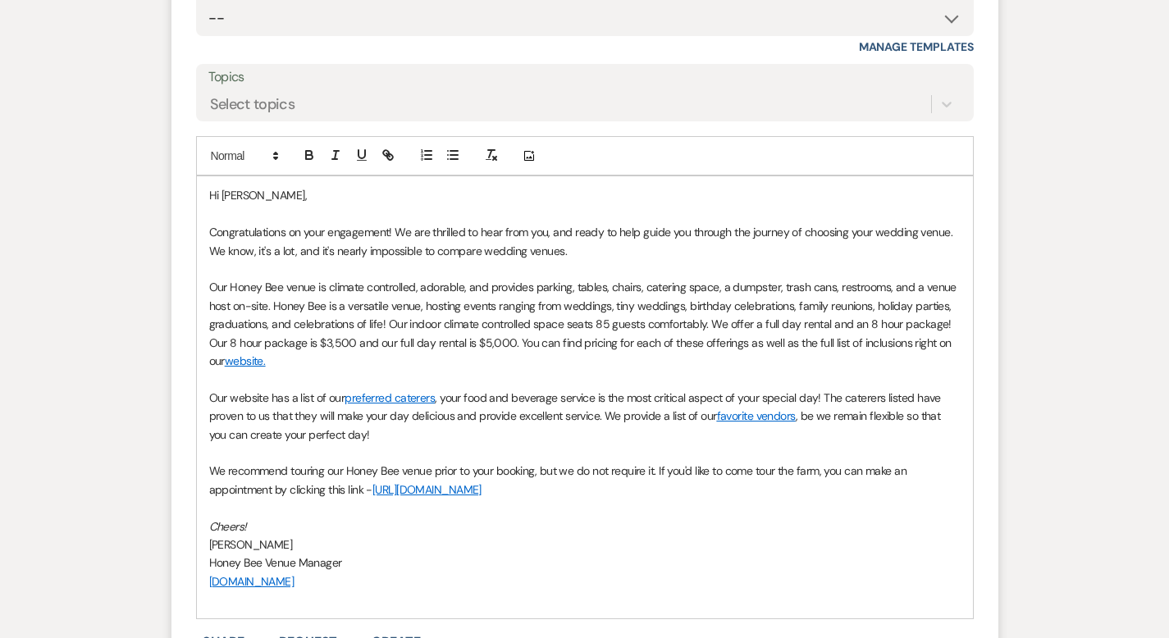
click at [429, 249] on p "Congratulations on your engagement! We are thrilled to hear from you, and ready…" at bounding box center [585, 241] width 752 height 37
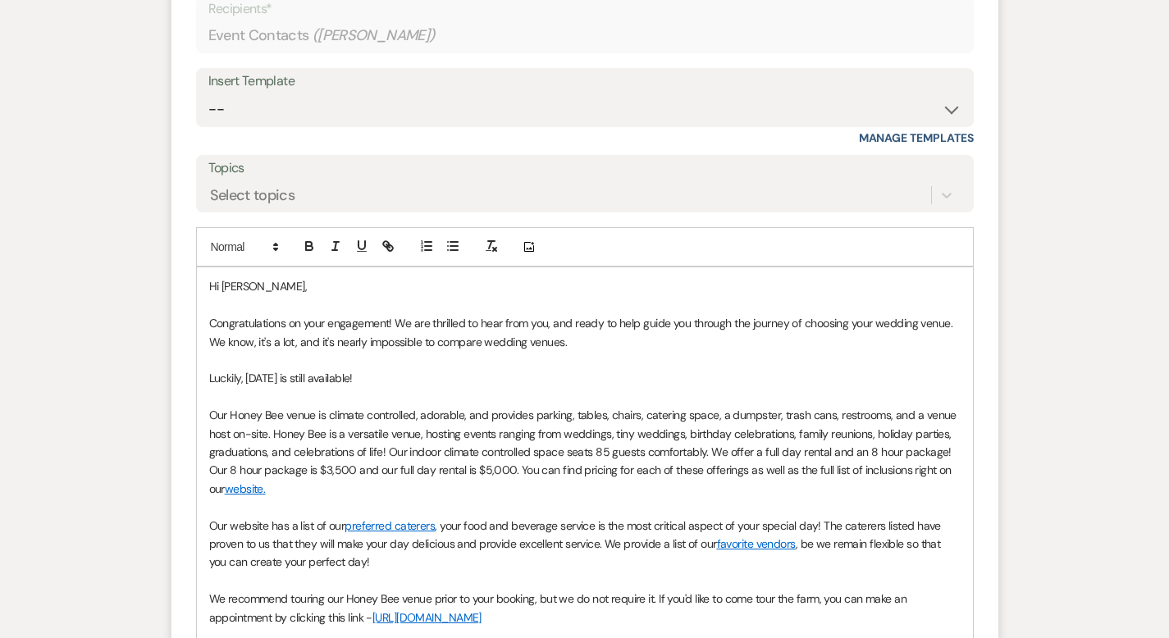
scroll to position [1068, 0]
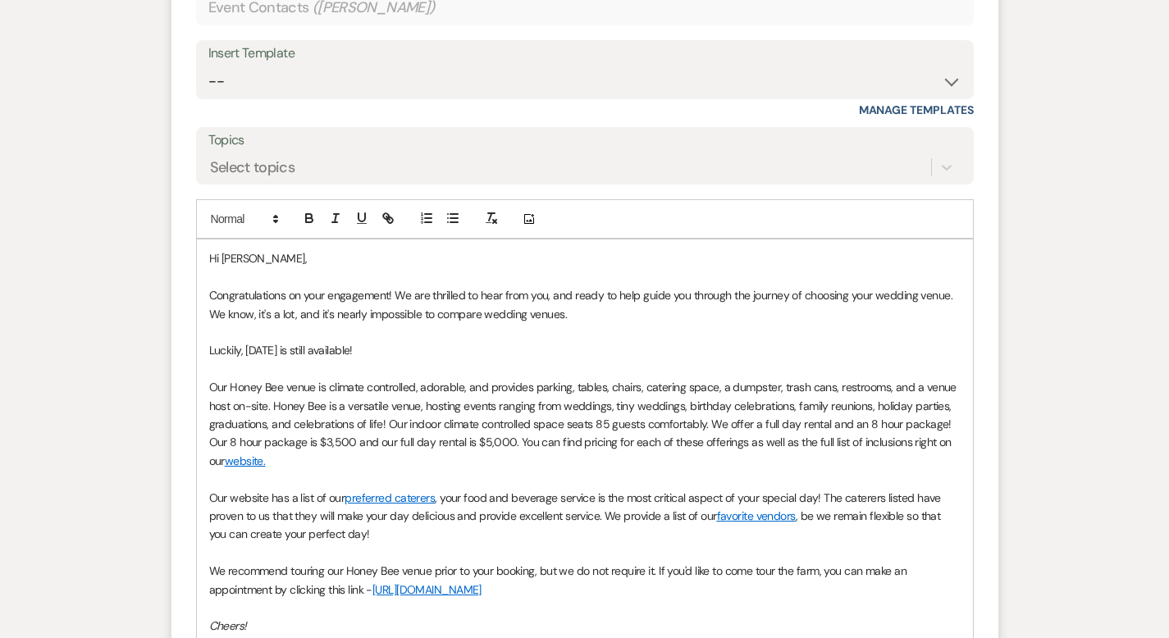
click at [424, 423] on span "Our Honey Bee venue is climate controlled, adorable, and provides parking, tabl…" at bounding box center [584, 424] width 751 height 89
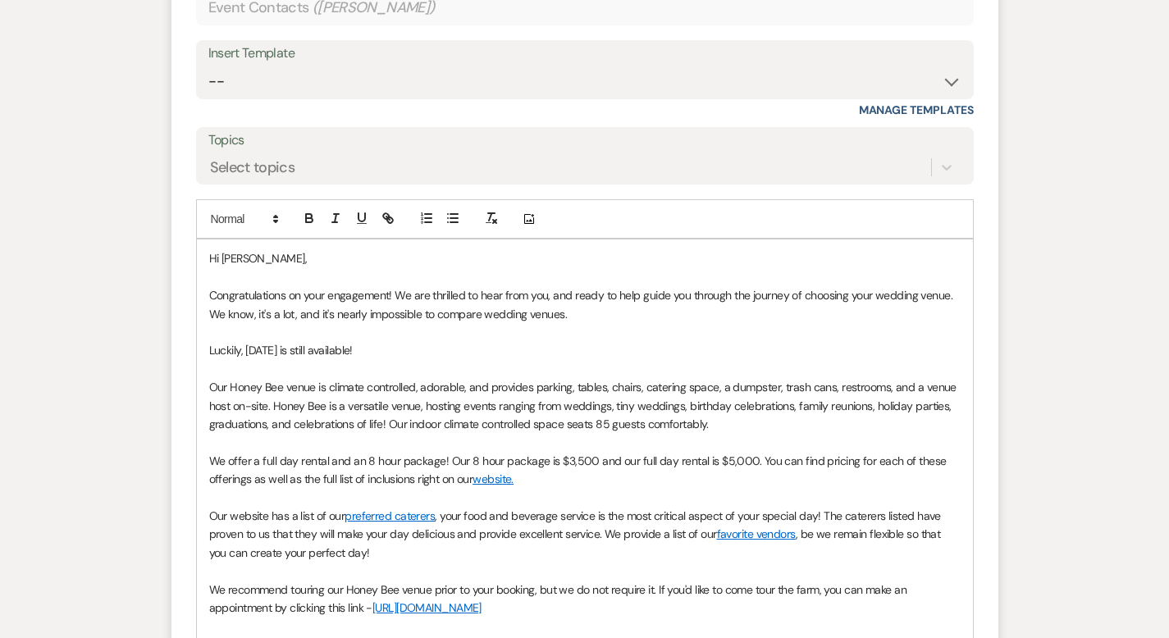
click at [656, 483] on p "﻿ We offer a full day rental and an 8 hour package! Our 8 hour package is $3,50…" at bounding box center [585, 470] width 752 height 37
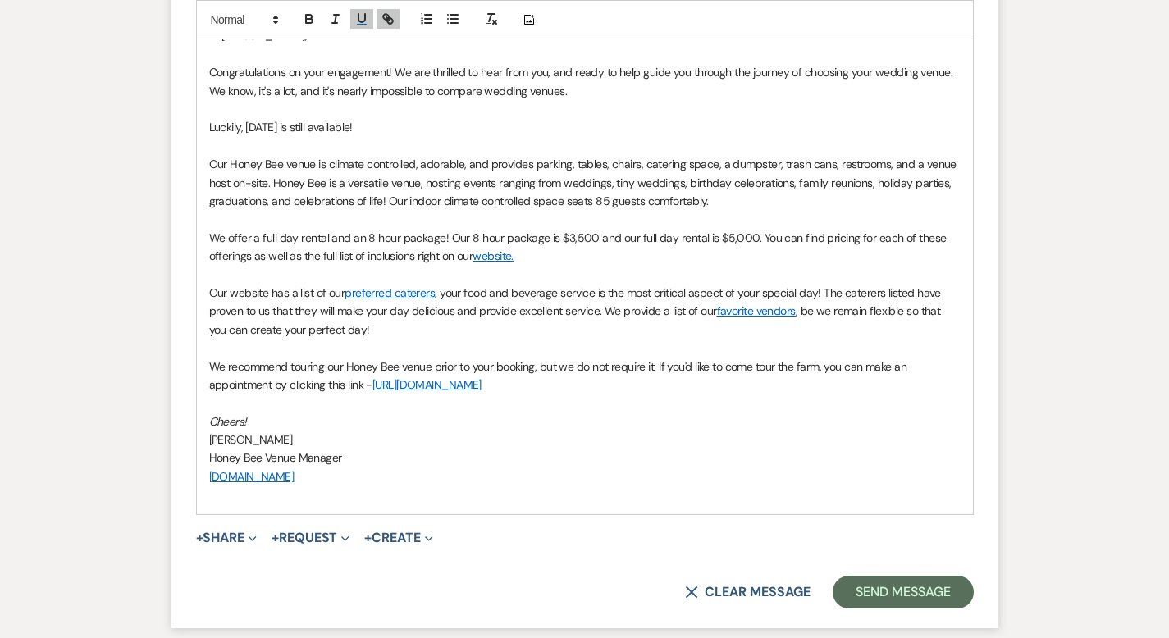
scroll to position [1302, 0]
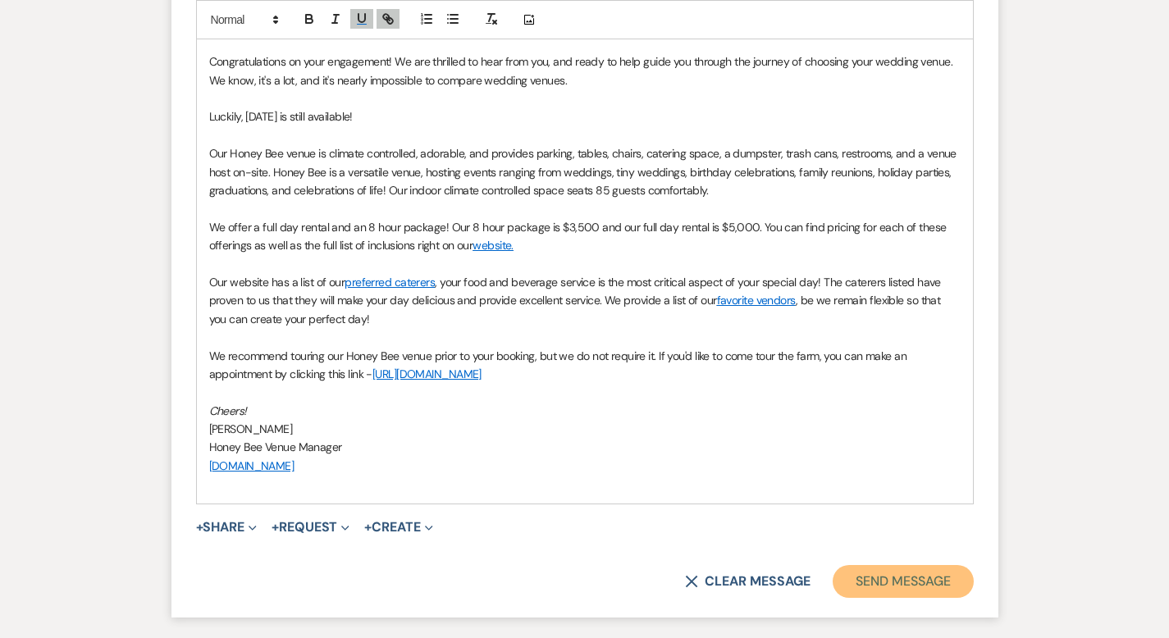
click at [943, 565] on button "Send Message" at bounding box center [903, 581] width 140 height 33
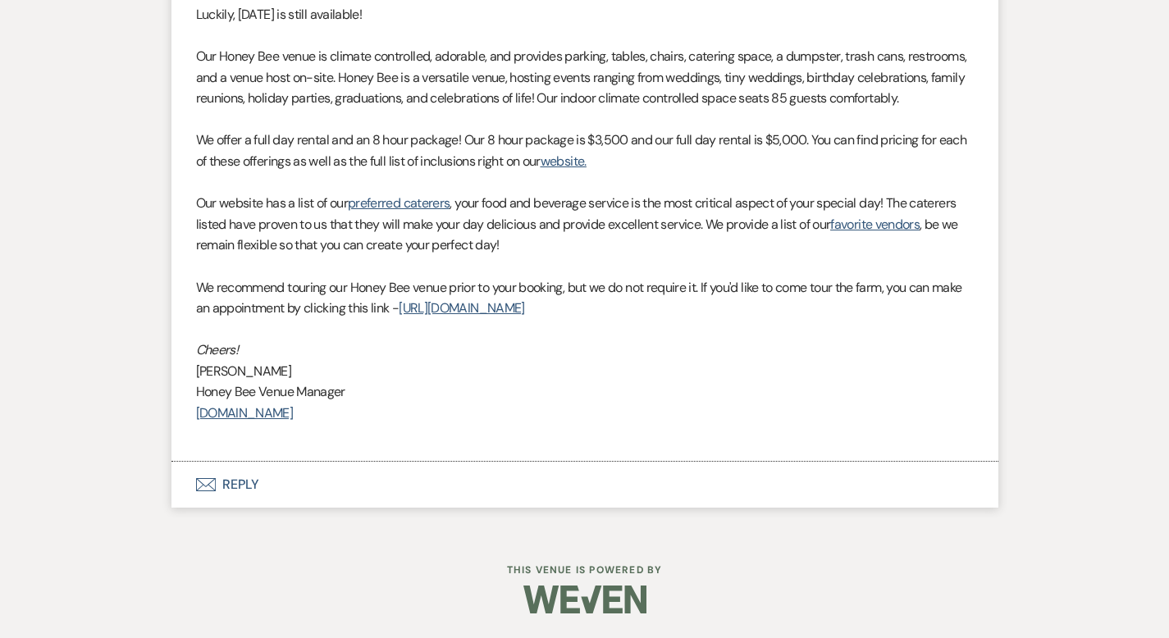
scroll to position [1134, 0]
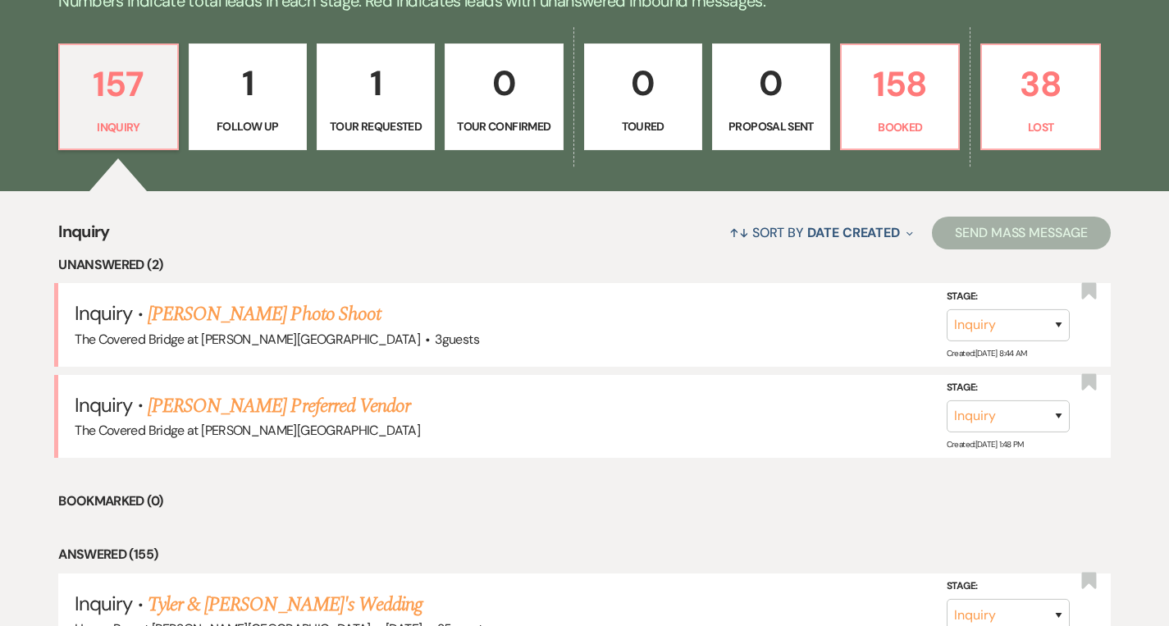
scroll to position [938, 0]
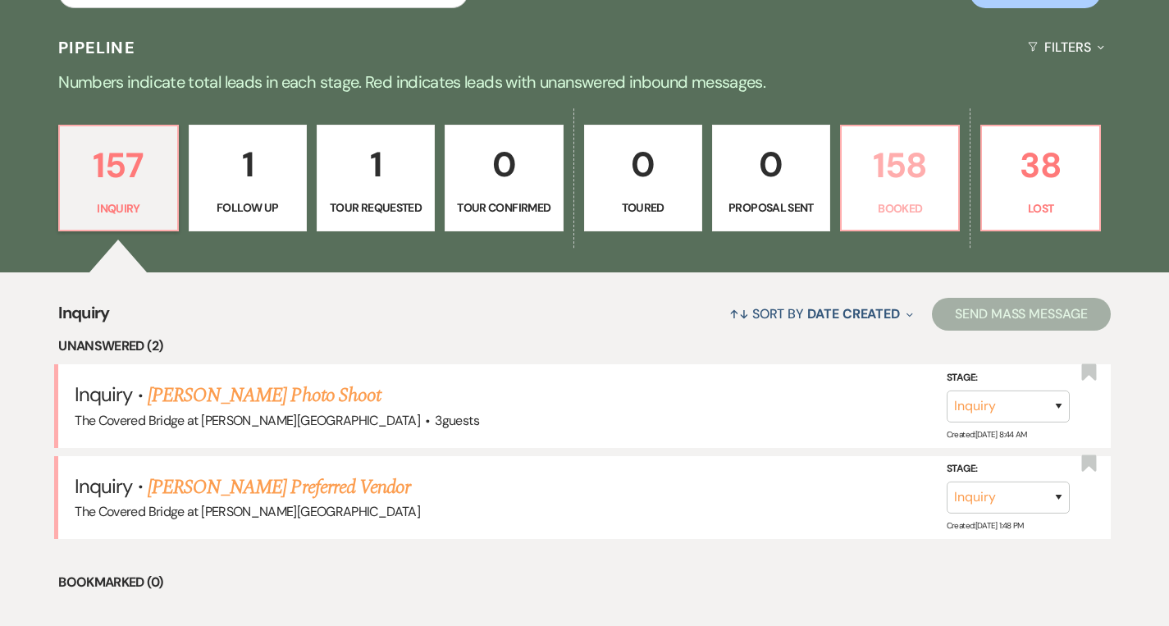
click at [926, 192] on p "158" at bounding box center [900, 165] width 97 height 55
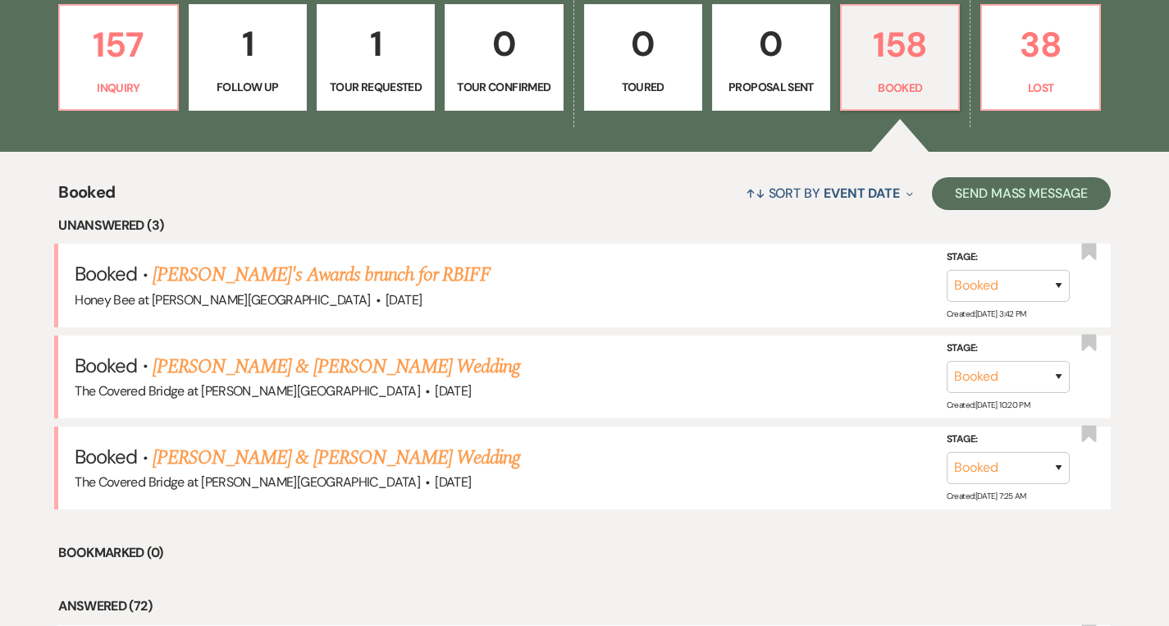
scroll to position [1059, 0]
